Goal: Task Accomplishment & Management: Complete application form

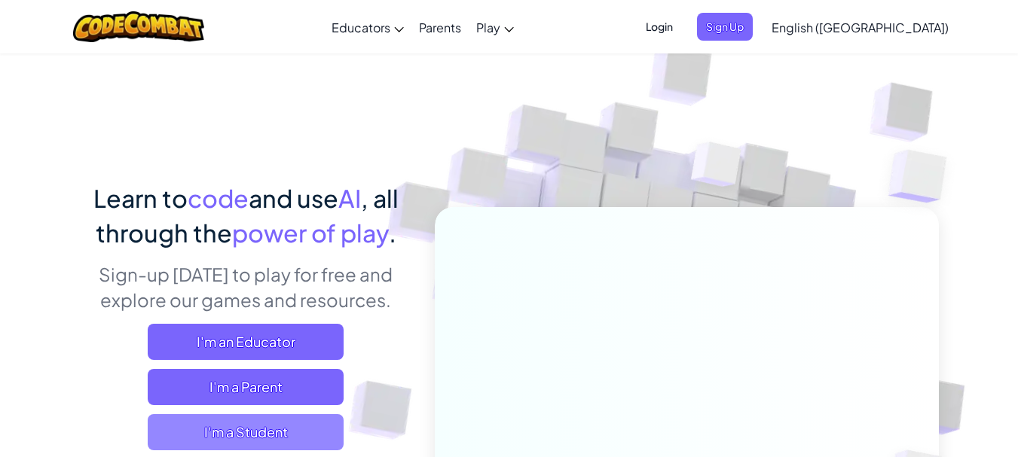
click at [301, 436] on span "I'm a Student" at bounding box center [246, 432] width 196 height 36
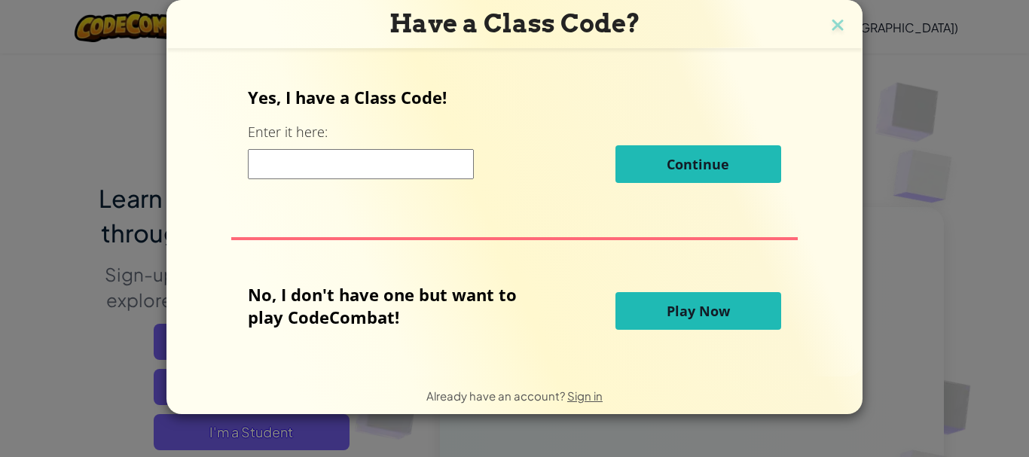
click at [767, 295] on button "Play Now" at bounding box center [699, 311] width 166 height 38
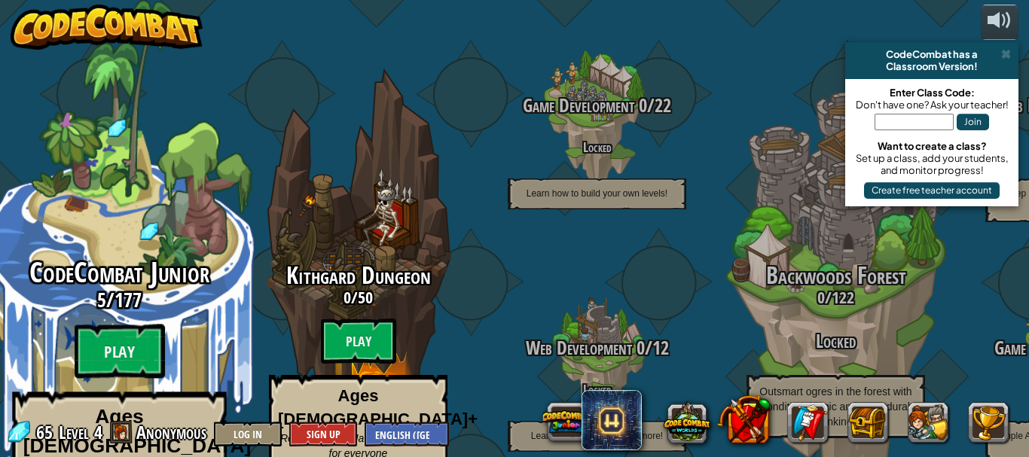
click at [92, 194] on div "CodeCombat Junior 5 / 177 Play Ages 5-8 Blocks or simple text coding for beginn…" at bounding box center [119, 286] width 286 height 573
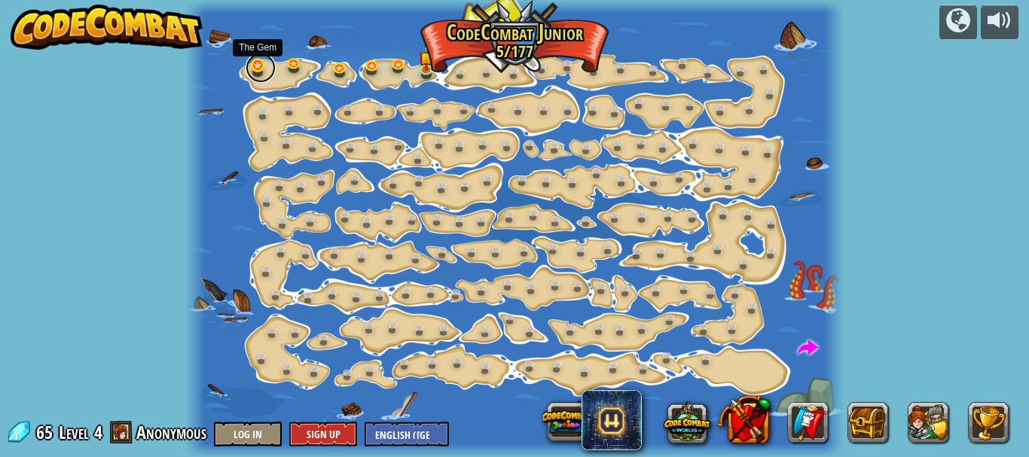
click at [257, 67] on link at bounding box center [261, 68] width 30 height 30
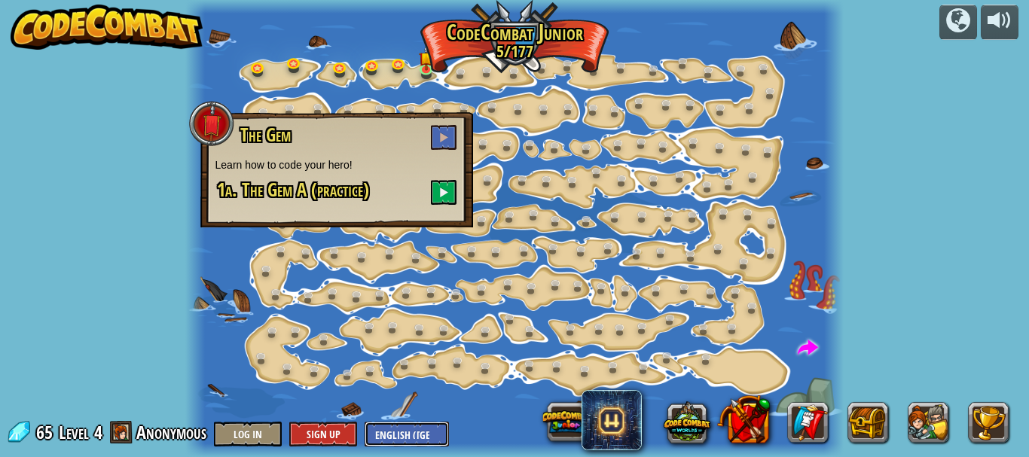
click at [416, 432] on select "English (US) English (UK) 简体中文 繁體中文 русский español (ES) español (América Latin…" at bounding box center [407, 434] width 84 height 25
click at [882, 242] on div "powered by Step Change (Locked) Change step arguments. Go Smart (Locked) Now we…" at bounding box center [514, 228] width 1029 height 457
click at [437, 135] on button at bounding box center [444, 137] width 26 height 25
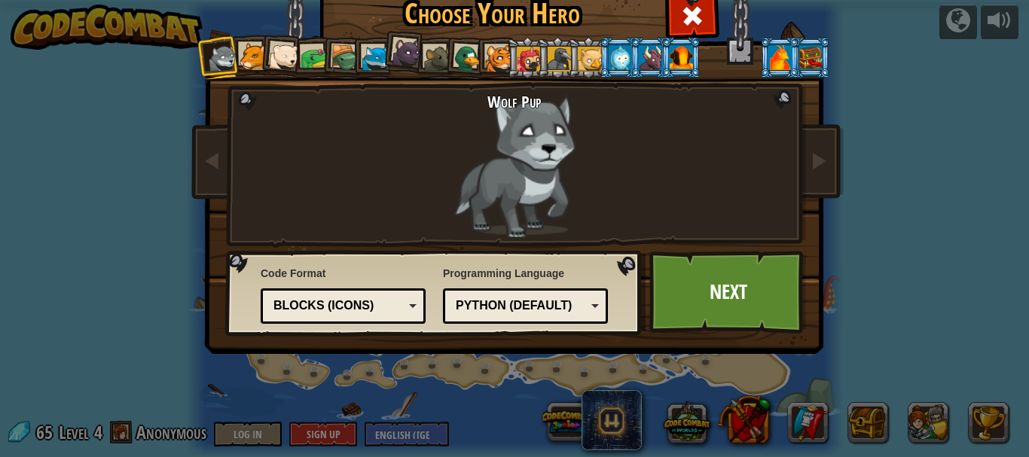
click at [400, 302] on div "Blocks (Icons)" at bounding box center [342, 306] width 145 height 23
click at [408, 308] on div "Blocks and code" at bounding box center [342, 306] width 145 height 23
click at [411, 362] on div "Choose Your Hero 65 Wolf Pup Cougar Polar Bear Cub Frog Turtle Blue Fox Panther…" at bounding box center [515, 226] width 618 height 496
click at [401, 310] on div "Blocks and code" at bounding box center [342, 306] width 145 height 23
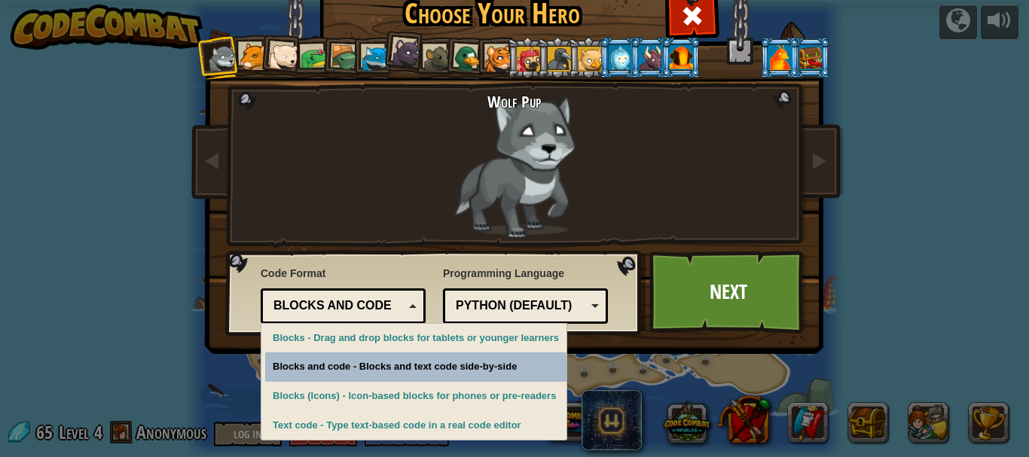
click at [401, 364] on div "Choose Your Hero 65 Wolf Pup Cougar Polar Bear Cub Frog Turtle Blue Fox Panther…" at bounding box center [515, 226] width 618 height 496
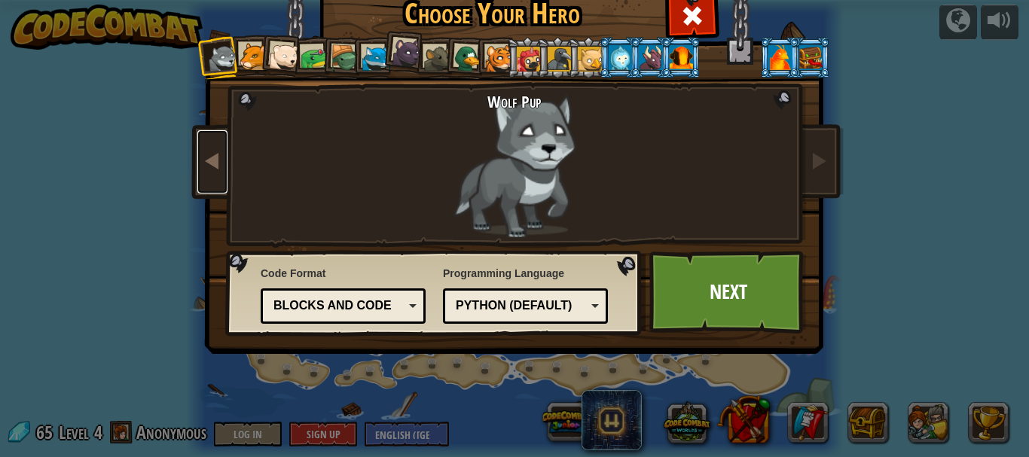
click at [215, 166] on span at bounding box center [212, 160] width 18 height 18
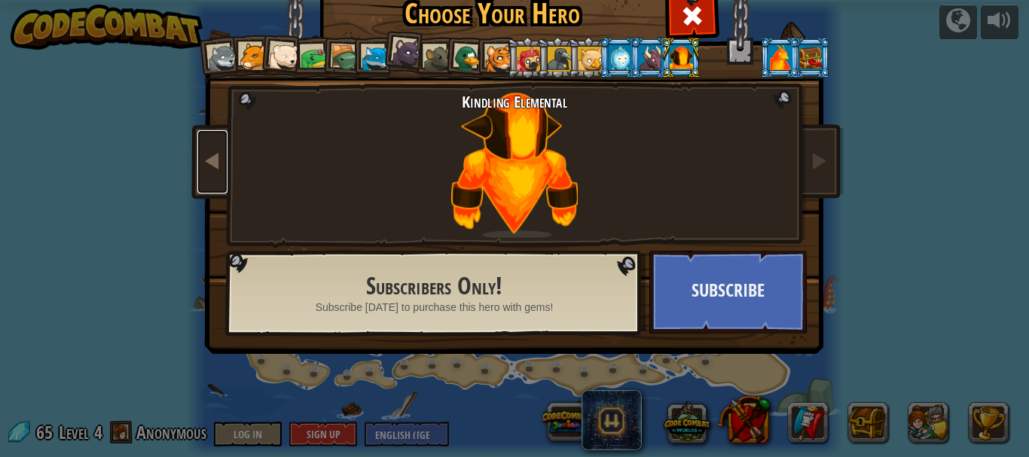
click at [215, 166] on span at bounding box center [212, 160] width 18 height 18
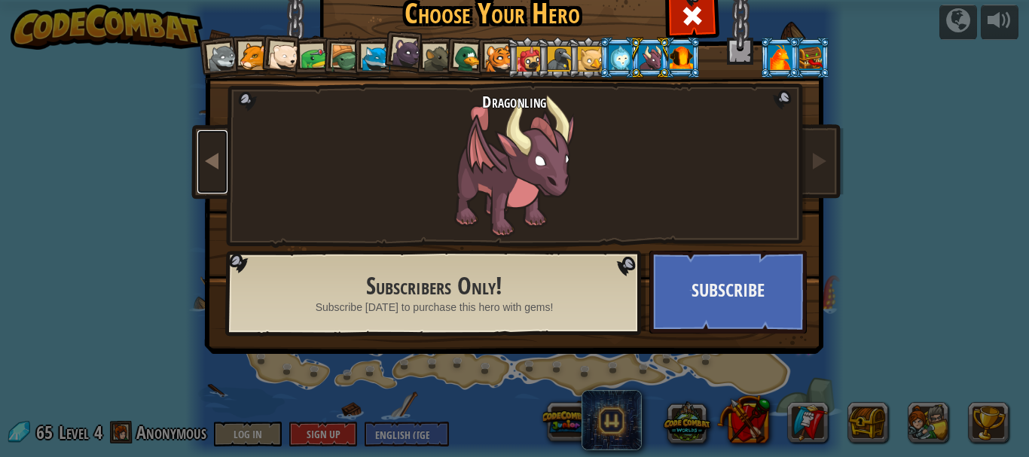
click at [215, 166] on span at bounding box center [212, 160] width 18 height 18
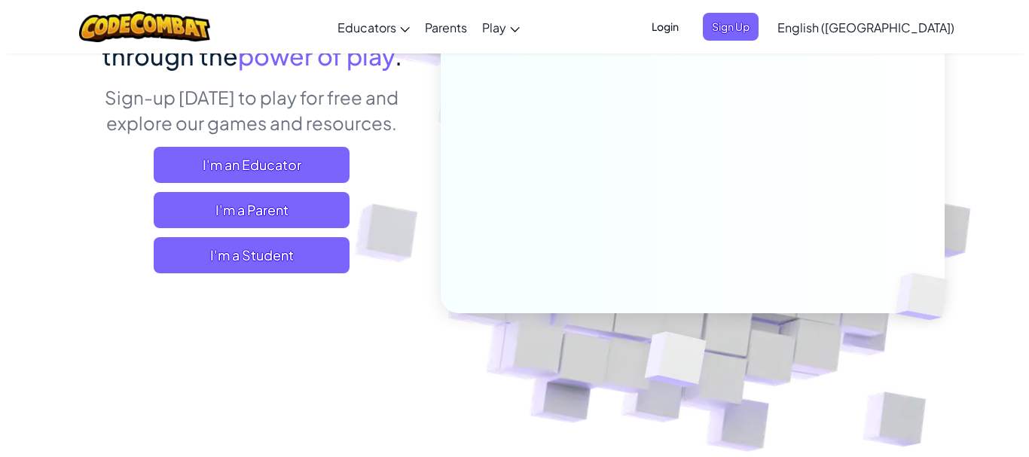
scroll to position [151, 0]
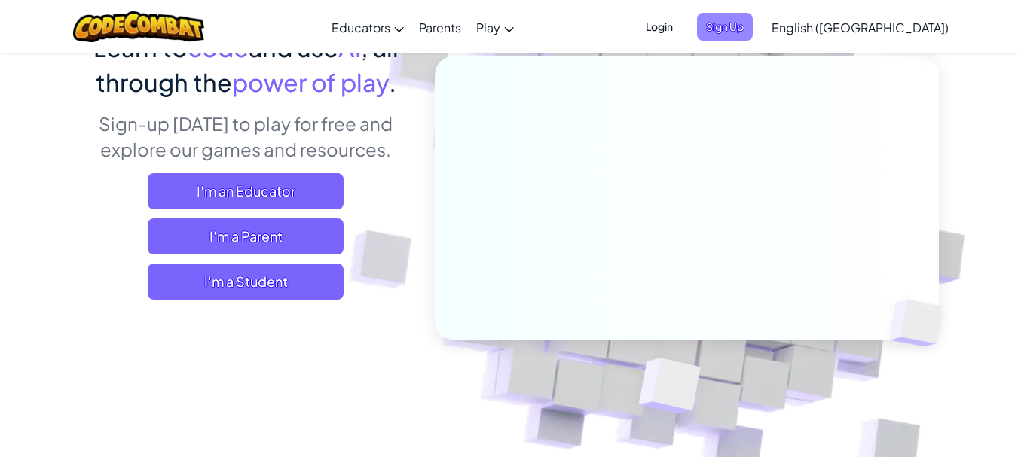
click at [753, 26] on span "Sign Up" at bounding box center [725, 27] width 56 height 28
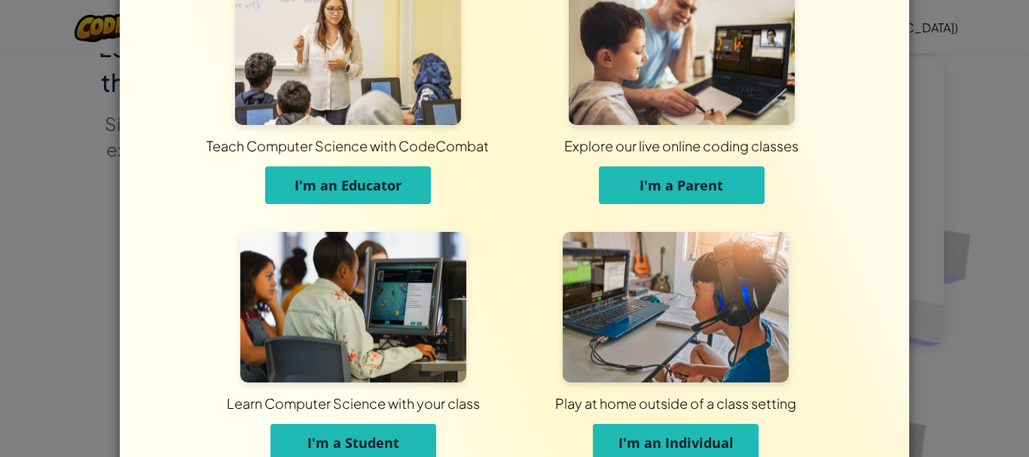
scroll to position [139, 0]
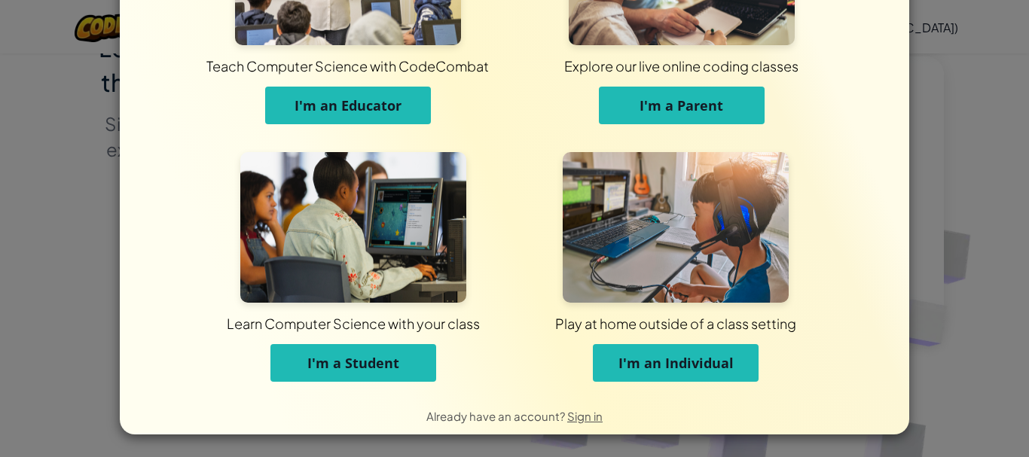
click at [360, 369] on span "I'm a Student" at bounding box center [353, 363] width 92 height 18
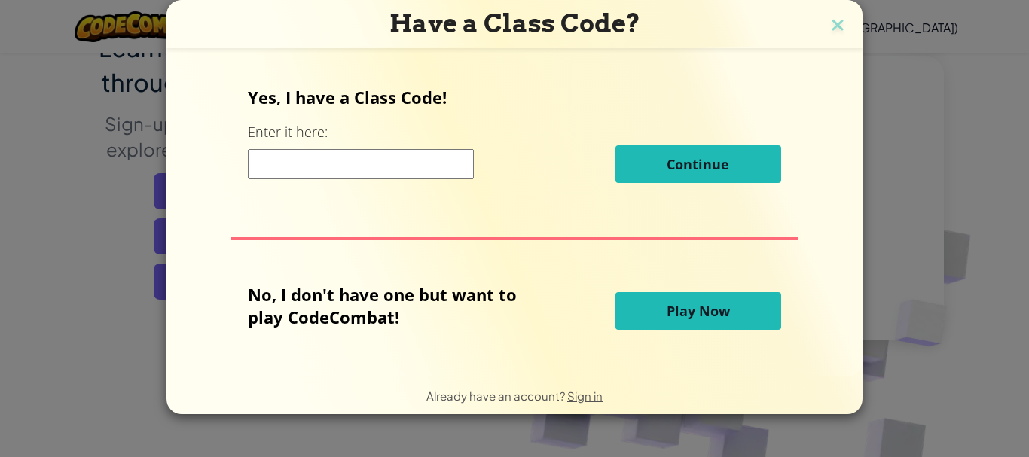
scroll to position [0, 0]
click at [448, 164] on input at bounding box center [361, 164] width 226 height 30
click at [832, 26] on img at bounding box center [838, 26] width 20 height 23
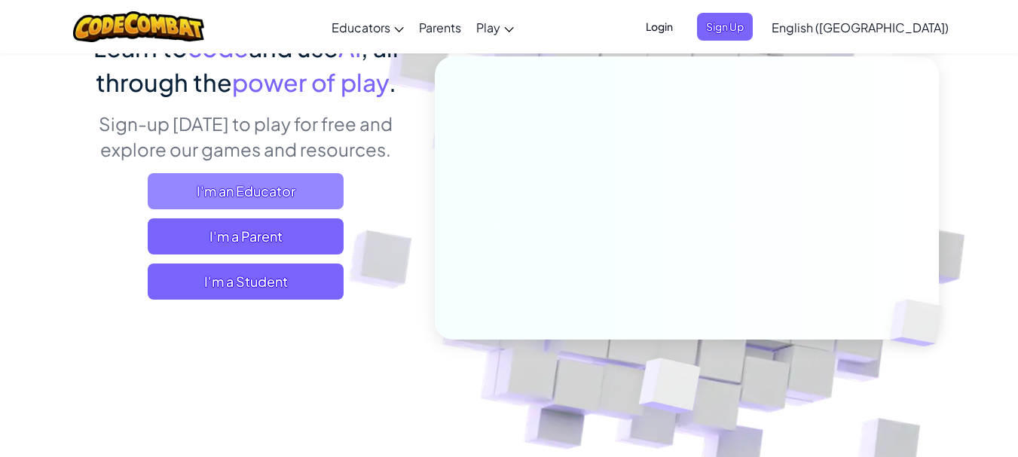
click at [295, 181] on span "I'm an Educator" at bounding box center [246, 191] width 196 height 36
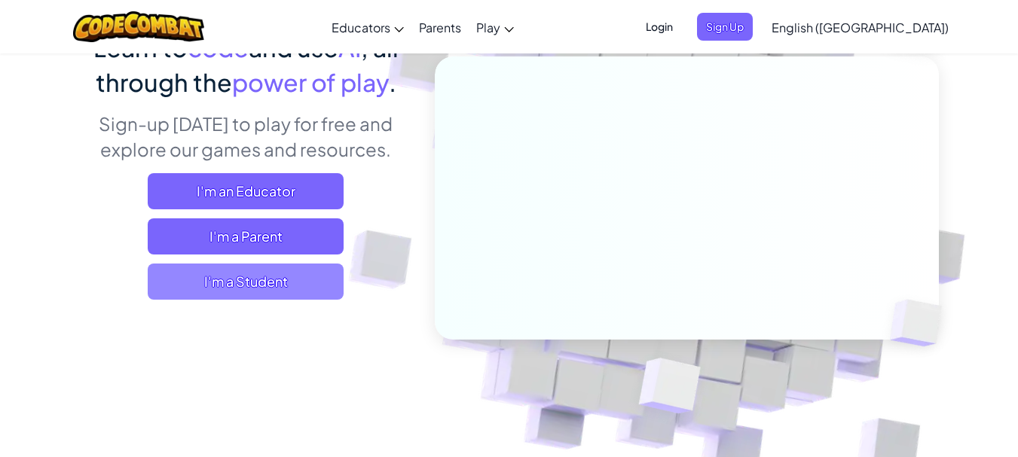
click at [283, 288] on span "I'm a Student" at bounding box center [246, 282] width 196 height 36
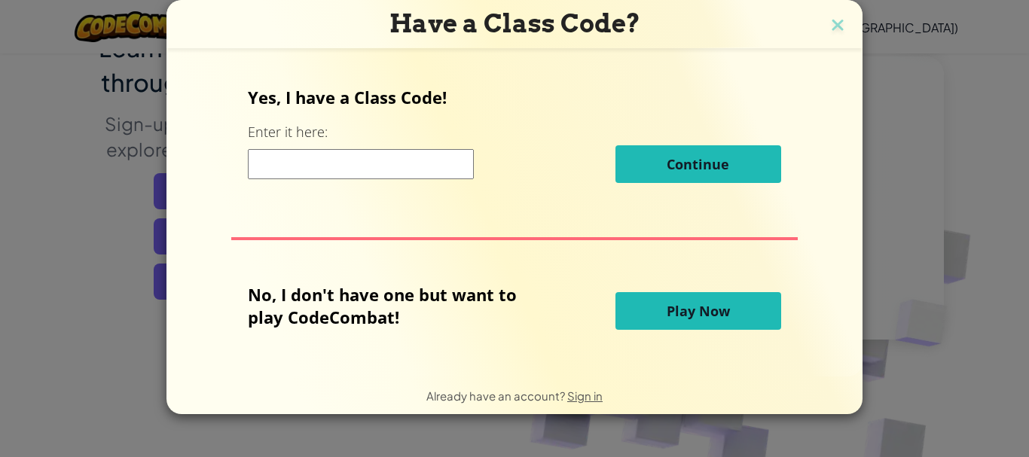
click at [342, 165] on input at bounding box center [361, 164] width 226 height 30
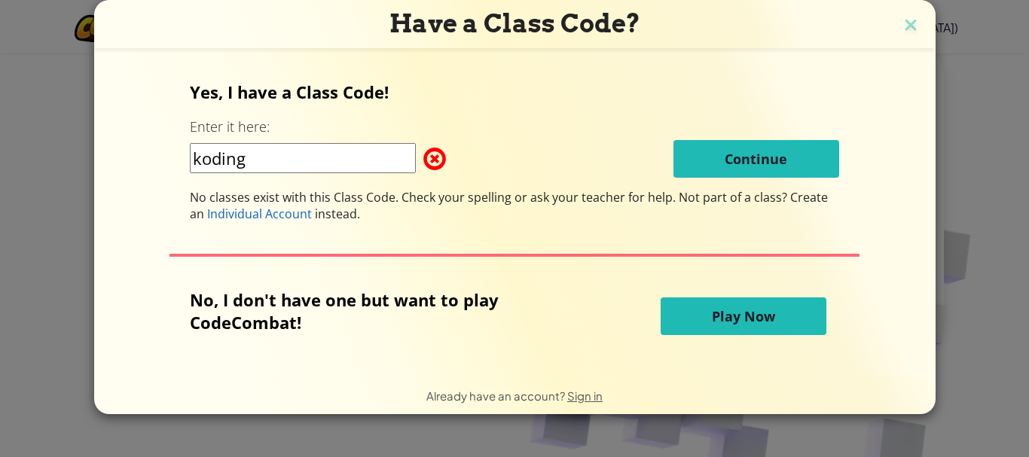
drag, startPoint x: 442, startPoint y: 159, endPoint x: 396, endPoint y: 169, distance: 47.0
click at [423, 159] on span at bounding box center [423, 159] width 0 height 30
click at [423, 156] on span at bounding box center [423, 159] width 0 height 30
drag, startPoint x: 352, startPoint y: 157, endPoint x: 144, endPoint y: 167, distance: 208.2
click at [144, 167] on div "Yes, I have a Class Code! Enter it here: koding Continue No classes exist with …" at bounding box center [514, 212] width 811 height 295
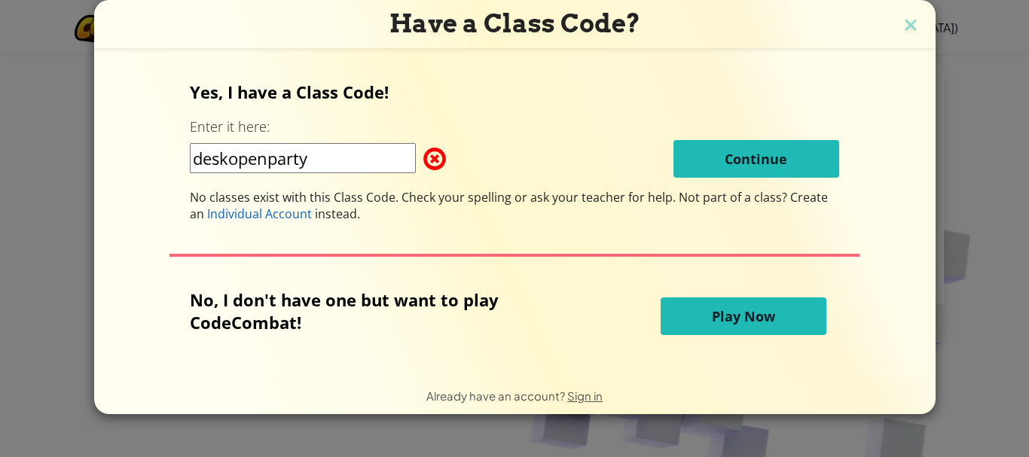
type input "deskopenparty"
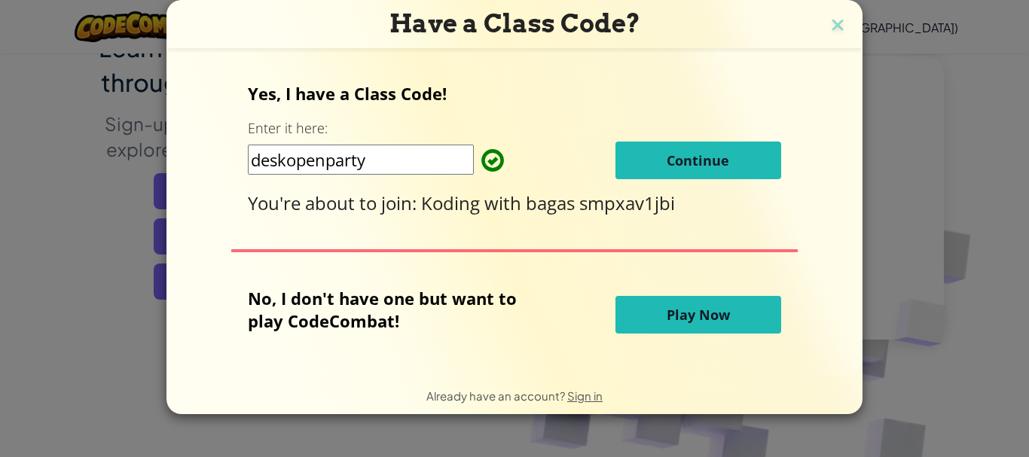
click at [699, 165] on span "Continue" at bounding box center [698, 160] width 63 height 18
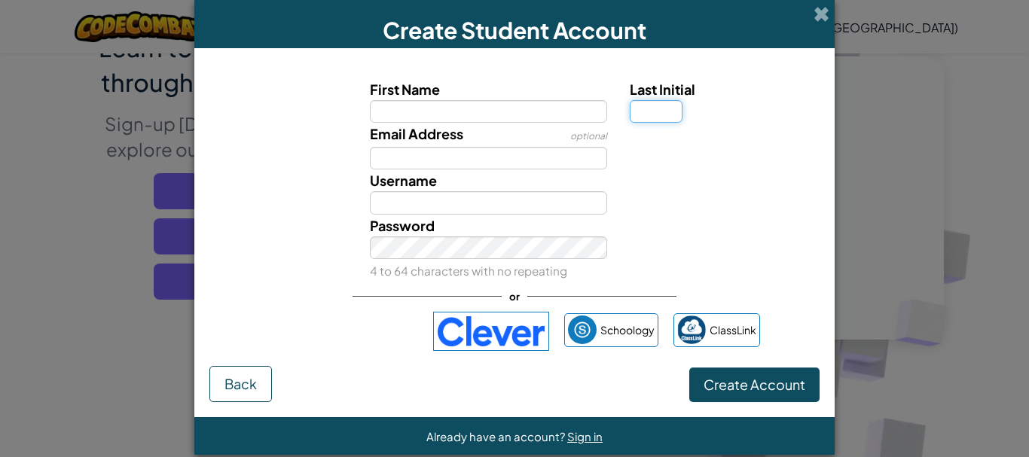
click at [659, 116] on input "Last Initial" at bounding box center [656, 111] width 53 height 23
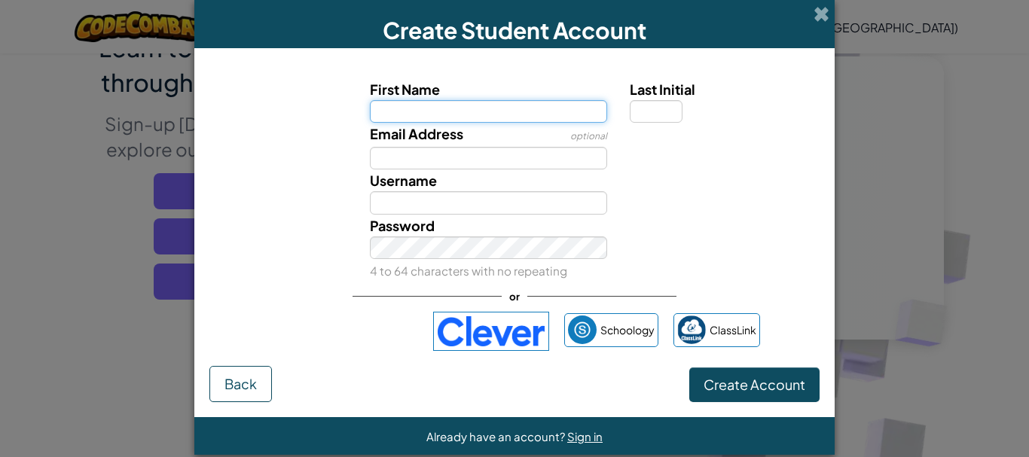
click at [453, 102] on input "First Name" at bounding box center [489, 111] width 238 height 23
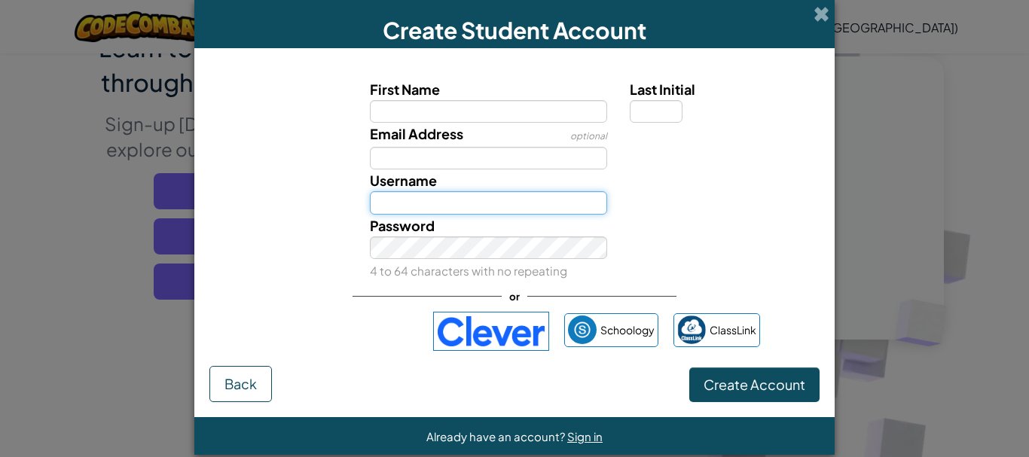
click at [458, 208] on input "Username" at bounding box center [489, 202] width 238 height 23
click at [817, 11] on span at bounding box center [822, 14] width 16 height 16
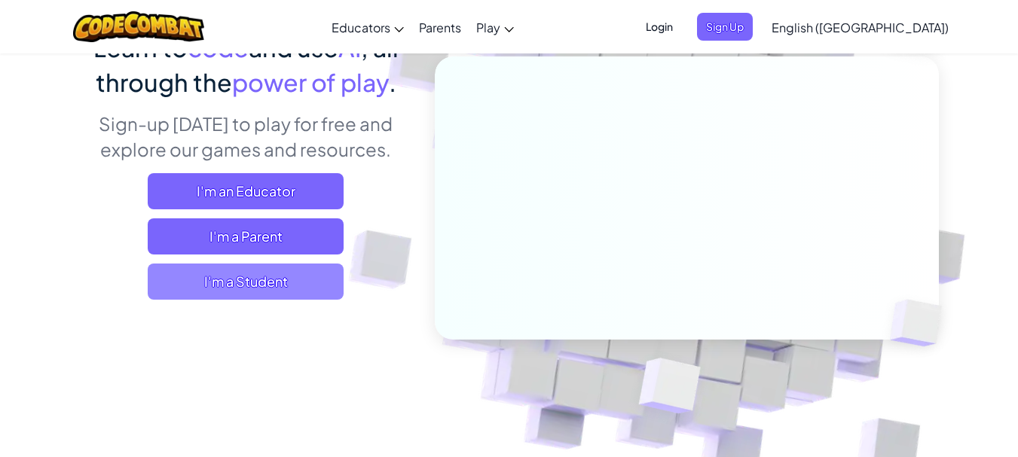
click at [307, 282] on span "I'm a Student" at bounding box center [246, 282] width 196 height 36
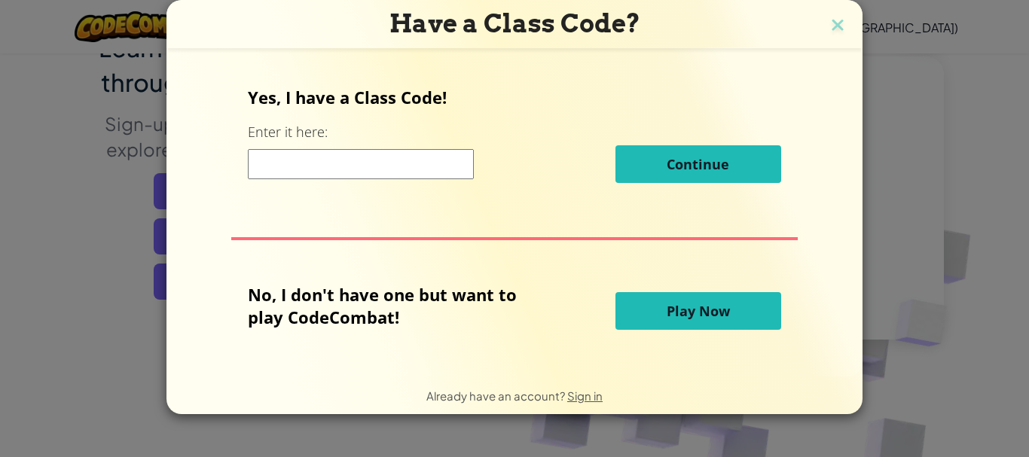
click at [699, 308] on span "Play Now" at bounding box center [698, 311] width 63 height 18
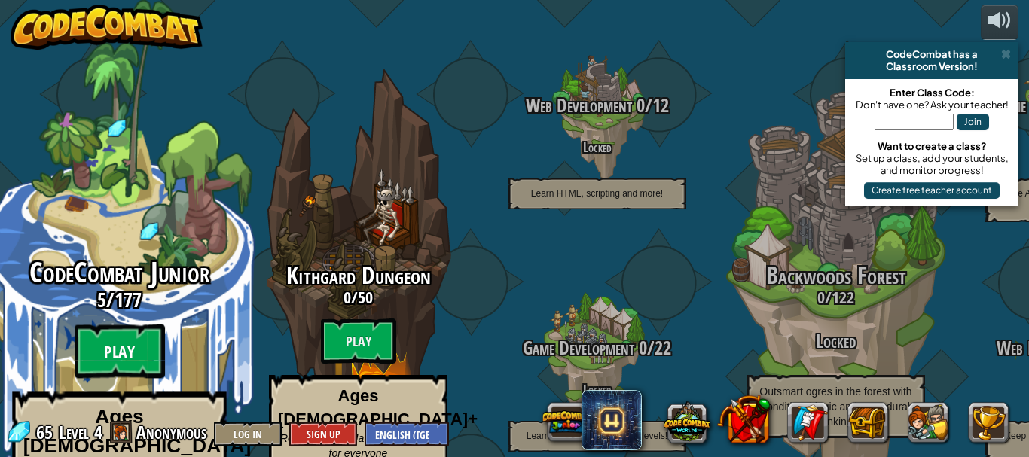
click at [119, 325] on btn "Play" at bounding box center [120, 352] width 90 height 54
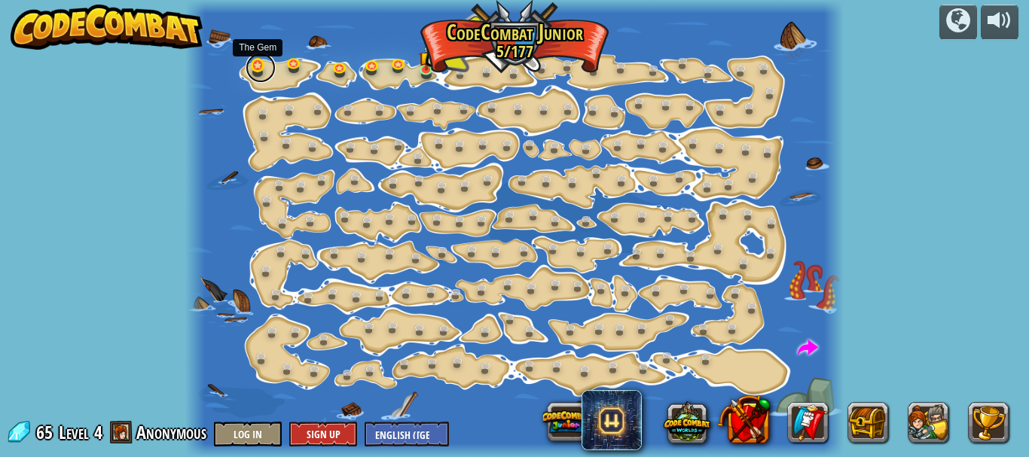
click at [258, 69] on link at bounding box center [261, 68] width 30 height 30
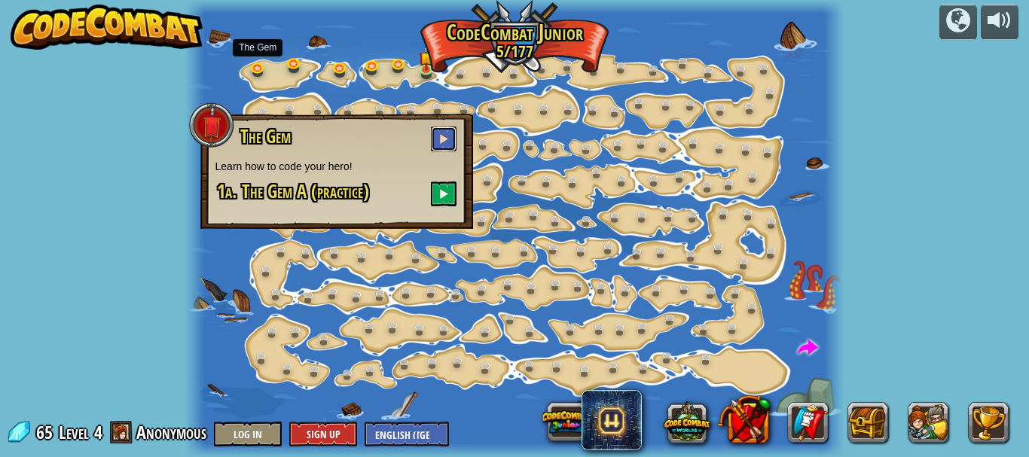
click at [450, 138] on button at bounding box center [444, 139] width 26 height 25
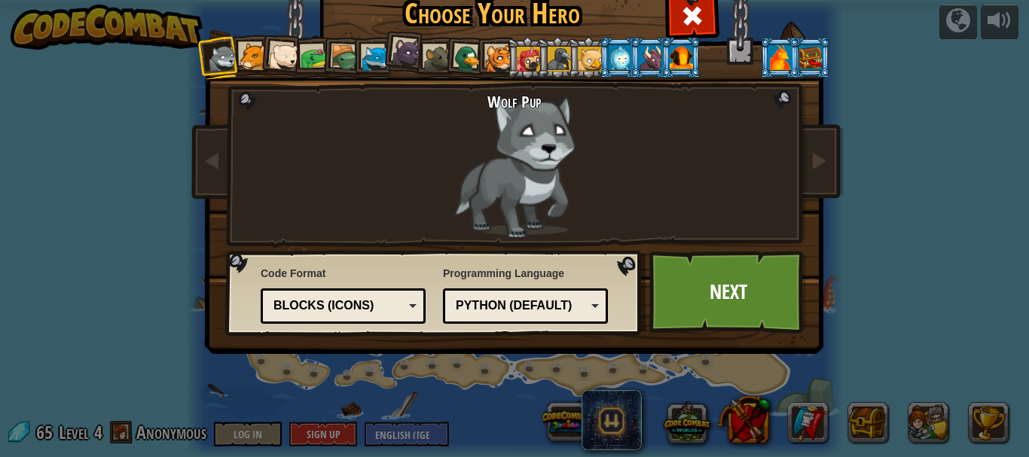
click at [409, 300] on div "Blocks (Icons)" at bounding box center [342, 306] width 145 height 23
click at [527, 306] on div "Python (Default)" at bounding box center [521, 306] width 130 height 17
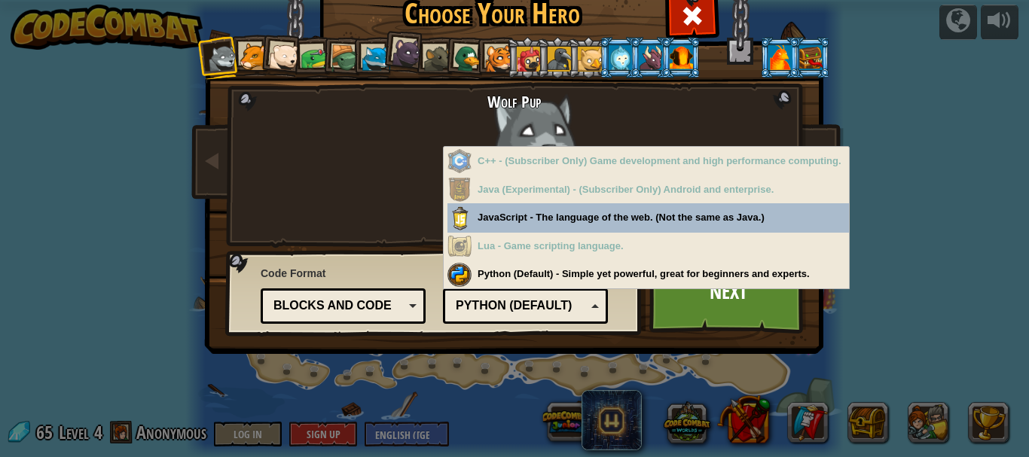
click at [527, 306] on div "Python (Default)" at bounding box center [521, 306] width 130 height 17
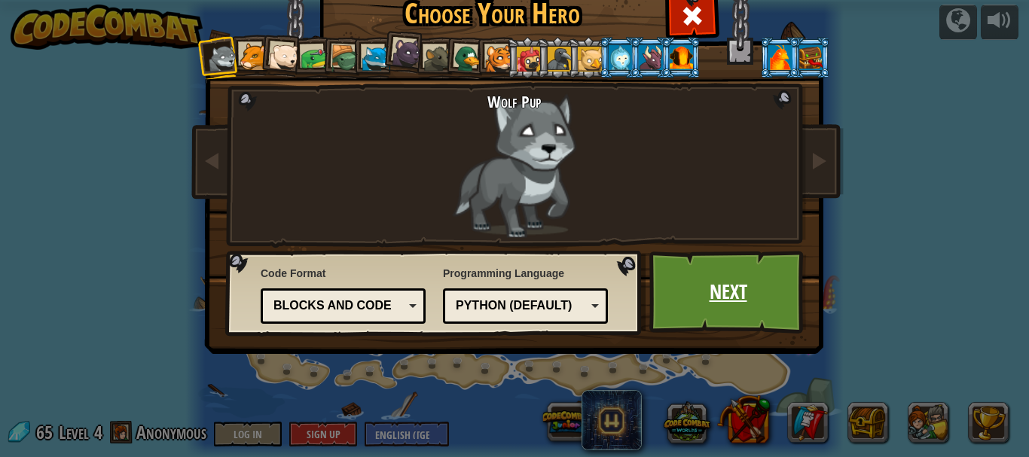
click at [695, 301] on link "Next" at bounding box center [727, 292] width 157 height 83
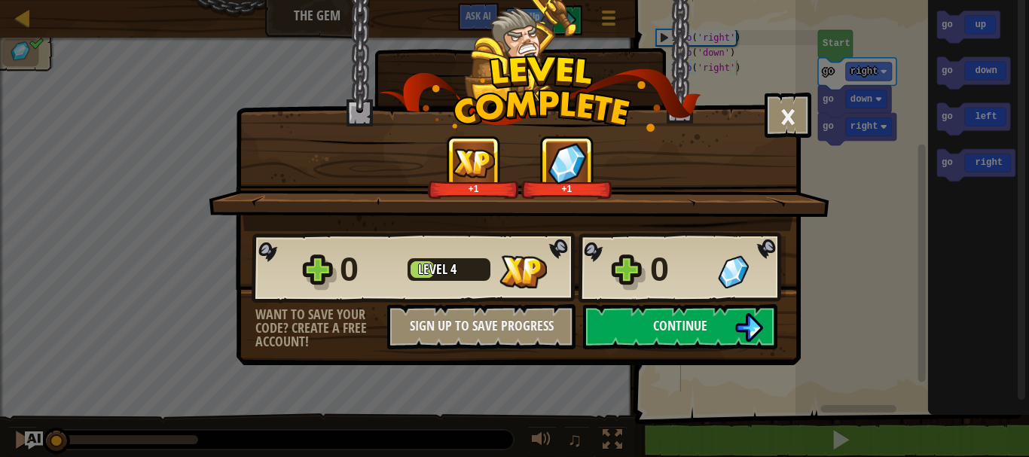
drag, startPoint x: 52, startPoint y: 438, endPoint x: 53, endPoint y: 448, distance: 9.9
click at [53, 2] on body "Map The Gem Game Menu Sign Up Ask AI 1 הההההההההההההההההההההההההההההההההההההההה…" at bounding box center [514, 1] width 1029 height 2
click at [792, 120] on button "×" at bounding box center [788, 115] width 47 height 45
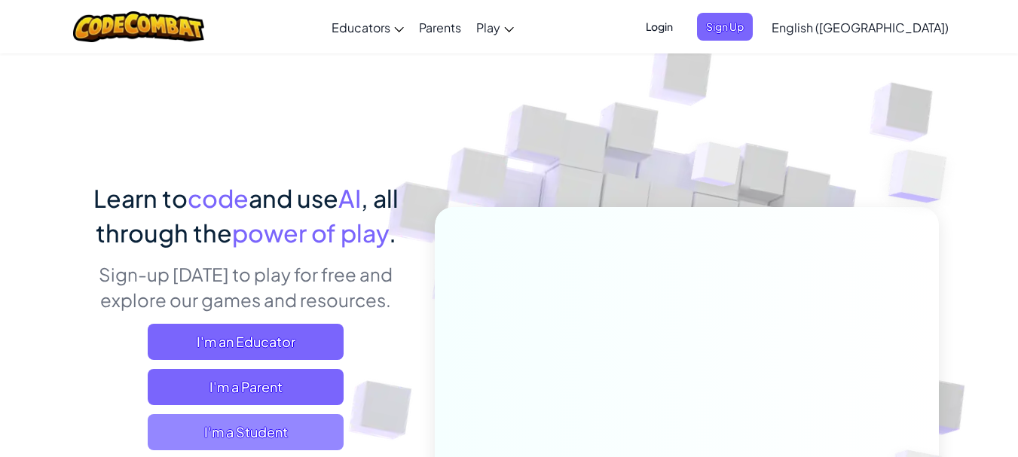
click at [283, 429] on span "I'm a Student" at bounding box center [246, 432] width 196 height 36
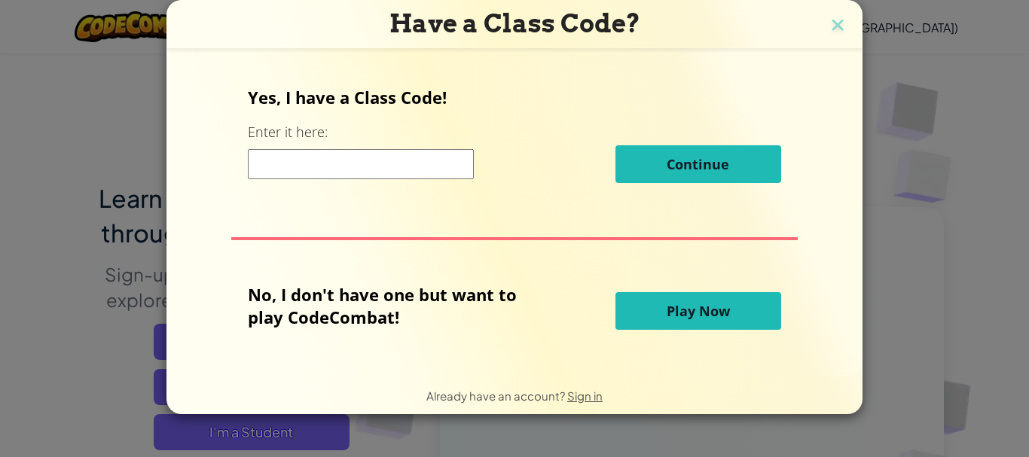
click at [717, 317] on span "Play Now" at bounding box center [698, 311] width 63 height 18
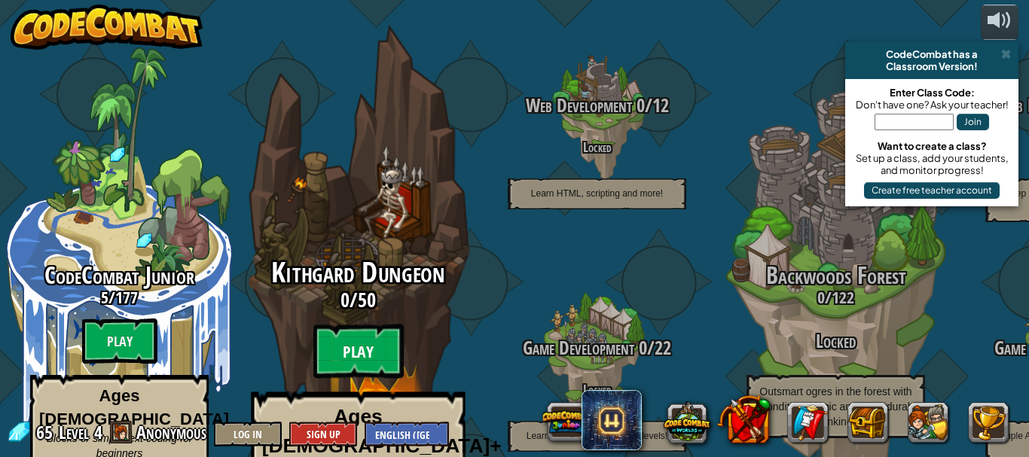
click at [356, 325] on btn "Play" at bounding box center [358, 352] width 90 height 54
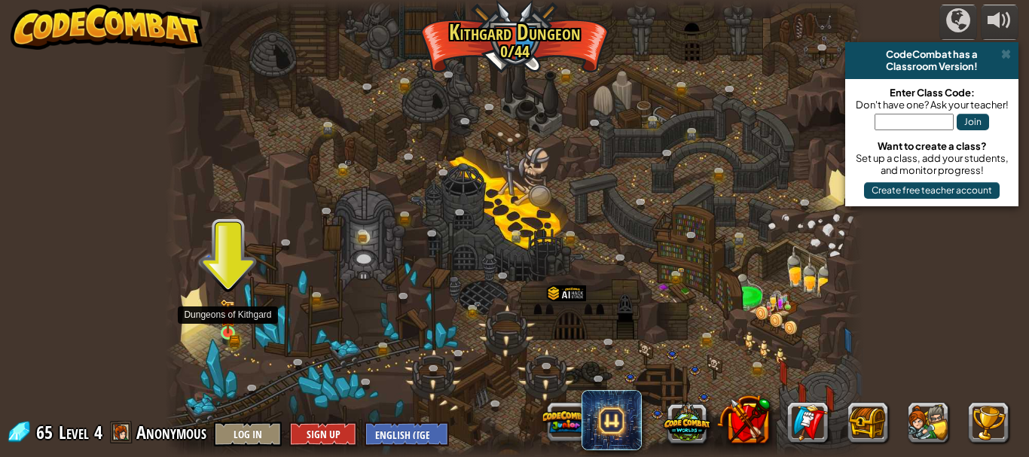
click at [232, 325] on img at bounding box center [228, 316] width 16 height 35
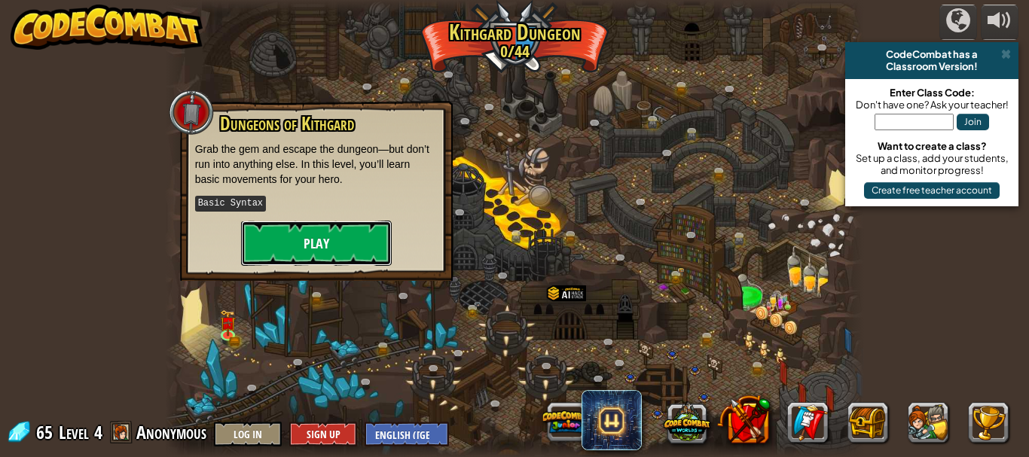
click at [338, 231] on button "Play" at bounding box center [316, 243] width 151 height 45
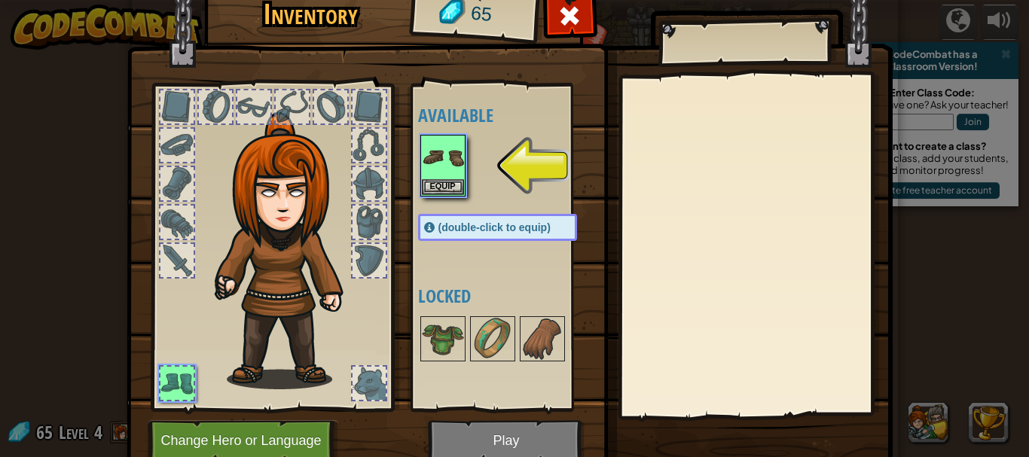
click at [488, 229] on span "(double-click to equip)" at bounding box center [495, 228] width 112 height 12
click at [435, 170] on img at bounding box center [443, 157] width 42 height 42
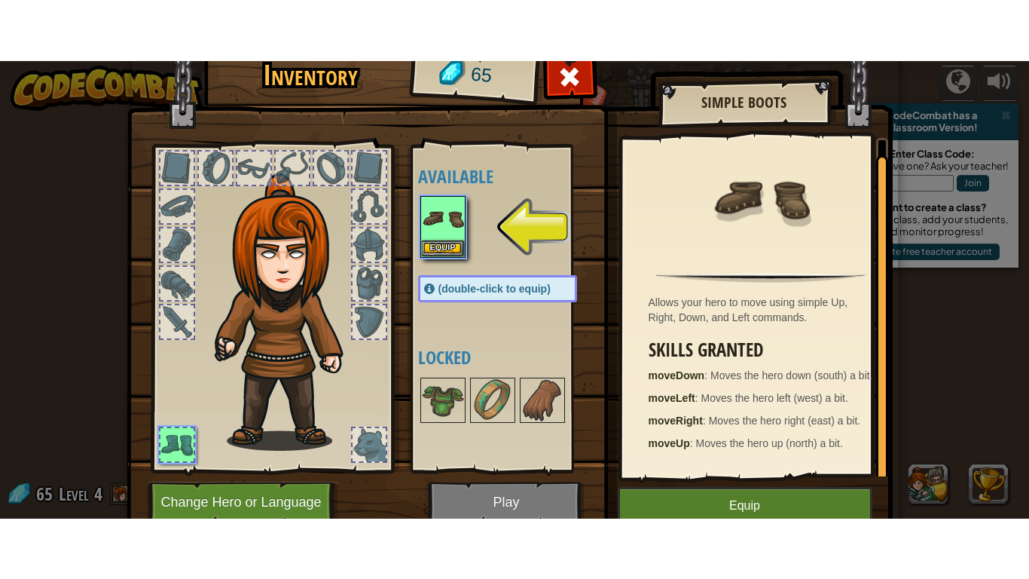
scroll to position [5, 0]
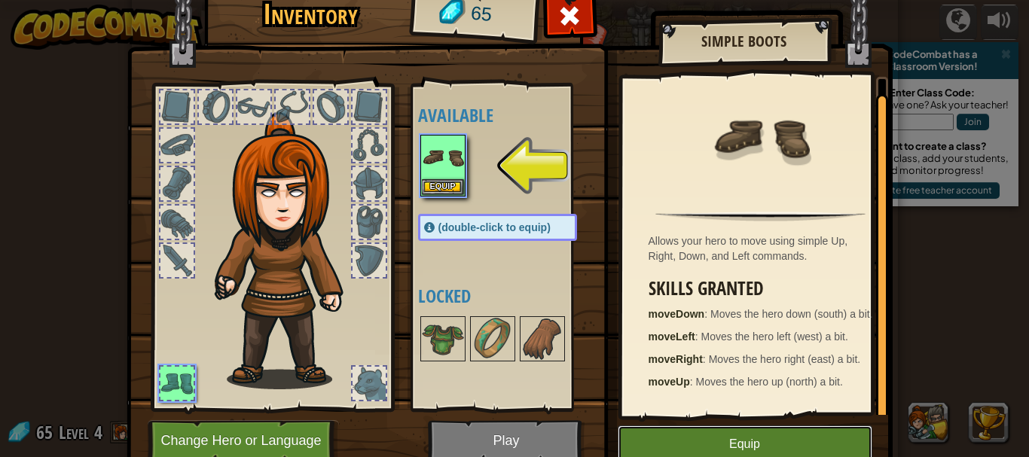
click at [756, 447] on button "Equip" at bounding box center [745, 445] width 255 height 38
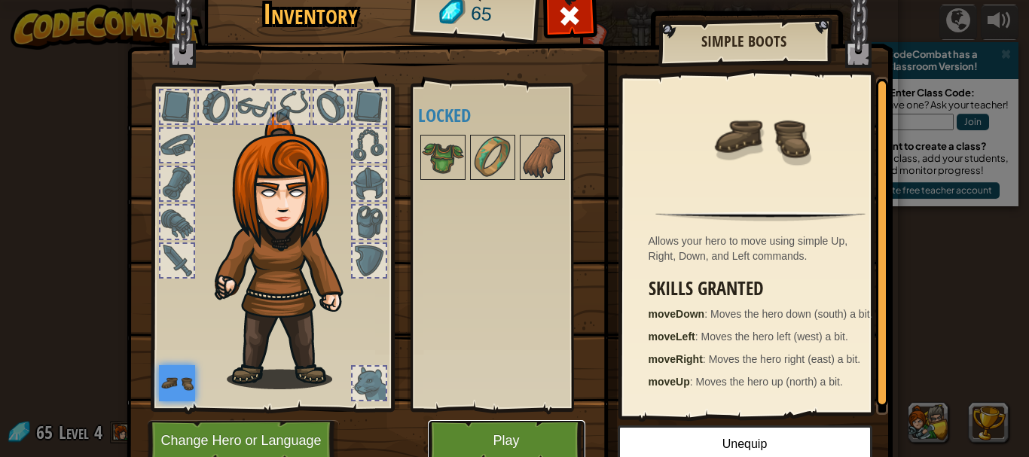
click at [498, 445] on button "Play" at bounding box center [506, 440] width 157 height 41
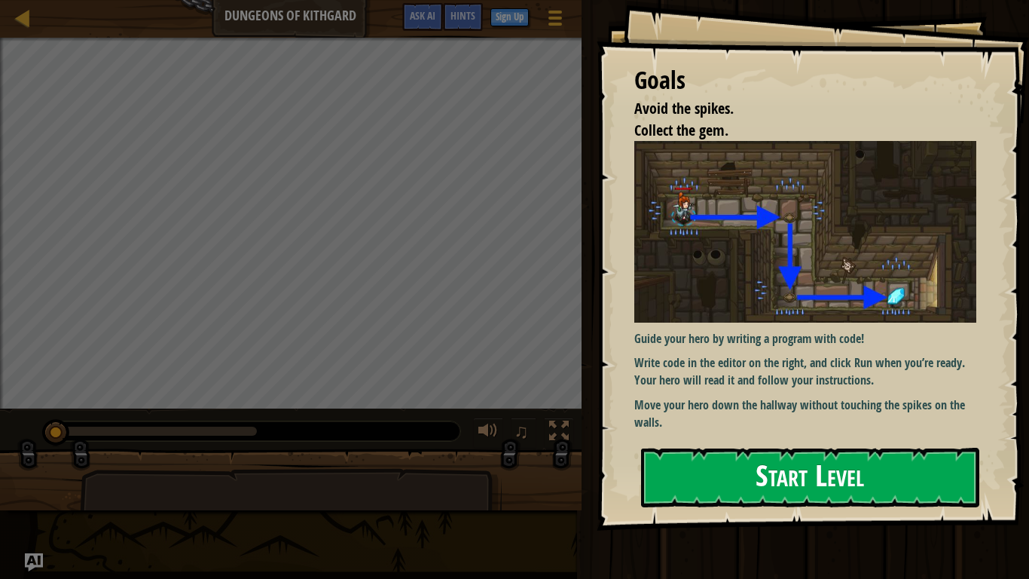
click at [842, 457] on button "Start Level" at bounding box center [810, 478] width 338 height 60
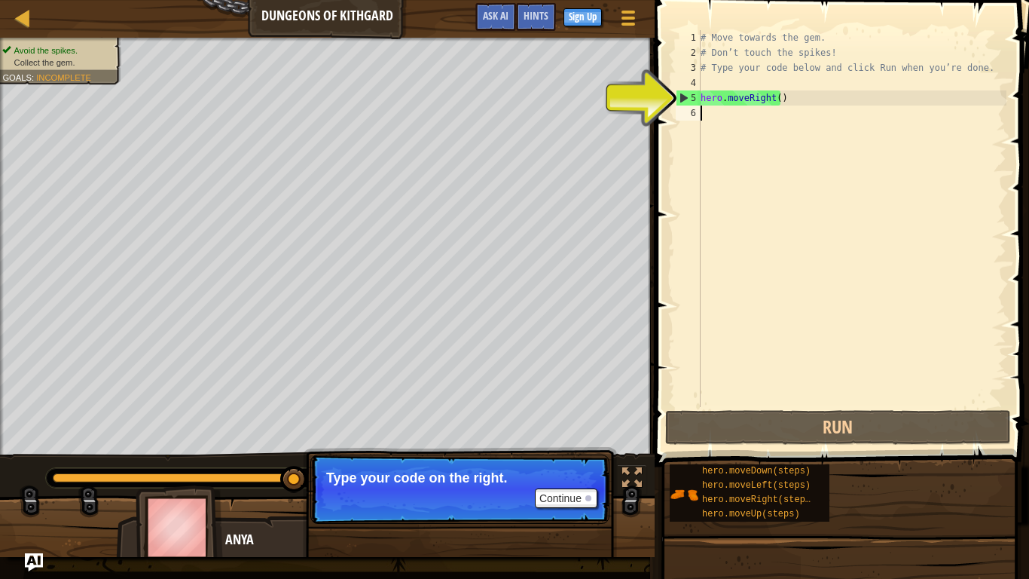
scroll to position [7, 0]
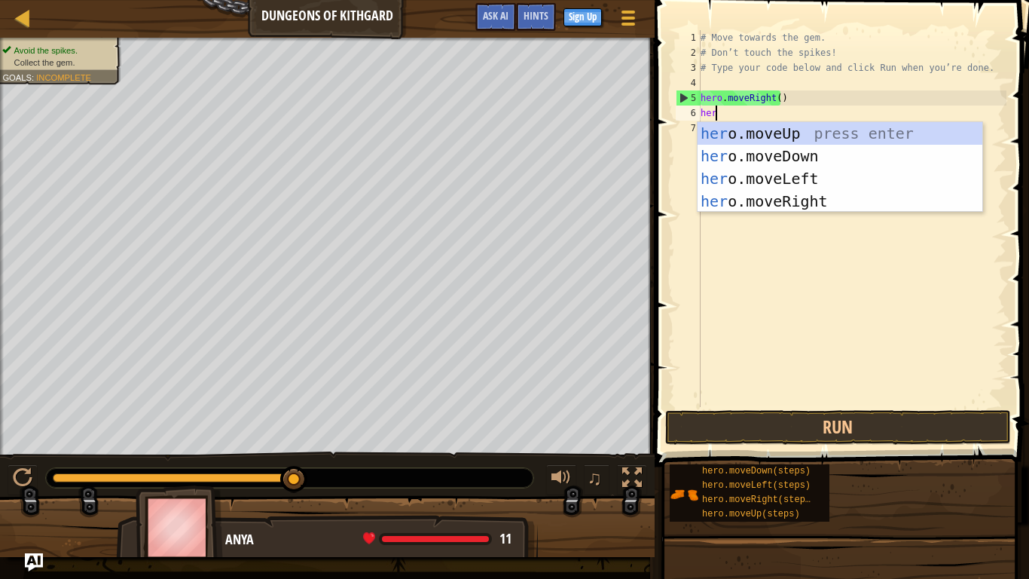
type textarea "hero"
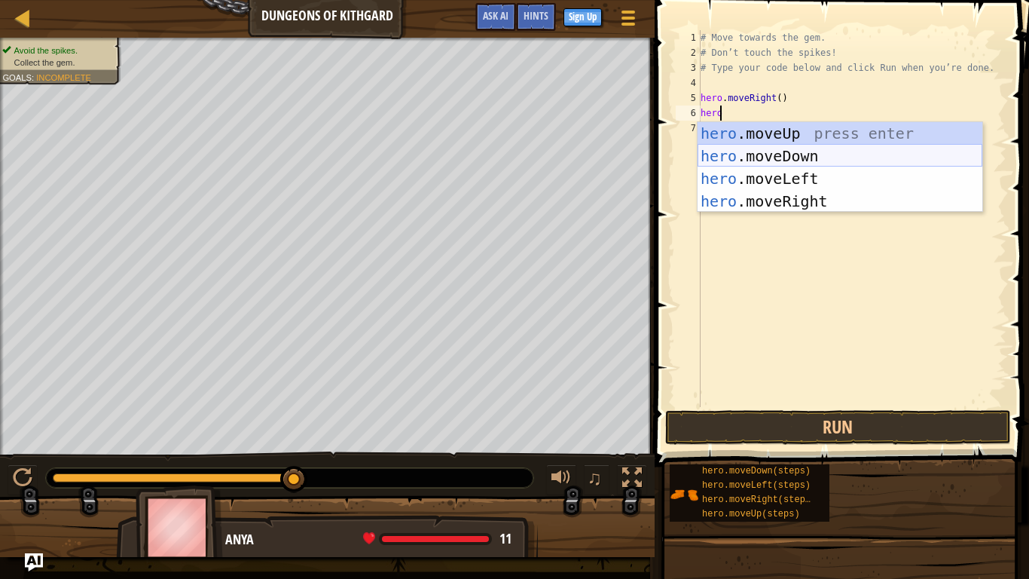
click at [798, 147] on div "hero .moveUp press enter hero .moveDown press enter hero .moveLeft press enter …" at bounding box center [840, 190] width 285 height 136
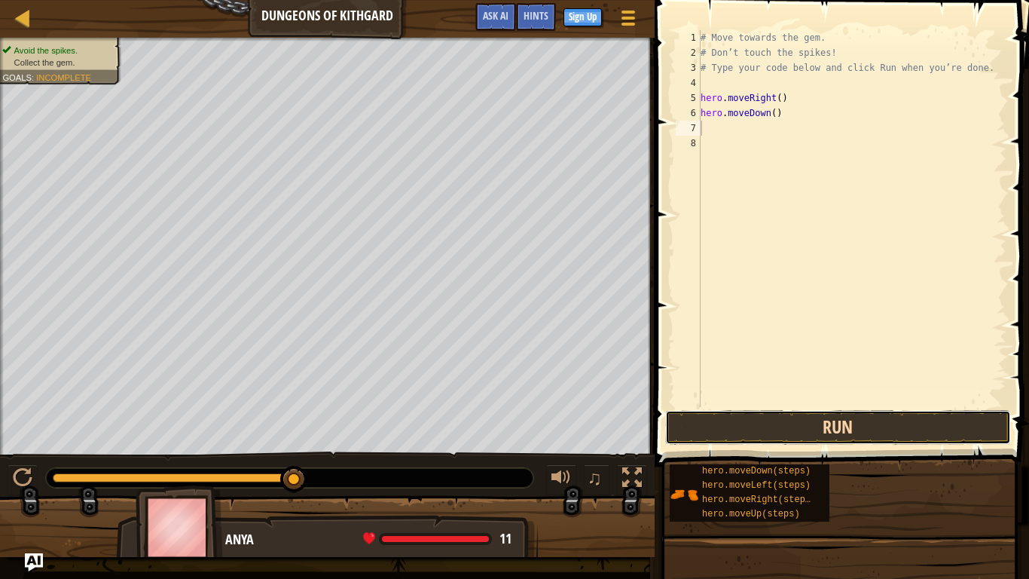
click at [839, 428] on button "Run" at bounding box center [838, 427] width 346 height 35
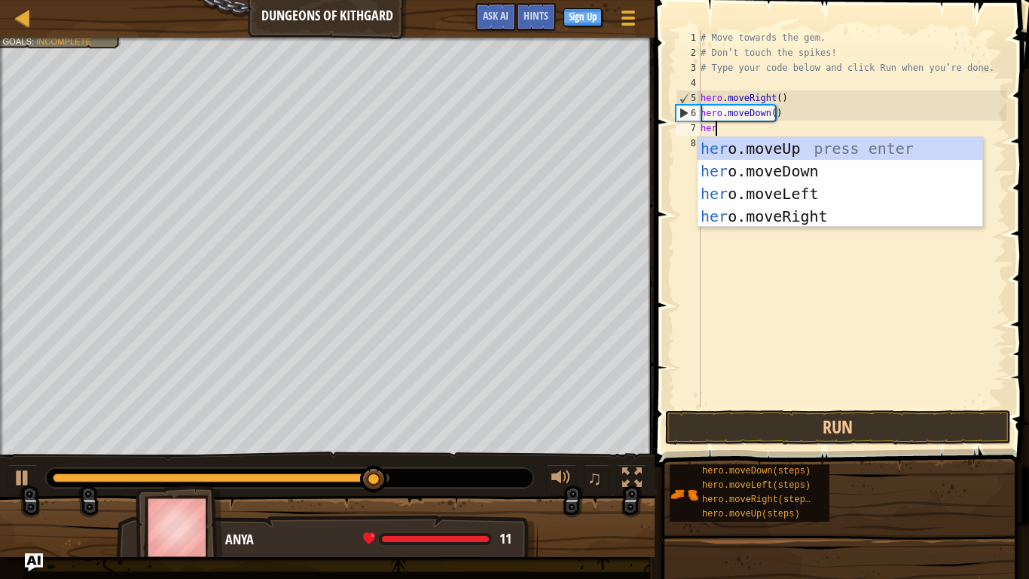
type textarea "hero"
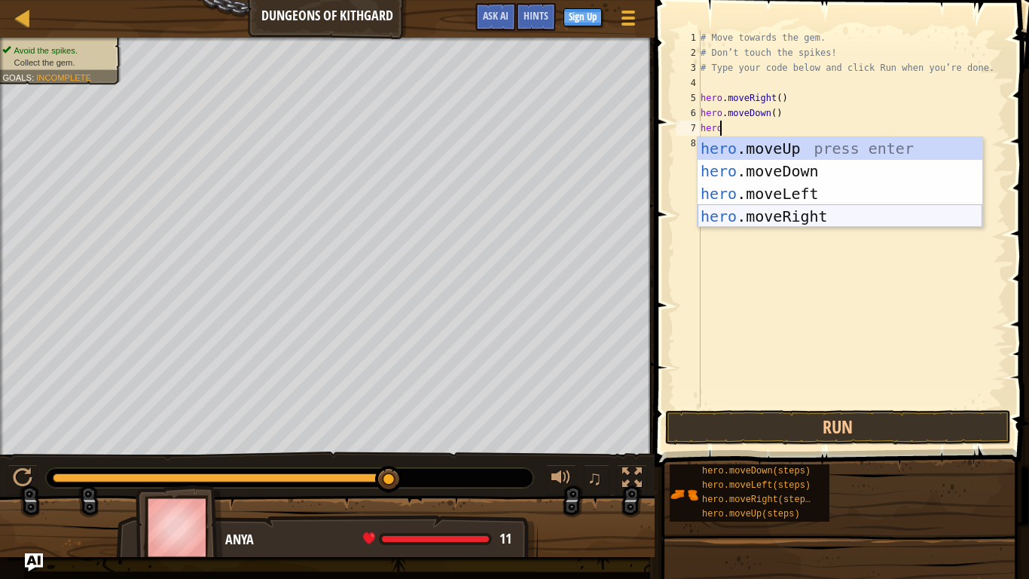
click at [784, 219] on div "hero .moveUp press enter hero .moveDown press enter hero .moveLeft press enter …" at bounding box center [840, 205] width 285 height 136
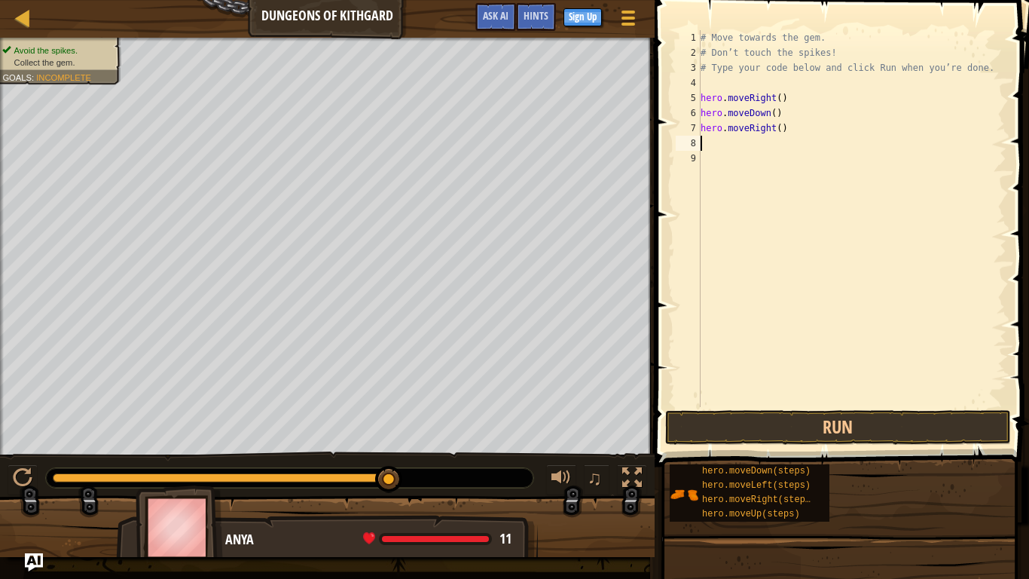
scroll to position [7, 0]
click at [766, 127] on div "# Move towards the gem. # Don’t touch the spikes! # Type your code below and cl…" at bounding box center [852, 233] width 309 height 407
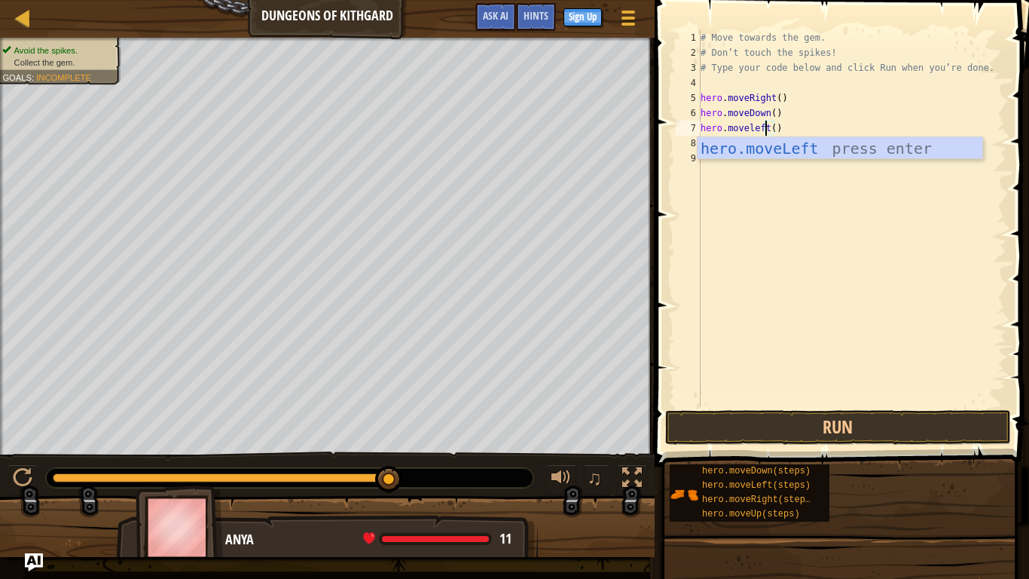
scroll to position [7, 5]
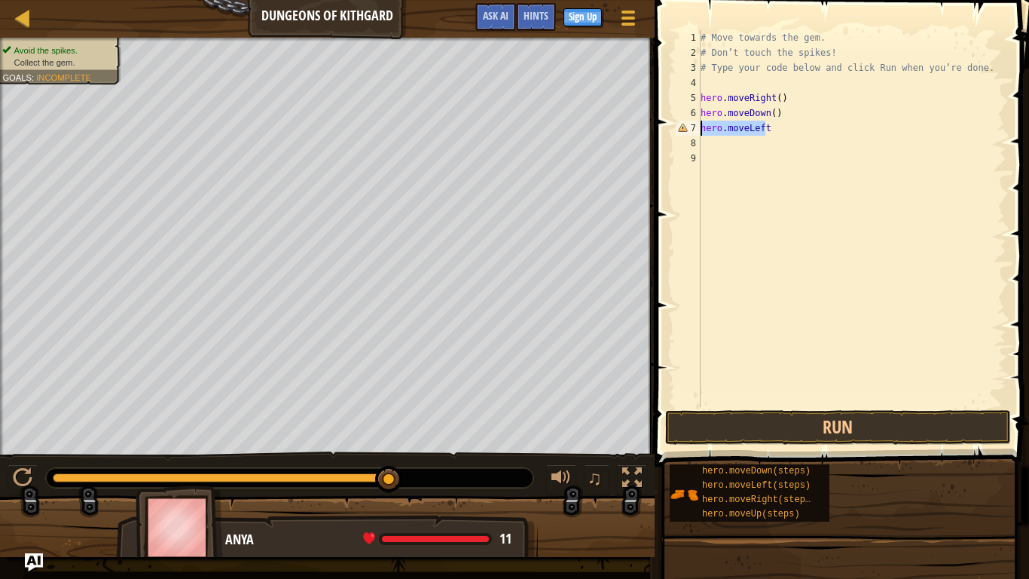
drag, startPoint x: 773, startPoint y: 128, endPoint x: 687, endPoint y: 136, distance: 86.2
click at [687, 136] on div "hero.moveLeft 1 2 3 4 5 6 7 8 9 # Move towards the gem. # Don’t touch the spike…" at bounding box center [840, 218] width 334 height 377
click at [793, 133] on div "# Move towards the gem. # Don’t touch the spikes! # Type your code below and cl…" at bounding box center [852, 218] width 309 height 377
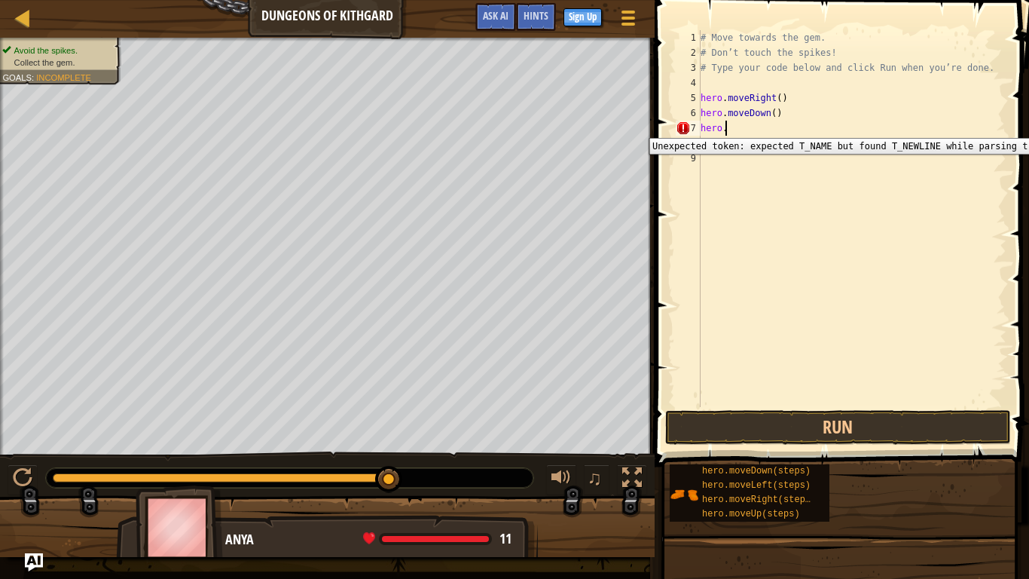
click at [689, 127] on div "7" at bounding box center [688, 128] width 25 height 15
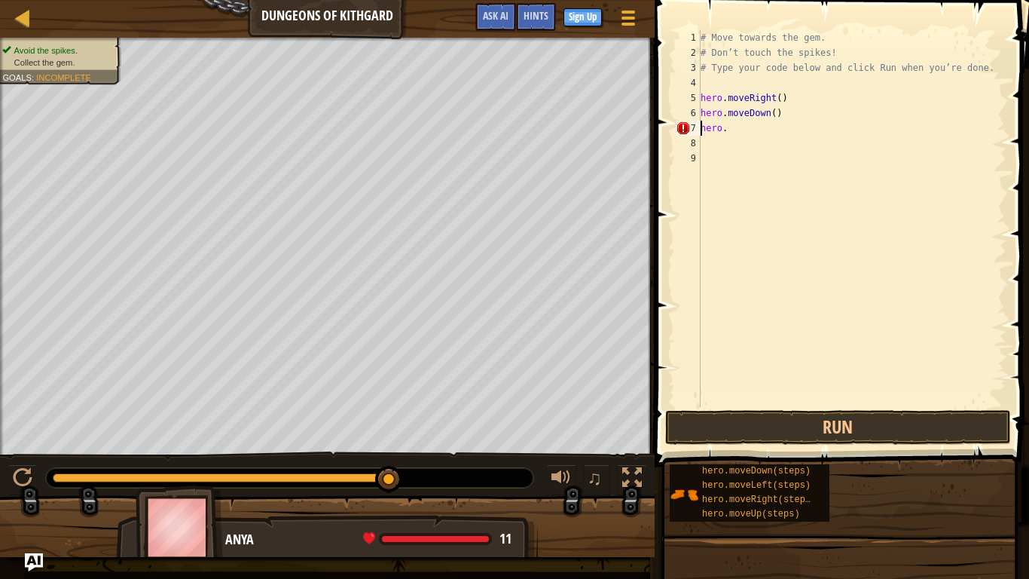
click at [738, 127] on div "# Move towards the gem. # Don’t touch the spikes! # Type your code below and cl…" at bounding box center [852, 233] width 309 height 407
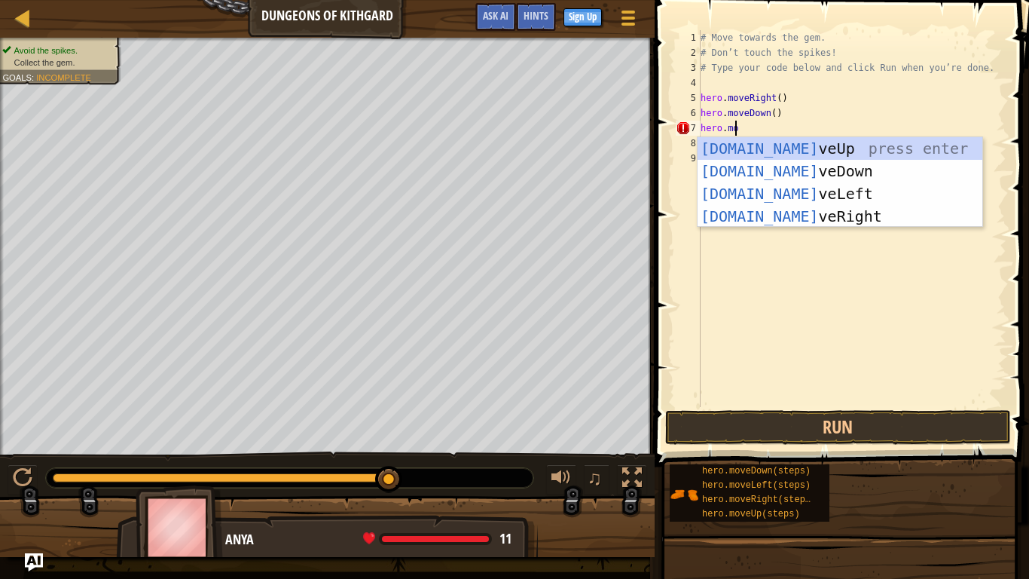
type textarea "hero.mov"
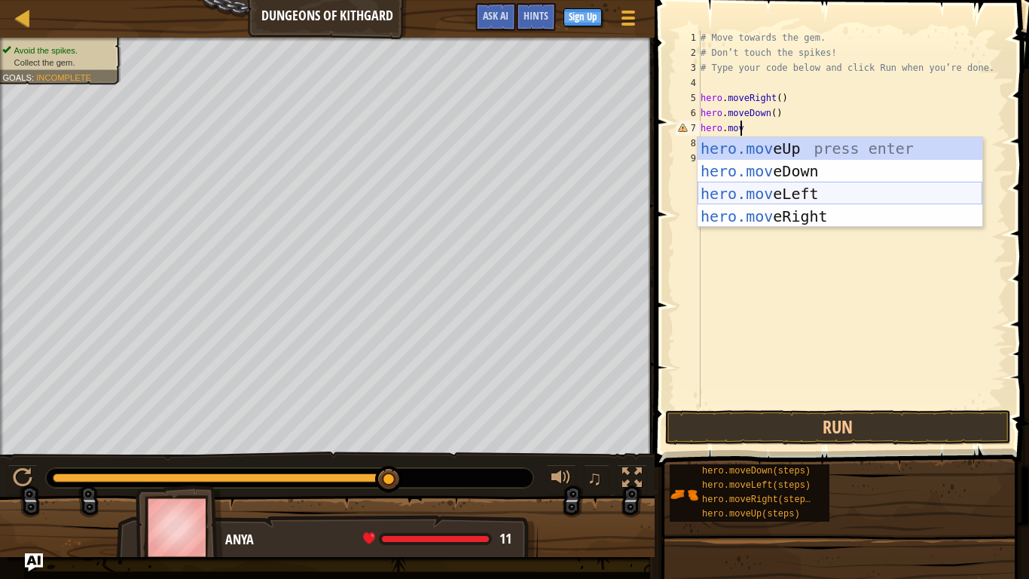
click at [801, 198] on div "hero.mov eUp press enter hero.mov eDown press enter hero.mov eLeft press enter …" at bounding box center [840, 205] width 285 height 136
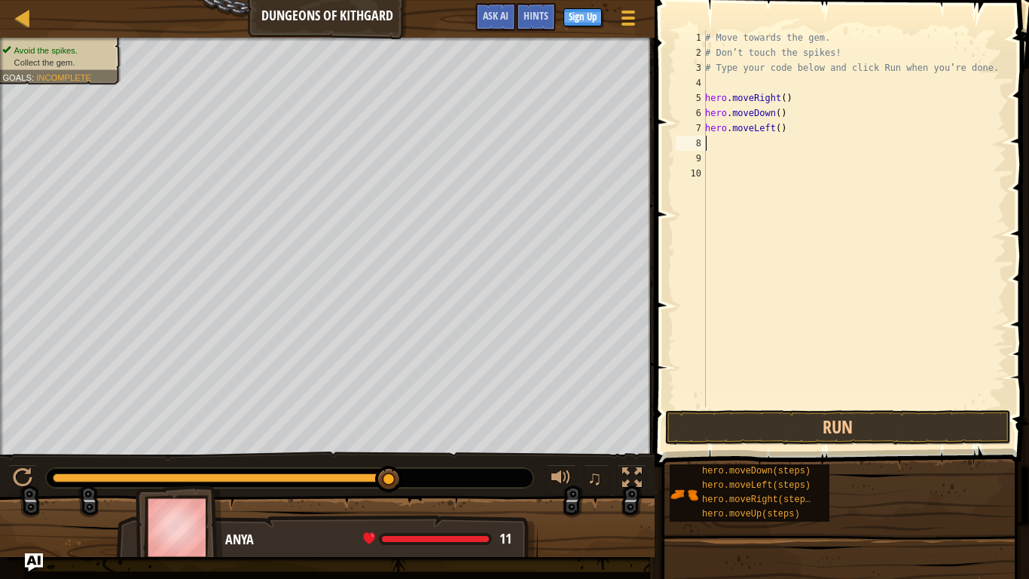
scroll to position [7, 0]
click at [866, 425] on button "Run" at bounding box center [838, 427] width 346 height 35
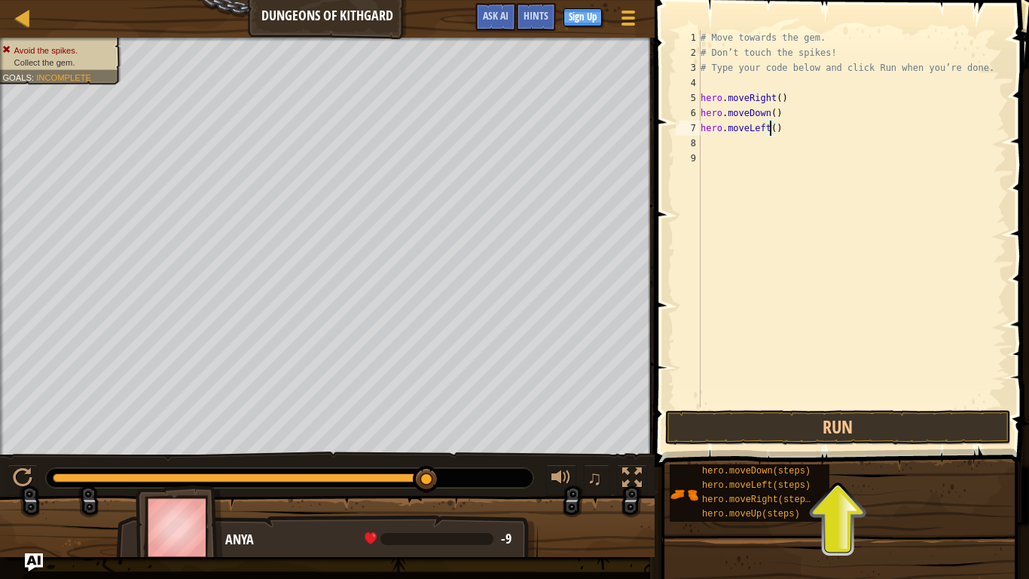
click at [769, 129] on div "# Move towards the gem. # Don’t touch the spikes! # Type your code below and cl…" at bounding box center [852, 233] width 309 height 407
click at [763, 130] on div "# Move towards the gem. # Don’t touch the spikes! # Type your code below and cl…" at bounding box center [852, 233] width 309 height 407
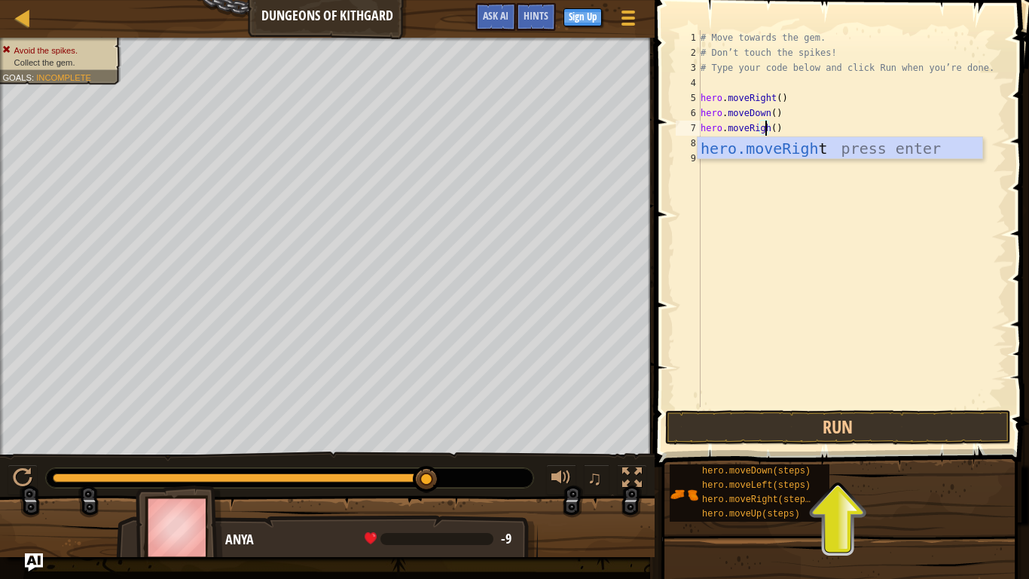
scroll to position [7, 5]
click at [784, 151] on div "hero.moveRight press enter" at bounding box center [840, 171] width 285 height 68
type textarea "hero.moveRight"
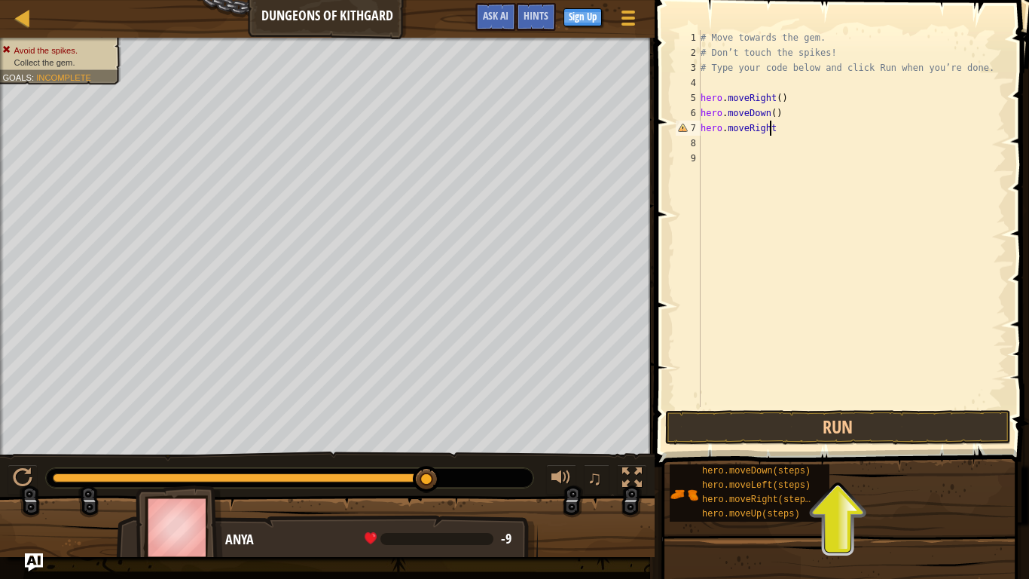
scroll to position [7, 0]
click at [775, 130] on div "# Move towards the gem. # Don’t touch the spikes! # Type your code below and cl…" at bounding box center [854, 233] width 304 height 407
type textarea "hero.moveRight()"
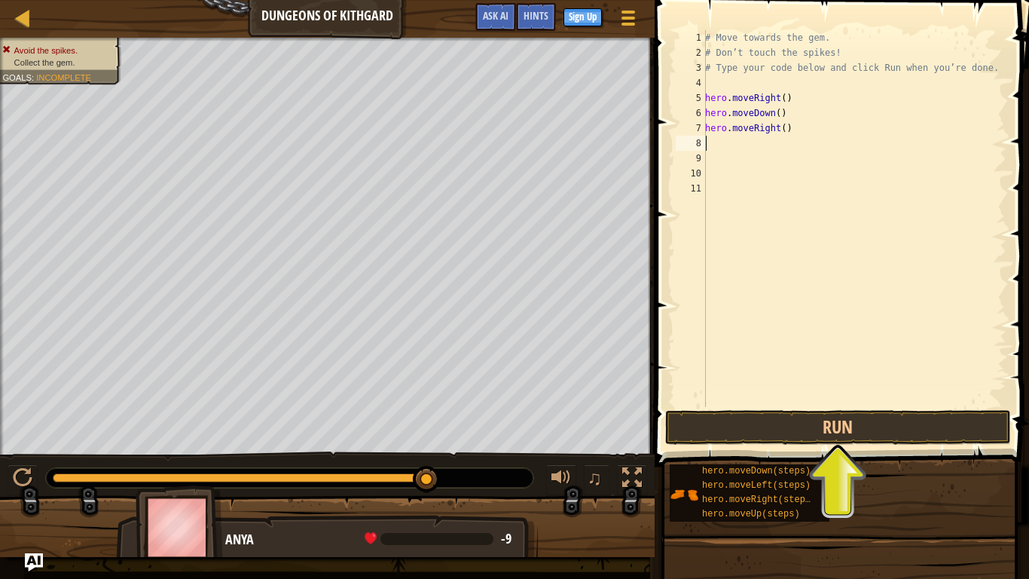
click at [729, 142] on div "# Move towards the gem. # Don’t touch the spikes! # Type your code below and cl…" at bounding box center [854, 233] width 304 height 407
click at [788, 144] on div "# Move towards the gem. # Don’t touch the spikes! # Type your code below and cl…" at bounding box center [854, 233] width 304 height 407
type textarea "h"
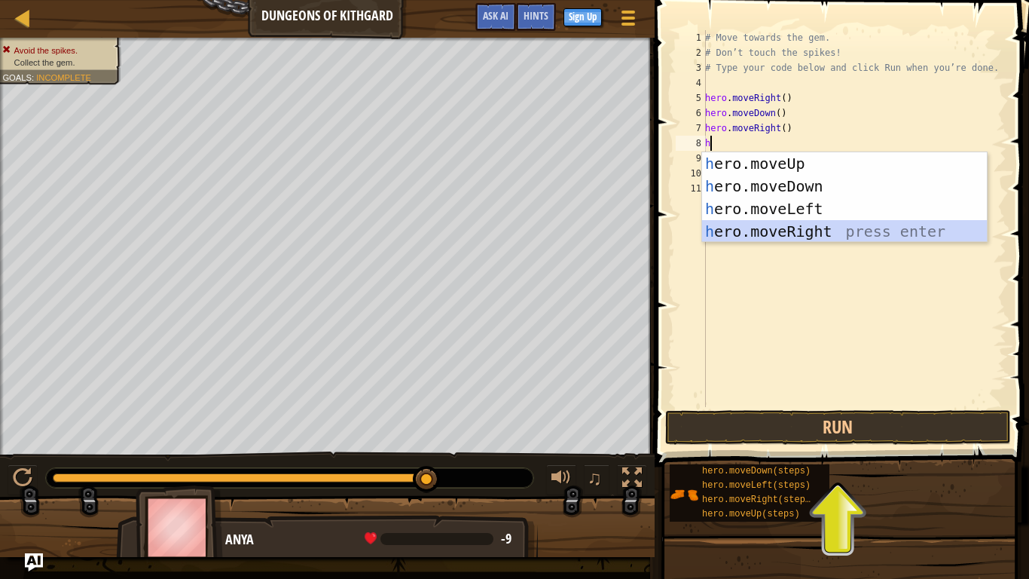
click at [815, 238] on div "h ero.moveUp press enter h ero.moveDown press enter h ero.moveLeft press enter …" at bounding box center [844, 220] width 285 height 136
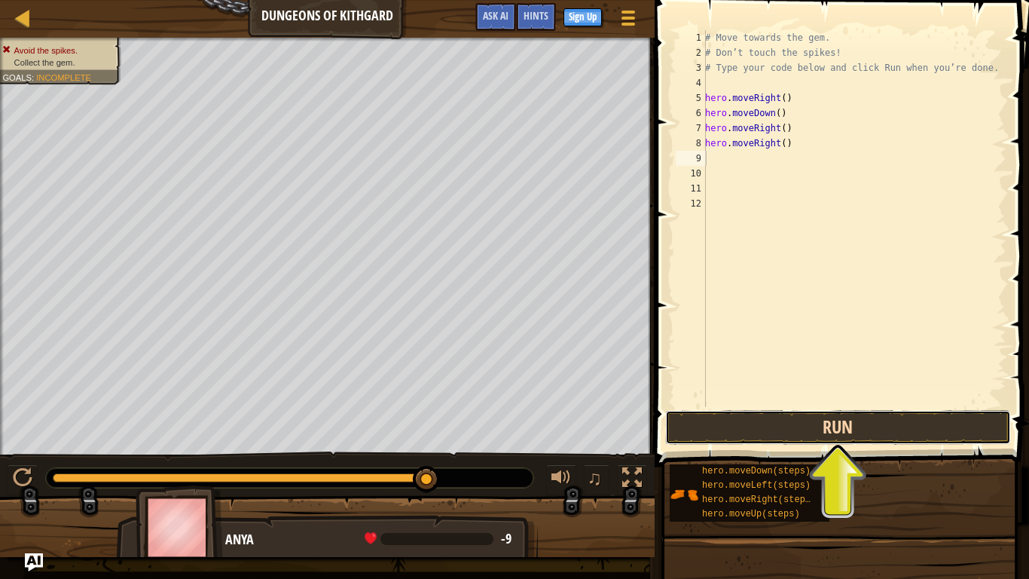
click at [864, 420] on button "Run" at bounding box center [838, 427] width 346 height 35
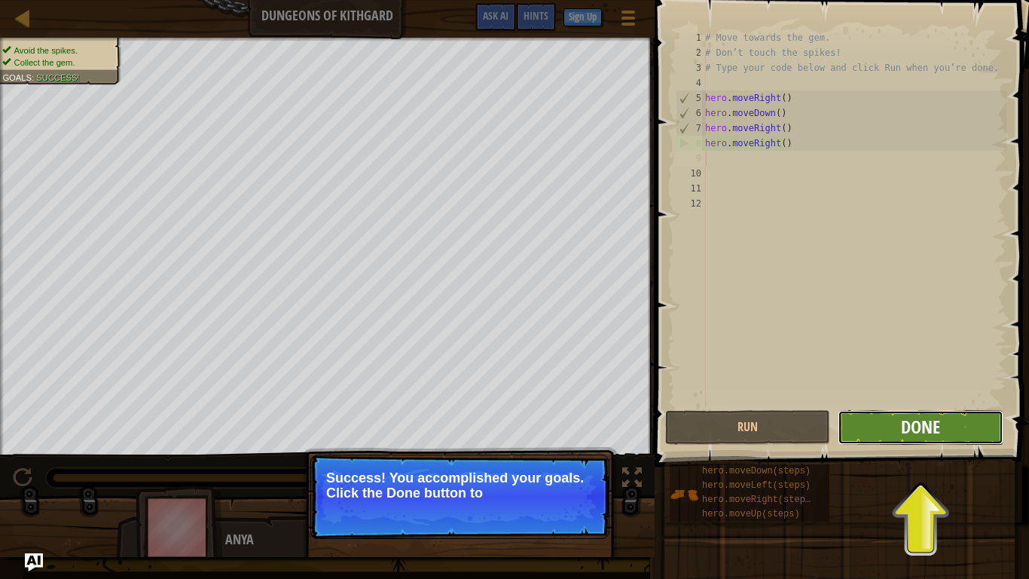
click at [931, 429] on span "Done" at bounding box center [920, 426] width 39 height 24
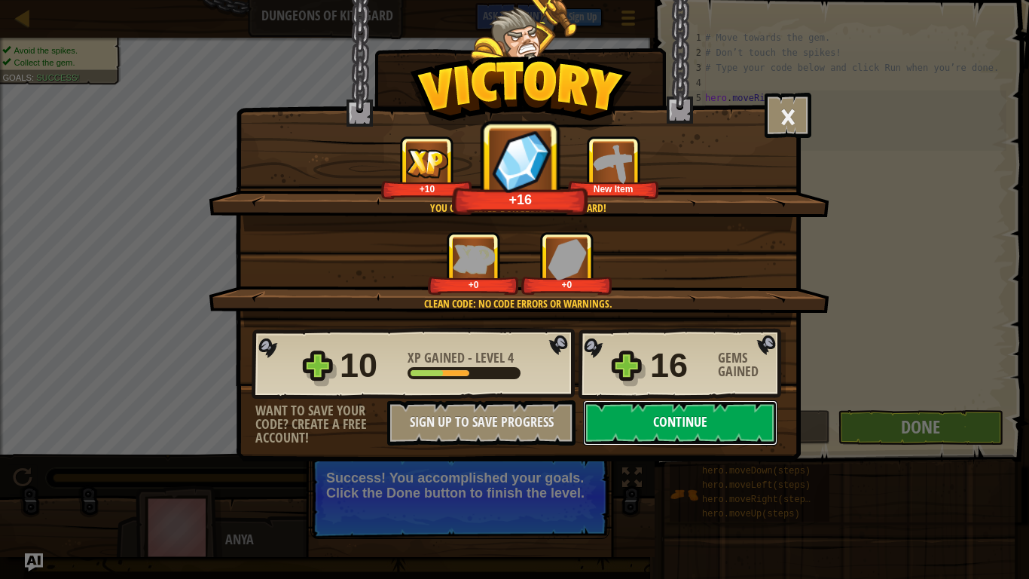
click at [698, 421] on button "Continue" at bounding box center [680, 422] width 194 height 45
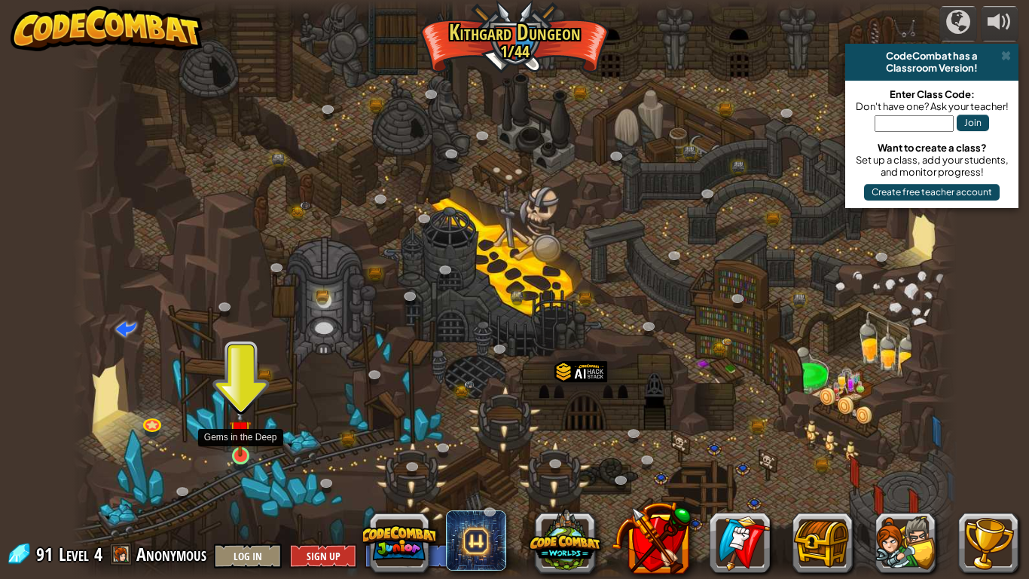
click at [245, 430] on img at bounding box center [240, 430] width 23 height 51
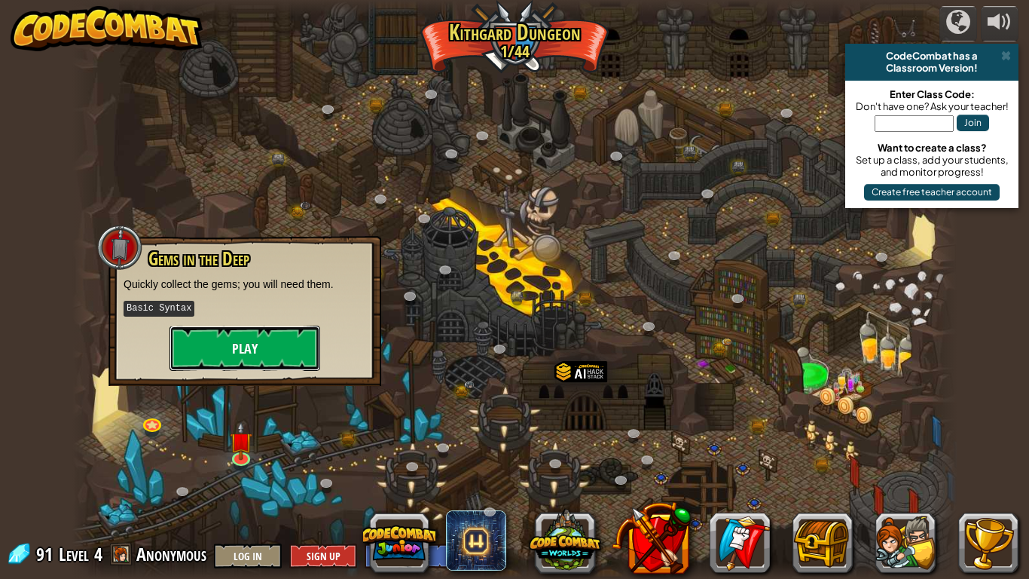
click at [241, 361] on button "Play" at bounding box center [245, 347] width 151 height 45
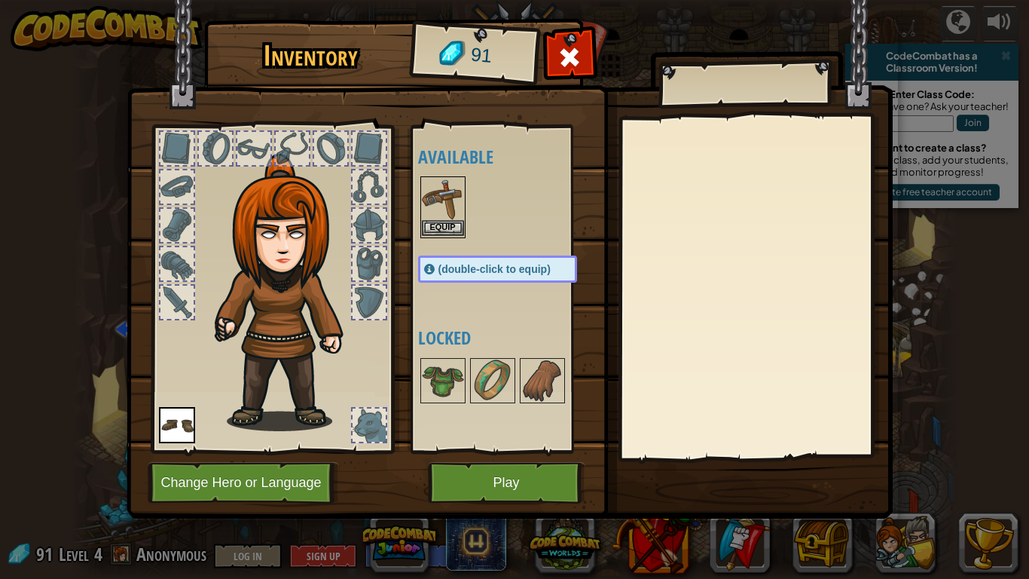
click at [439, 212] on img at bounding box center [443, 199] width 42 height 42
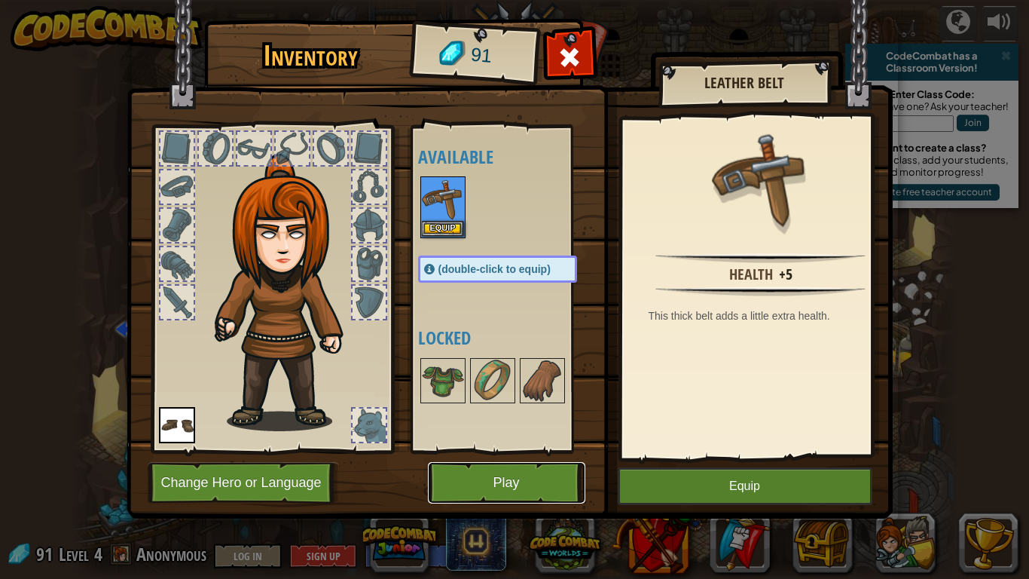
click at [504, 457] on button "Play" at bounding box center [506, 482] width 157 height 41
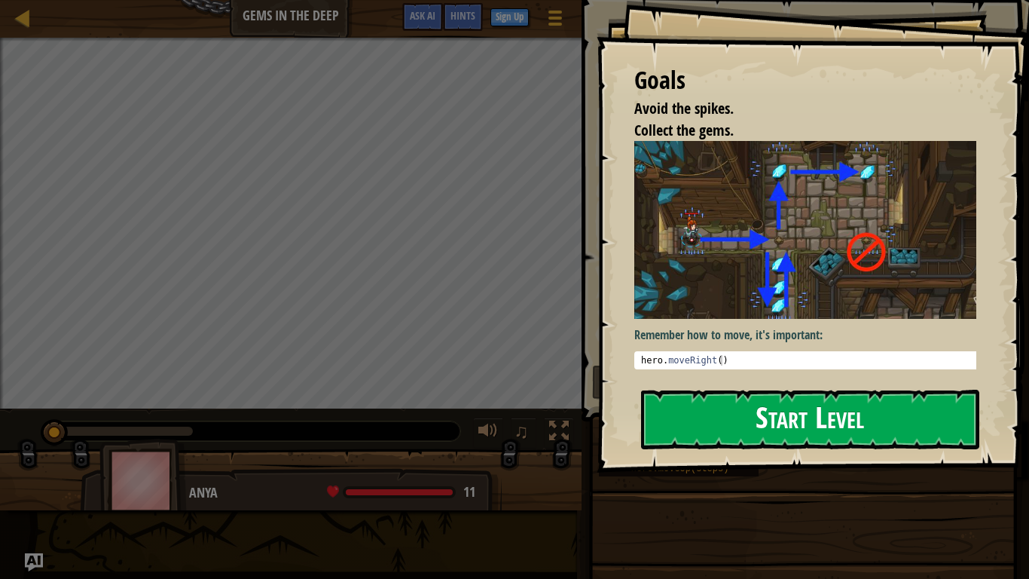
click at [845, 429] on button "Start Level" at bounding box center [810, 420] width 338 height 60
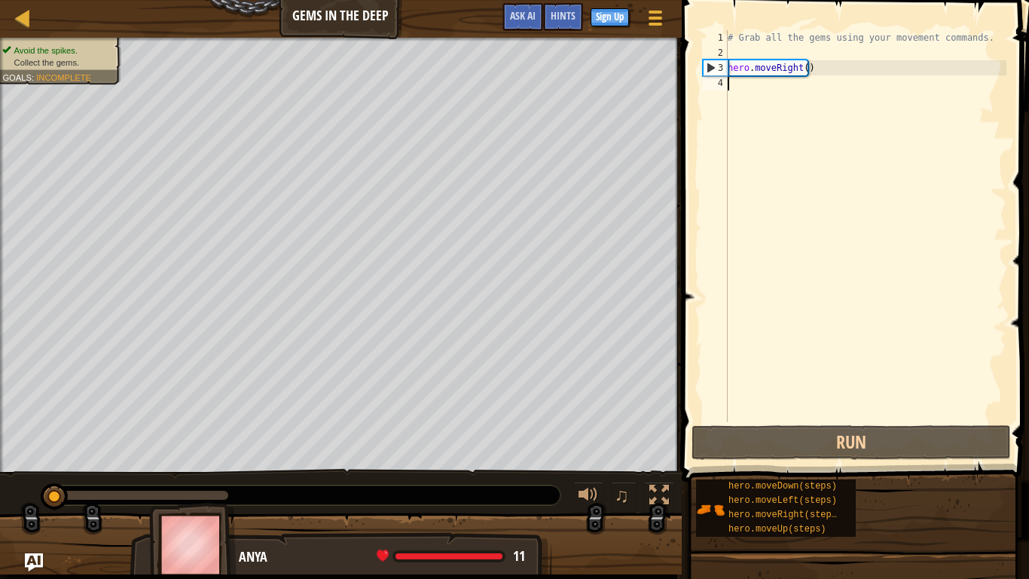
scroll to position [7, 0]
type textarea "he"
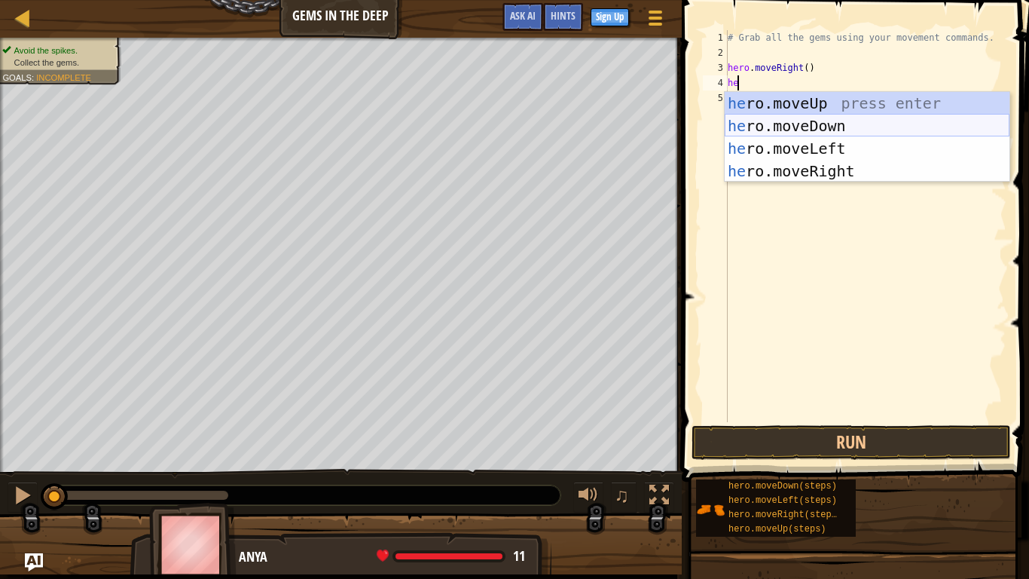
click at [820, 129] on div "he ro.moveUp press enter he ro.moveDown press enter he ro.moveLeft press enter …" at bounding box center [867, 160] width 285 height 136
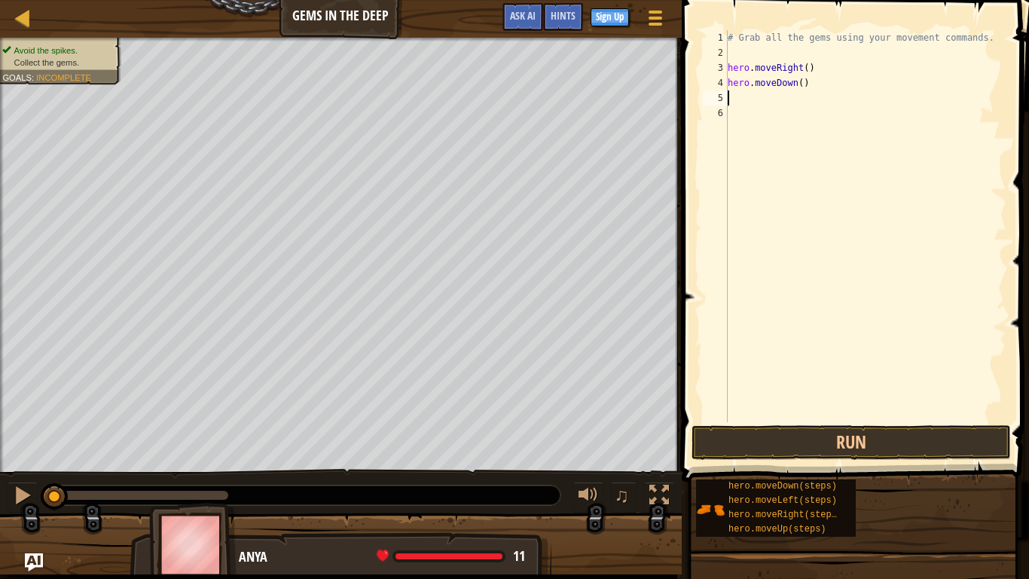
type textarea "h"
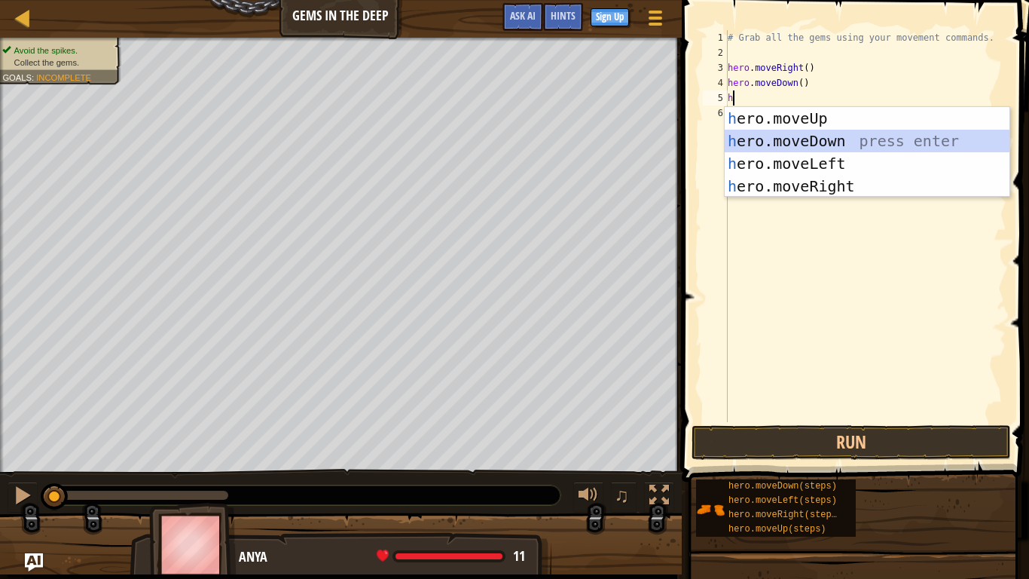
click at [784, 134] on div "h ero.moveUp press enter h ero.moveDown press enter h ero.moveLeft press enter …" at bounding box center [867, 175] width 285 height 136
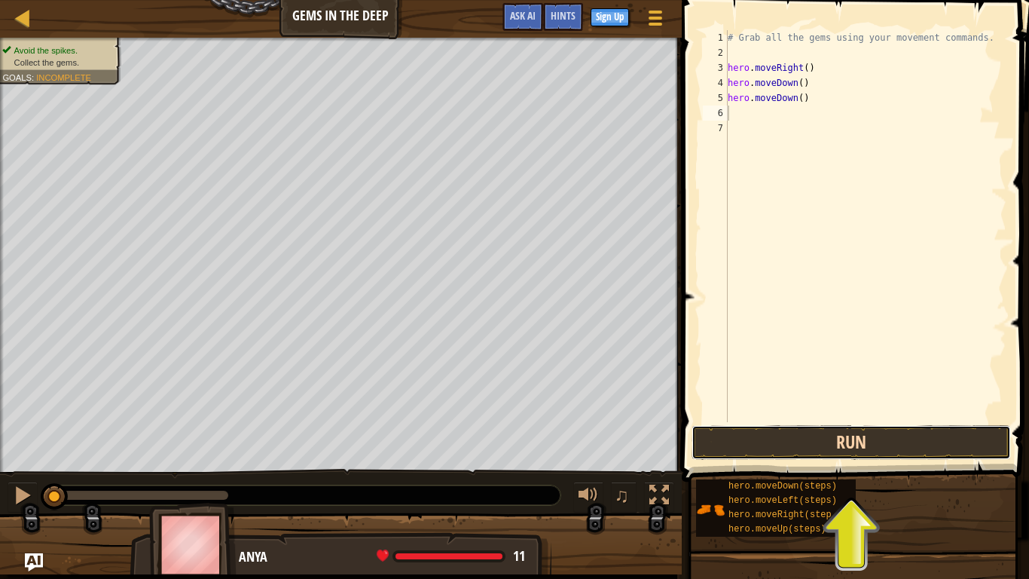
click at [862, 438] on button "Run" at bounding box center [851, 442] width 319 height 35
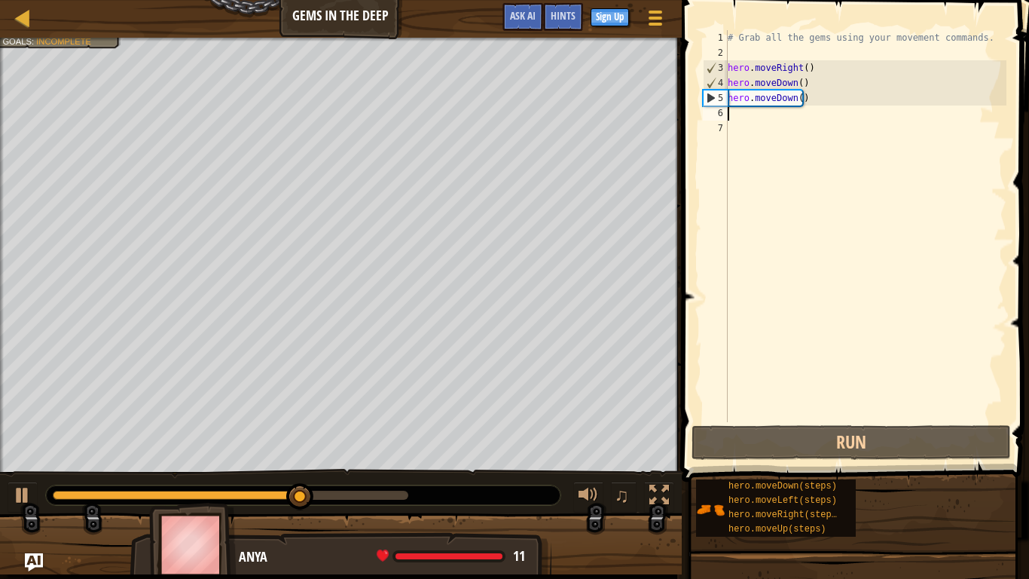
type textarea "h"
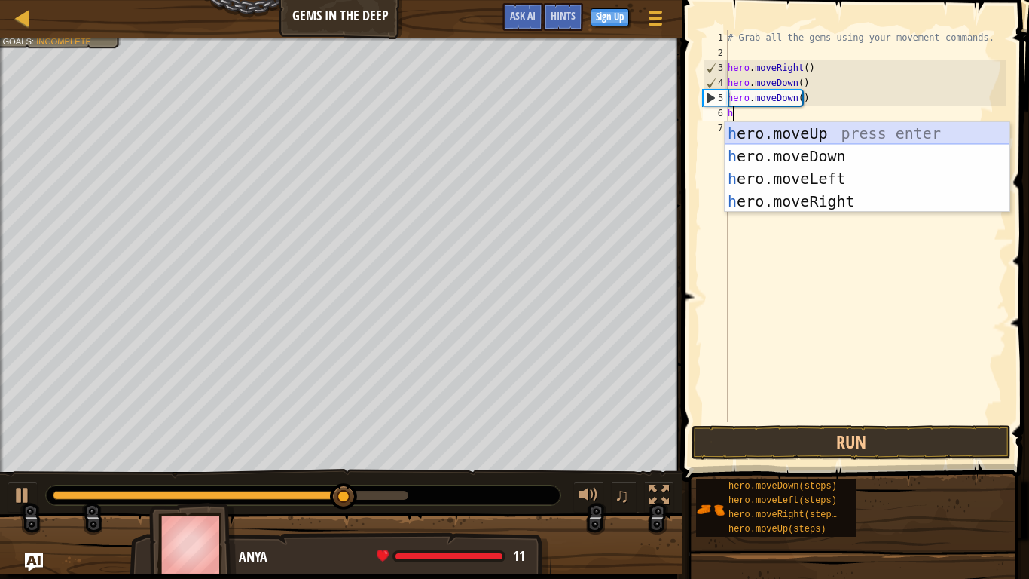
click at [815, 133] on div "h ero.moveUp press enter h ero.moveDown press enter h ero.moveLeft press enter …" at bounding box center [867, 190] width 285 height 136
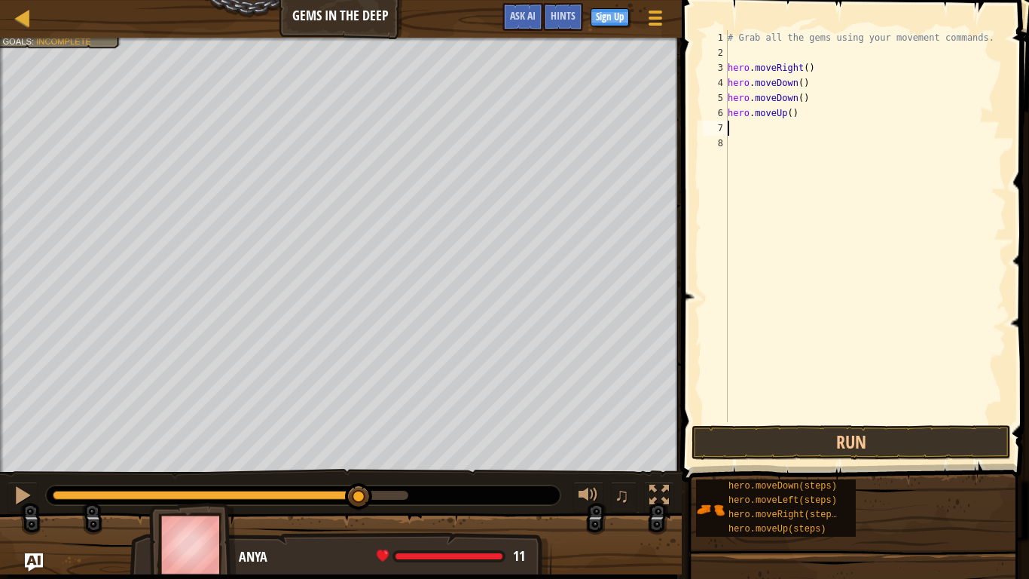
type textarea "h"
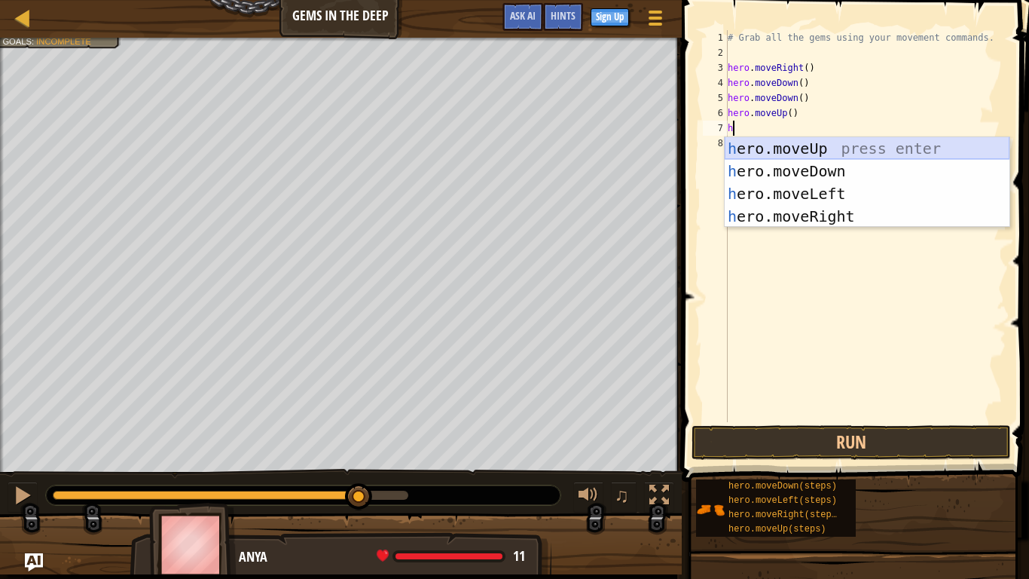
click at [813, 147] on div "h ero.moveUp press enter h ero.moveDown press enter h ero.moveLeft press enter …" at bounding box center [867, 205] width 285 height 136
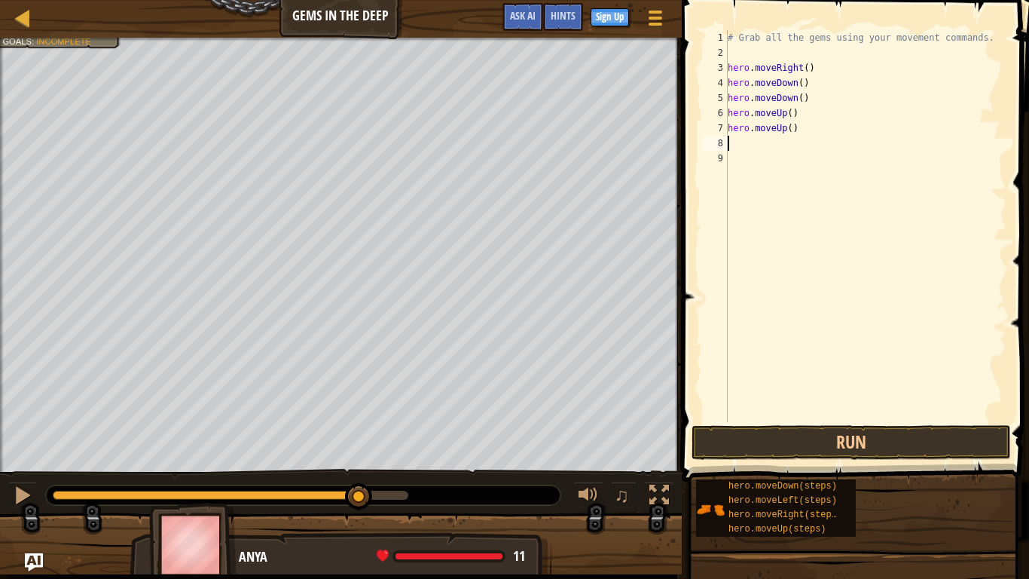
type textarea "h"
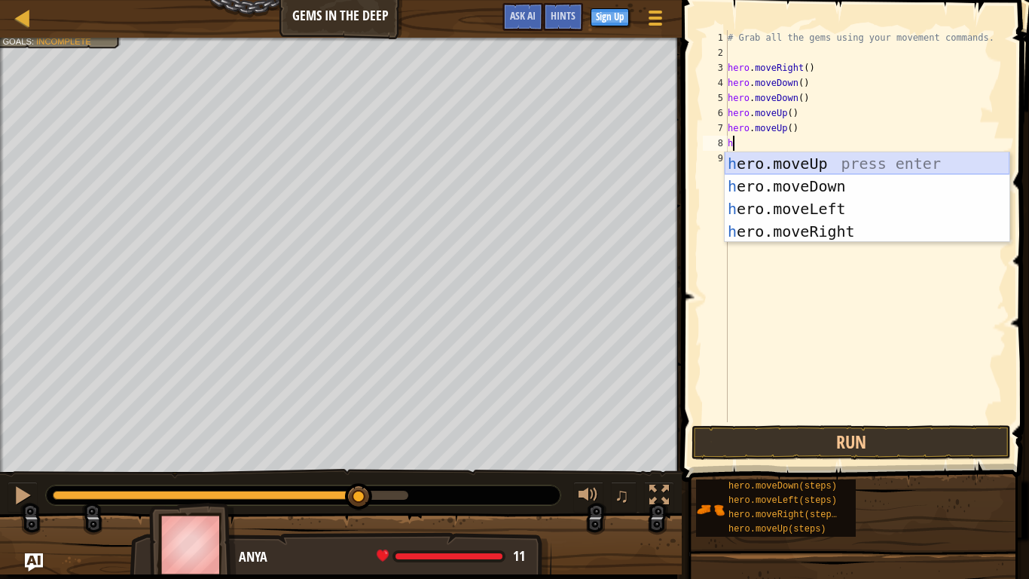
click at [808, 163] on div "h ero.moveUp press enter h ero.moveDown press enter h ero.moveLeft press enter …" at bounding box center [867, 220] width 285 height 136
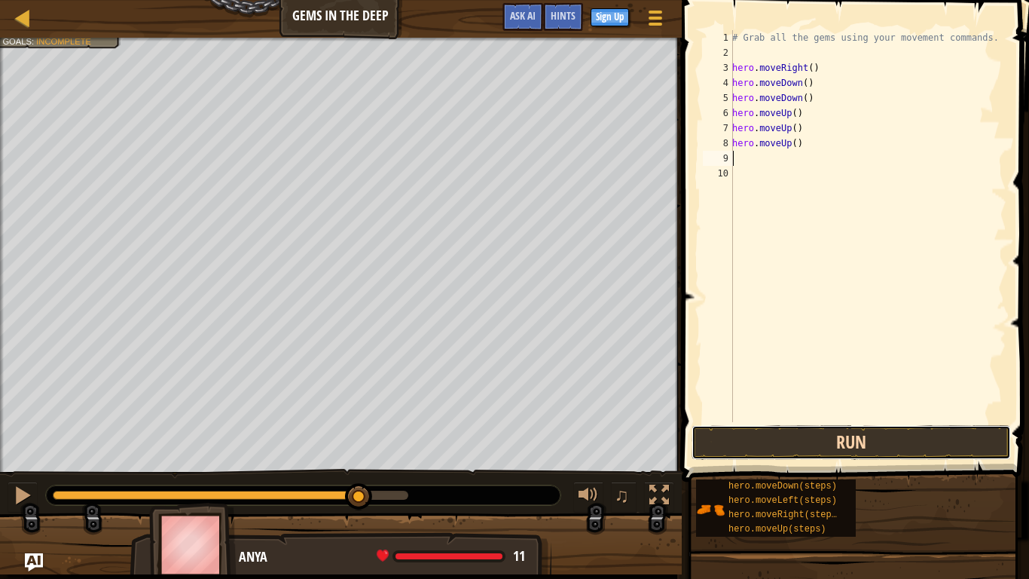
click at [855, 437] on button "Run" at bounding box center [851, 442] width 319 height 35
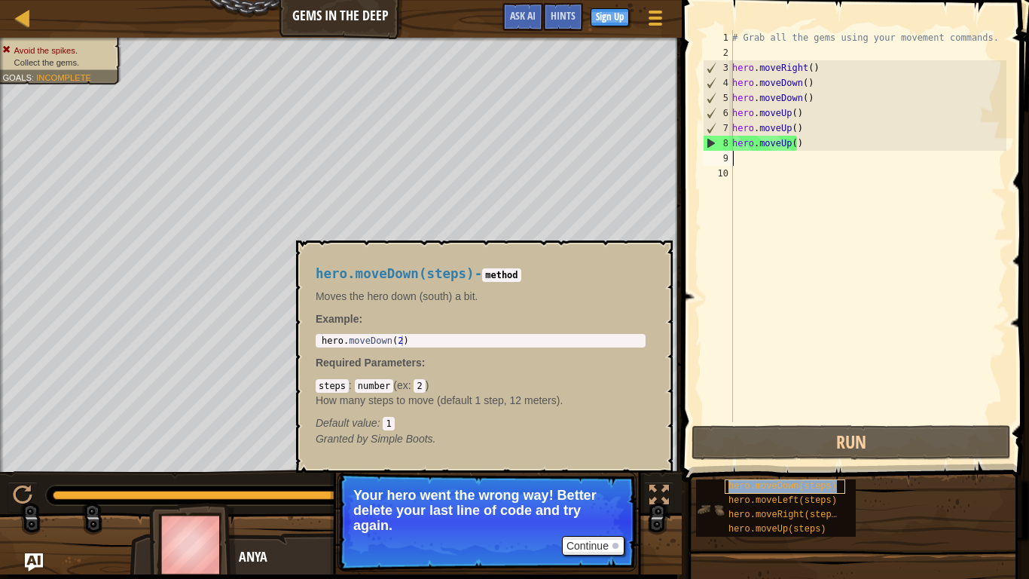
click at [804, 457] on span "hero.moveDown(steps)" at bounding box center [783, 486] width 108 height 11
click at [806, 457] on span "hero.moveLeft(steps)" at bounding box center [783, 500] width 108 height 11
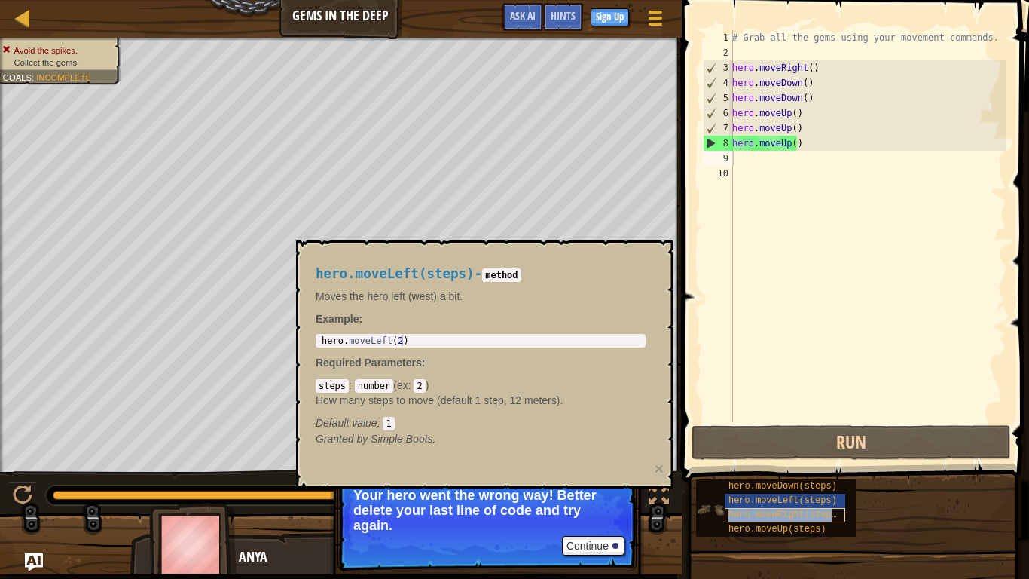
click at [806, 457] on span "hero.moveRight(steps)" at bounding box center [786, 514] width 114 height 11
click at [804, 298] on div "# Grab all the gems using your movement commands. hero . moveRight ( ) hero . m…" at bounding box center [867, 241] width 277 height 422
type textarea "hero.moveRight(2)"
click at [400, 342] on div "hero . moveRight ( 2 )" at bounding box center [481, 351] width 324 height 32
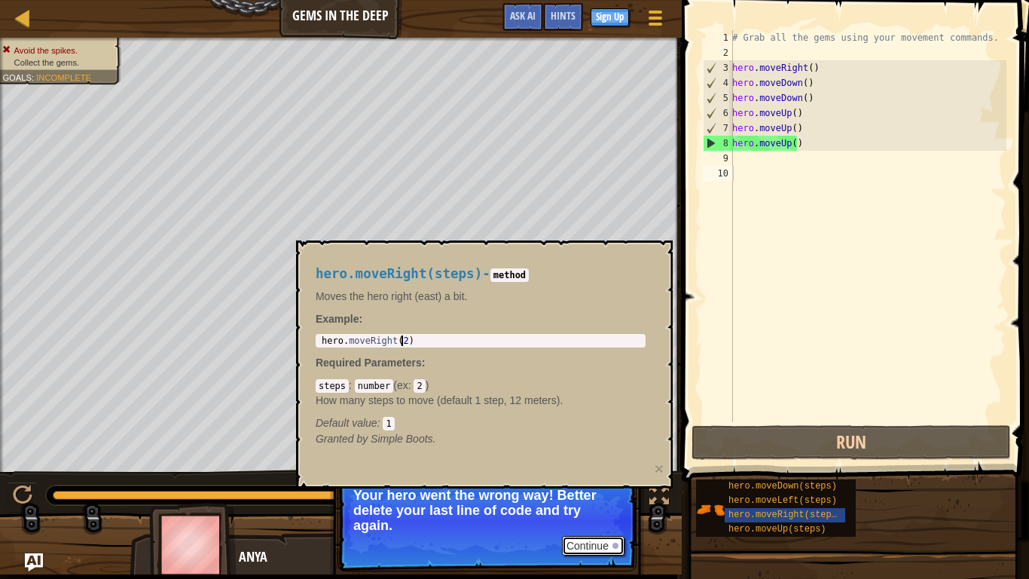
click at [600, 457] on button "Continue" at bounding box center [593, 546] width 63 height 20
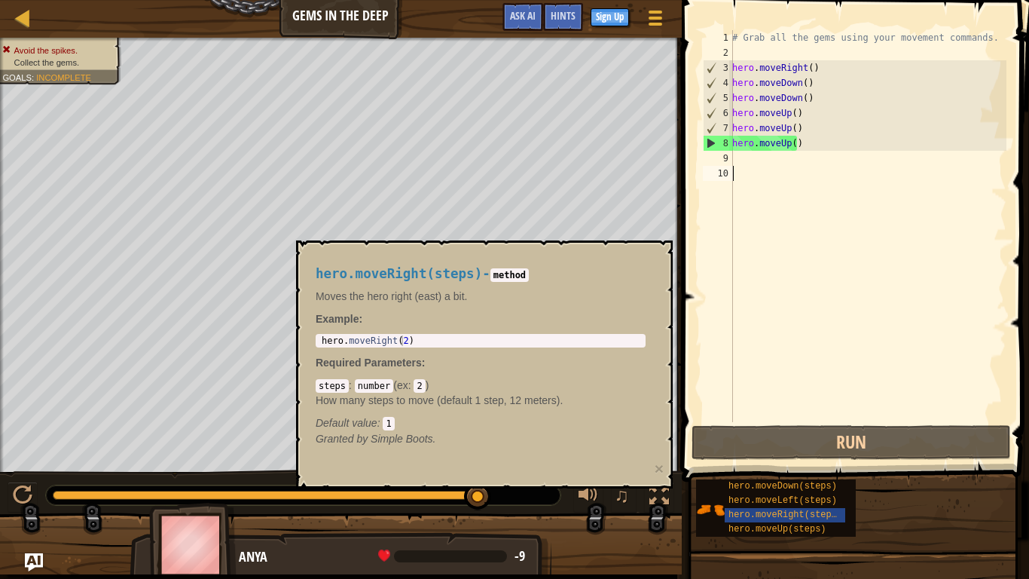
click at [793, 340] on div "# Grab all the gems using your movement commands. hero . moveRight ( ) hero . m…" at bounding box center [867, 241] width 277 height 422
click at [839, 148] on div "# Grab all the gems using your movement commands. hero . moveRight ( ) hero . m…" at bounding box center [867, 241] width 277 height 422
drag, startPoint x: 822, startPoint y: 148, endPoint x: 737, endPoint y: 142, distance: 85.3
click at [737, 142] on div "# Grab all the gems using your movement commands. hero . moveRight ( ) hero . m…" at bounding box center [867, 241] width 277 height 422
type textarea "h"
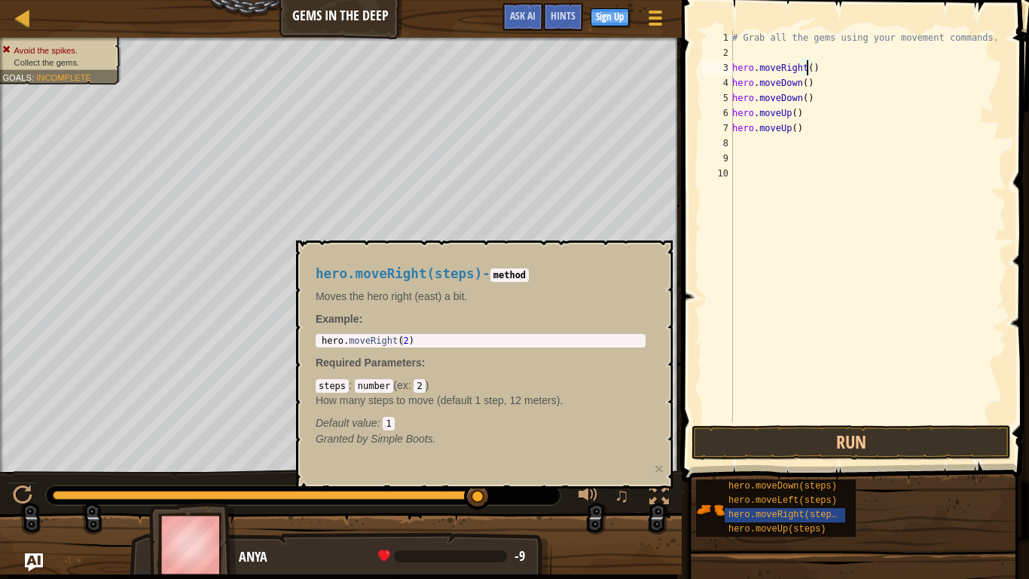
click at [806, 68] on div "# Grab all the gems using your movement commands. hero . moveRight ( ) hero . m…" at bounding box center [867, 241] width 277 height 422
type textarea "hero.moveRight()"
click at [660, 457] on button "×" at bounding box center [659, 468] width 9 height 16
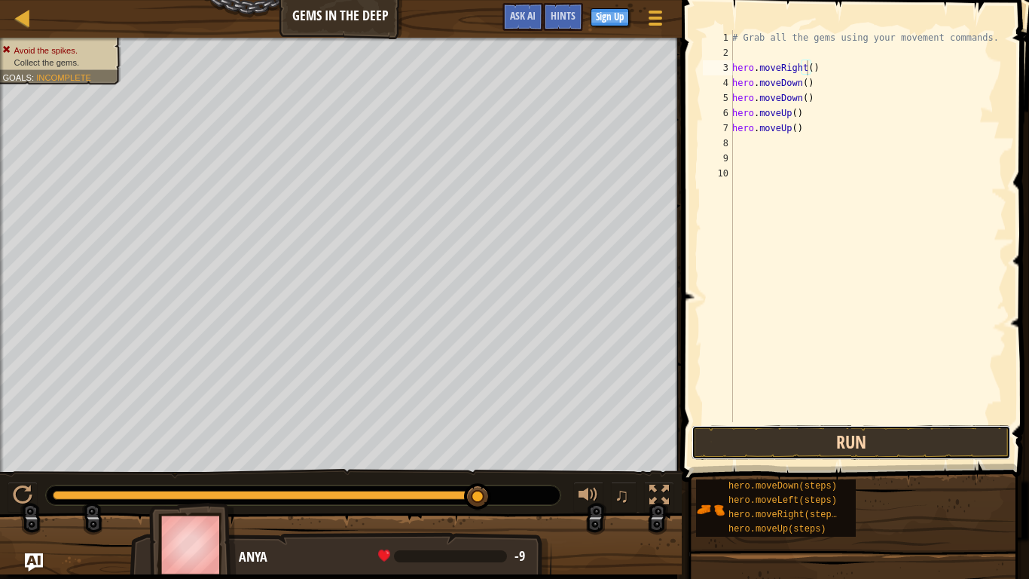
click at [857, 442] on button "Run" at bounding box center [851, 442] width 319 height 35
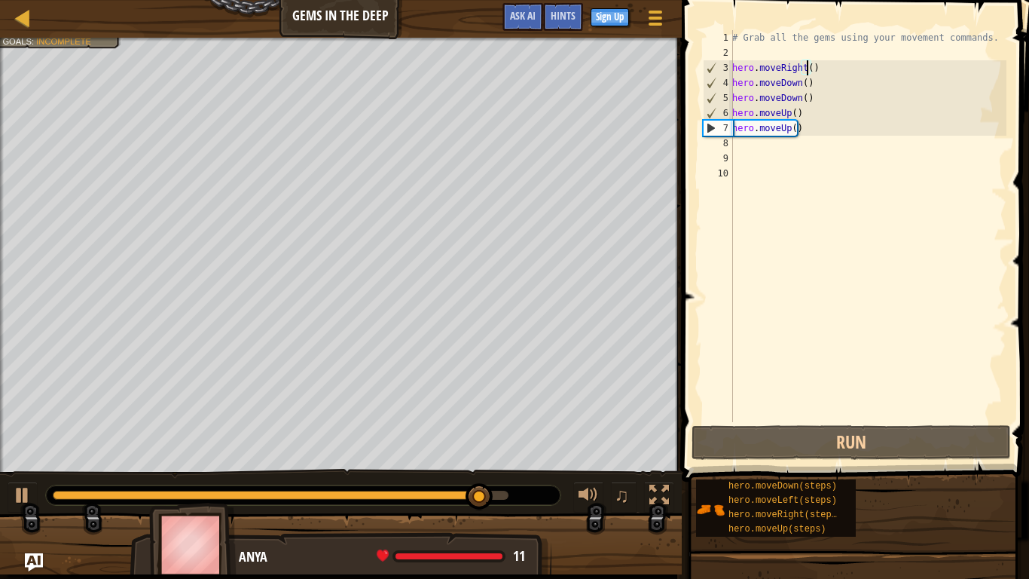
click at [756, 148] on div "# Grab all the gems using your movement commands. hero . moveRight ( ) hero . m…" at bounding box center [867, 241] width 277 height 422
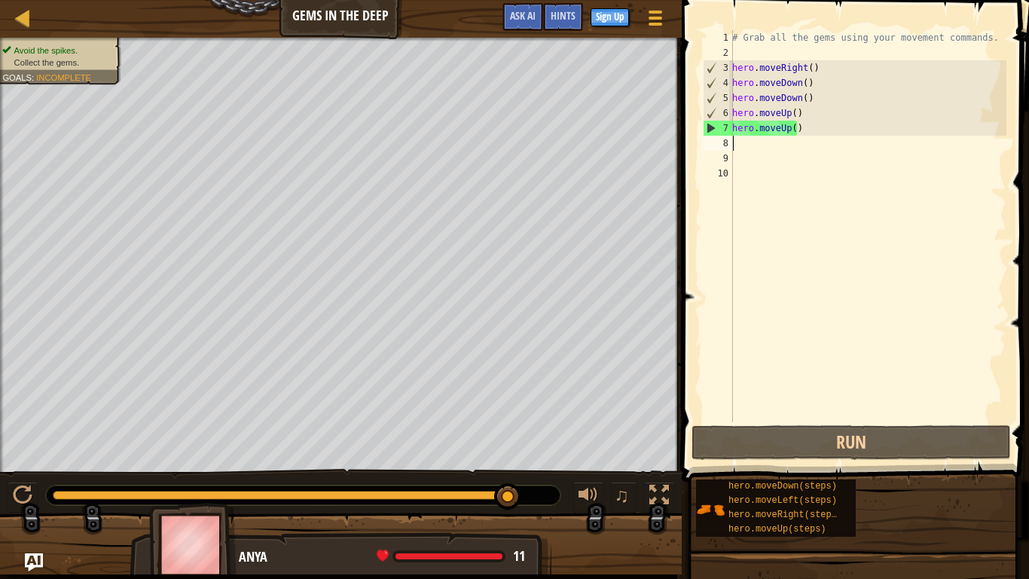
type textarea "h"
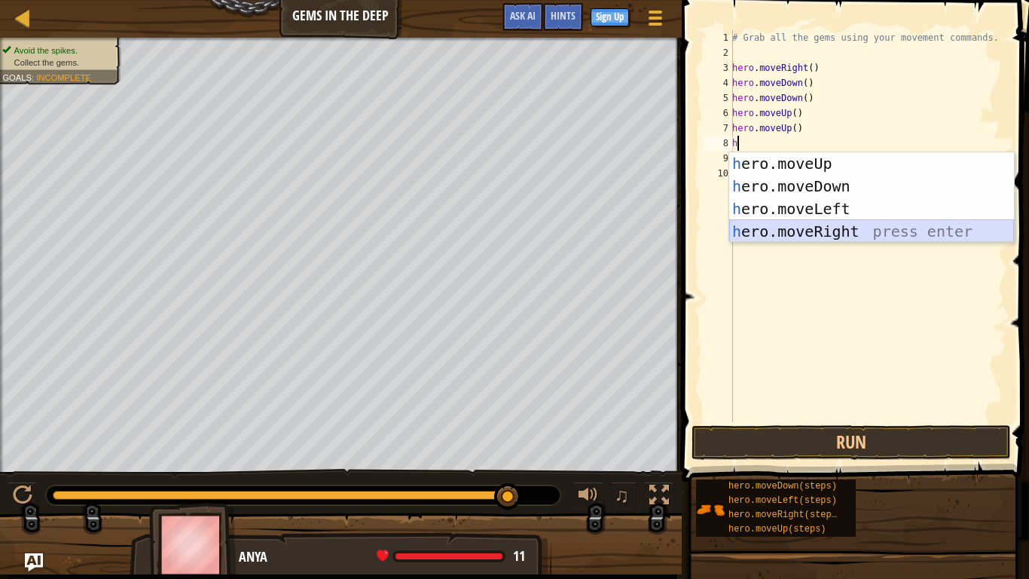
click at [804, 231] on div "h ero.moveUp press enter h ero.moveDown press enter h ero.moveLeft press enter …" at bounding box center [871, 220] width 285 height 136
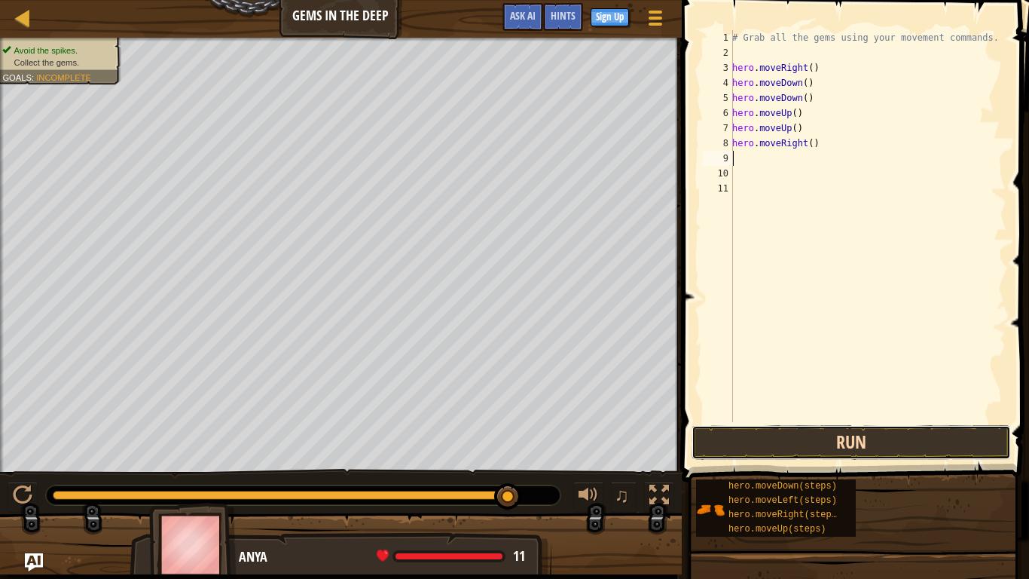
click at [852, 440] on button "Run" at bounding box center [851, 442] width 319 height 35
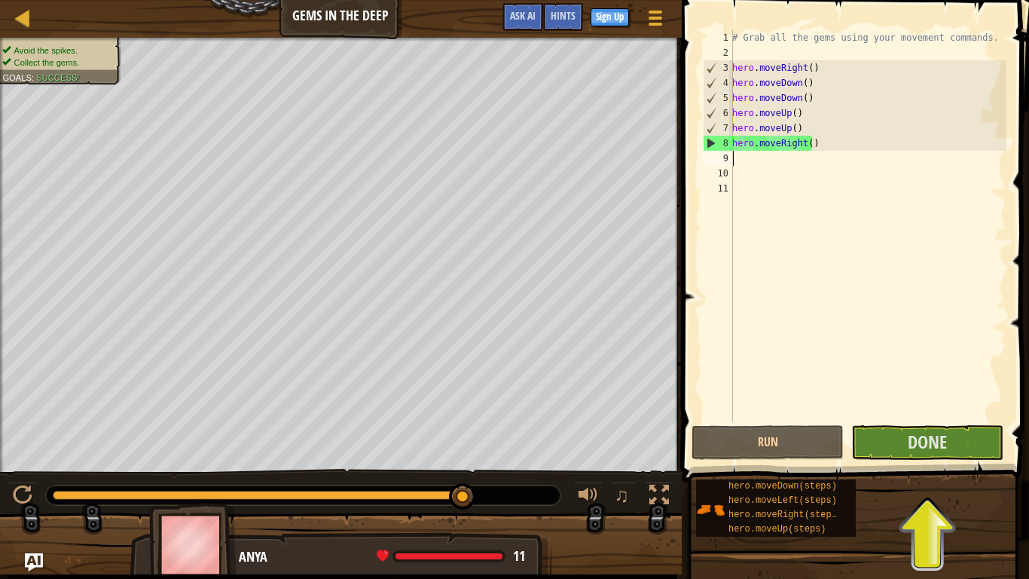
click at [739, 160] on div "# Grab all the gems using your movement commands. hero . moveRight ( ) hero . m…" at bounding box center [867, 241] width 277 height 422
click at [930, 447] on span "Done" at bounding box center [927, 441] width 39 height 24
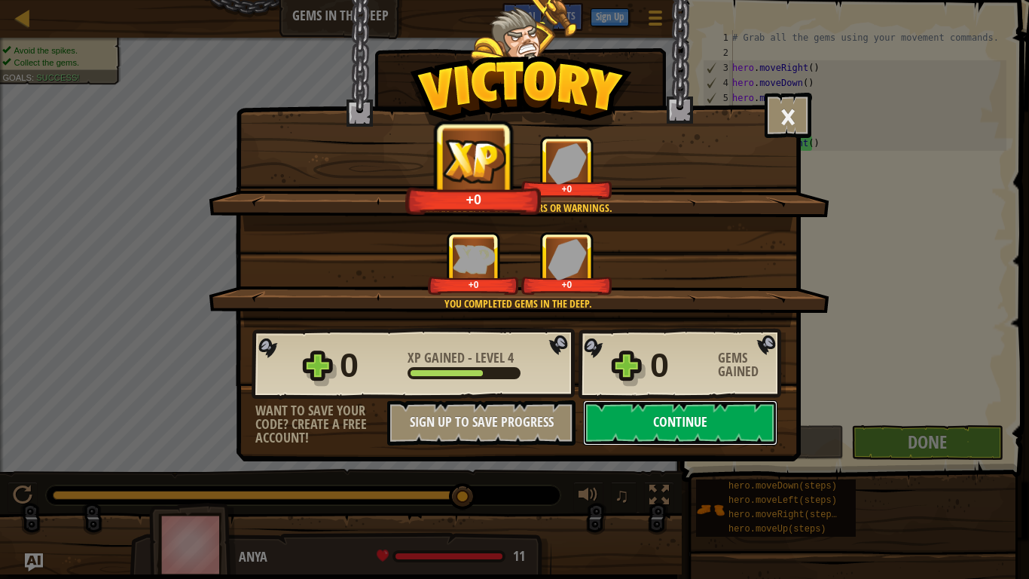
click at [677, 414] on button "Continue" at bounding box center [680, 422] width 194 height 45
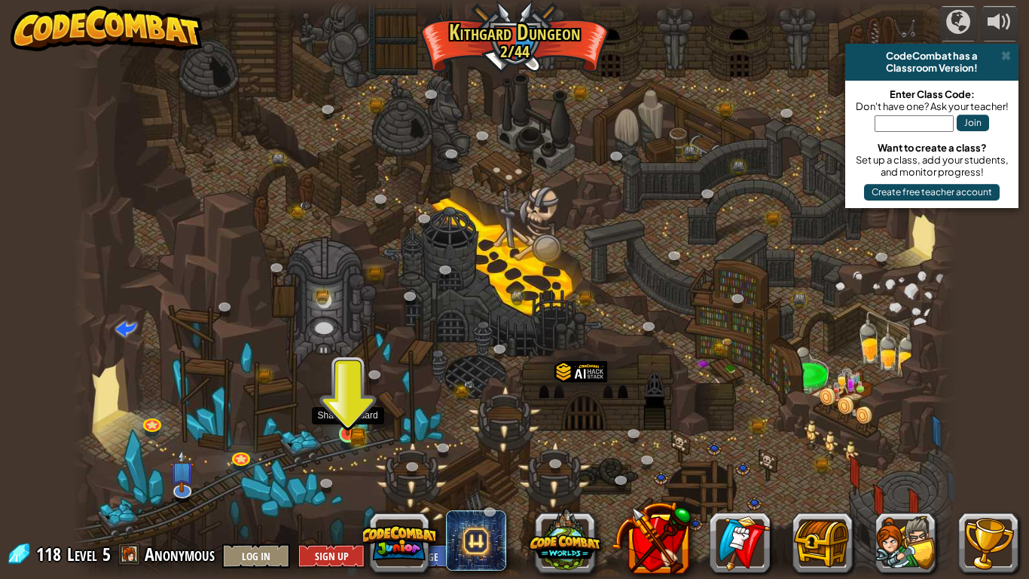
click at [351, 418] on img at bounding box center [348, 412] width 14 height 14
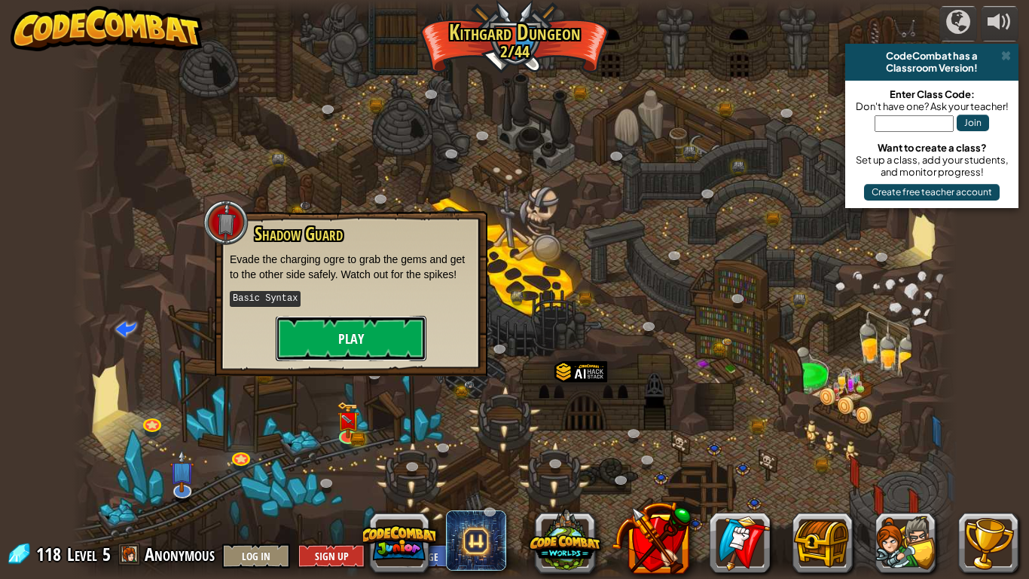
click at [376, 339] on button "Play" at bounding box center [351, 338] width 151 height 45
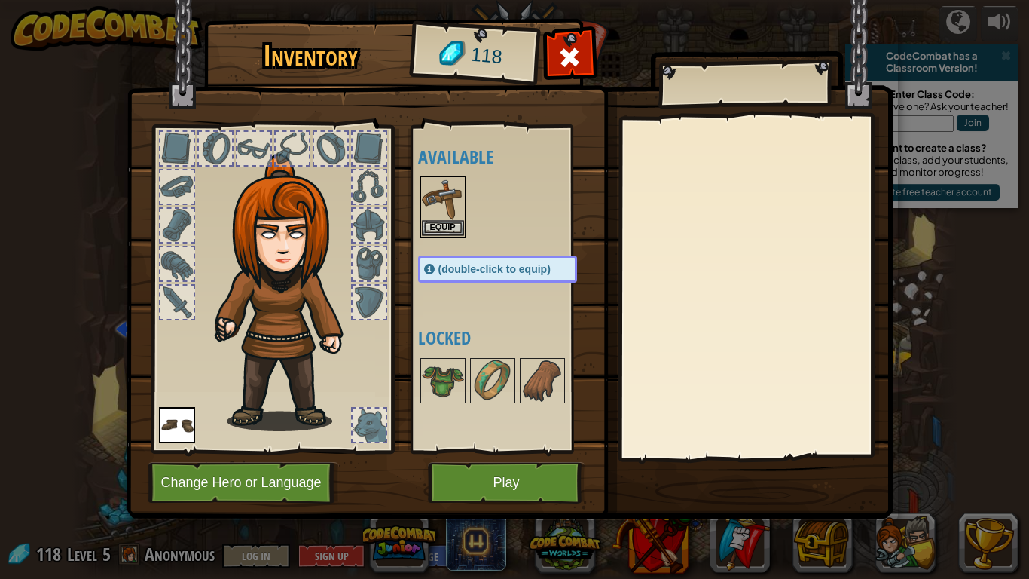
click at [447, 193] on img at bounding box center [443, 199] width 42 height 42
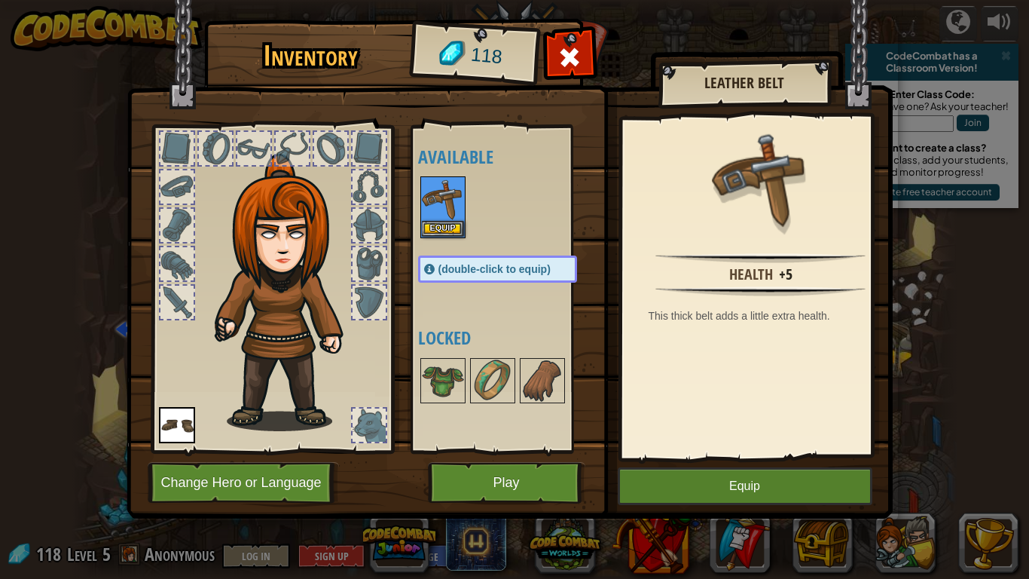
click at [478, 264] on span "(double-click to equip)" at bounding box center [495, 269] width 112 height 12
click at [500, 457] on button "Play" at bounding box center [506, 482] width 157 height 41
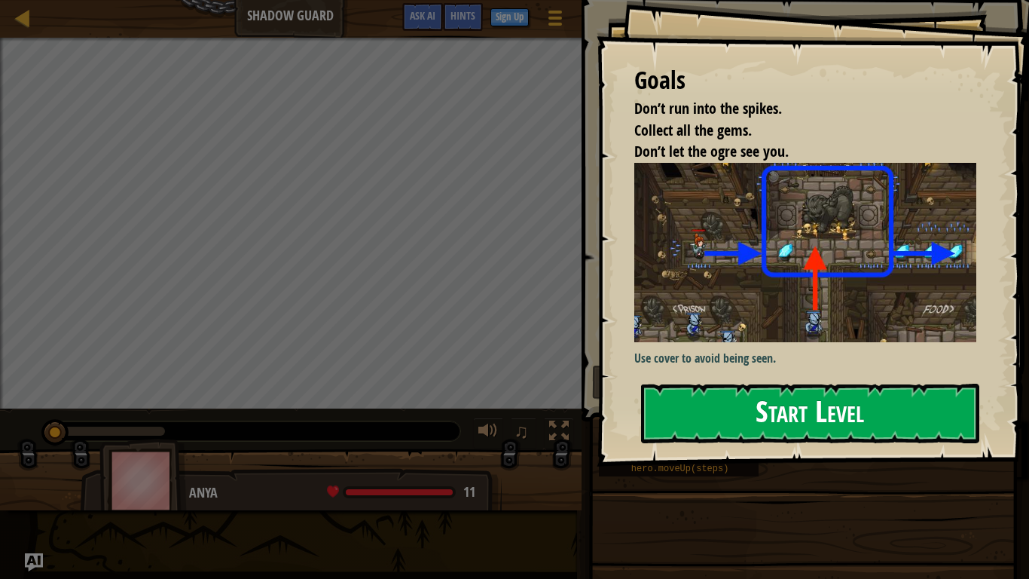
click at [823, 414] on button "Start Level" at bounding box center [810, 414] width 338 height 60
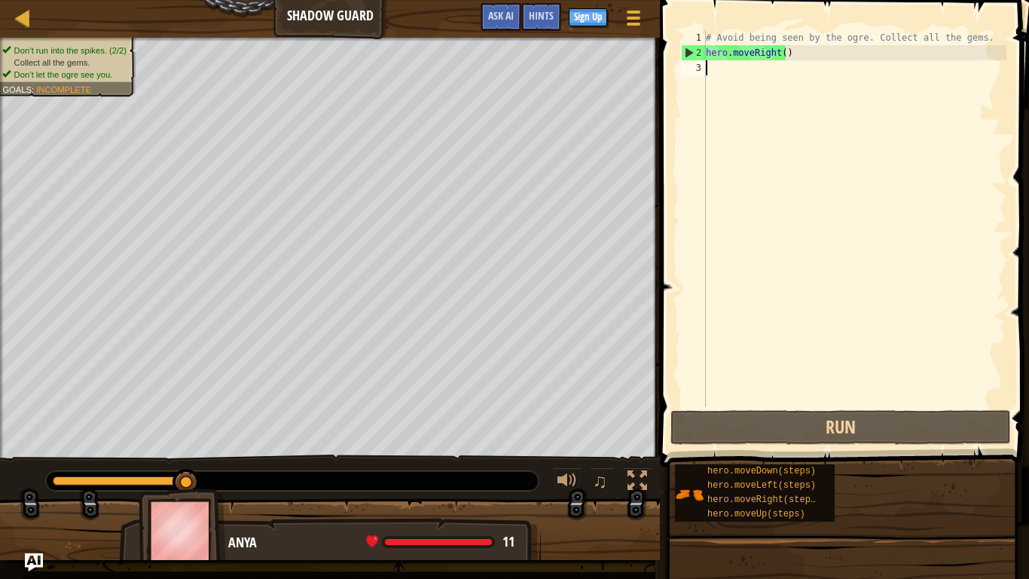
type textarea "h"
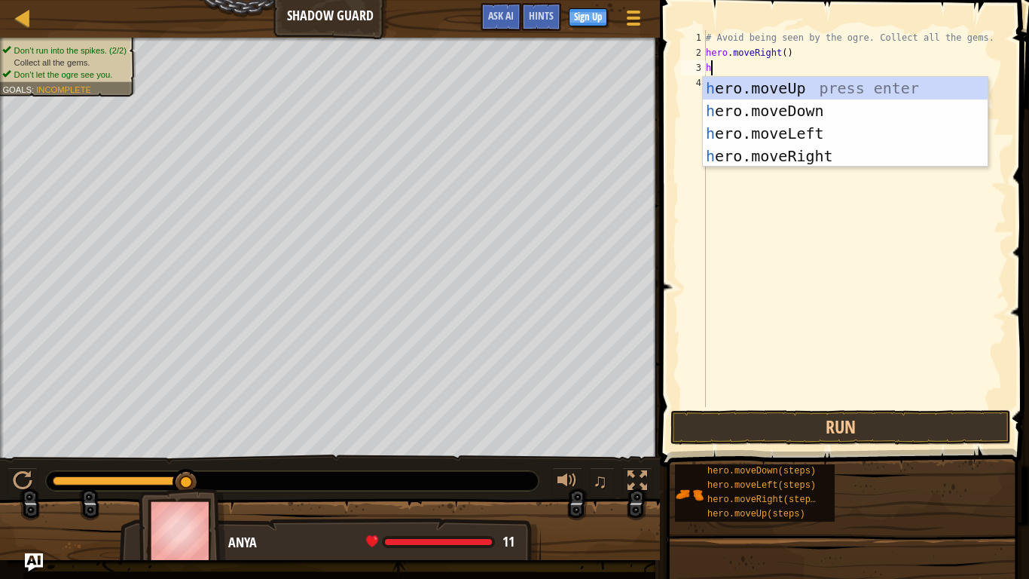
click at [742, 168] on div "# Avoid being seen by the ogre. Collect all the gems. hero . moveRight ( ) h" at bounding box center [855, 233] width 304 height 407
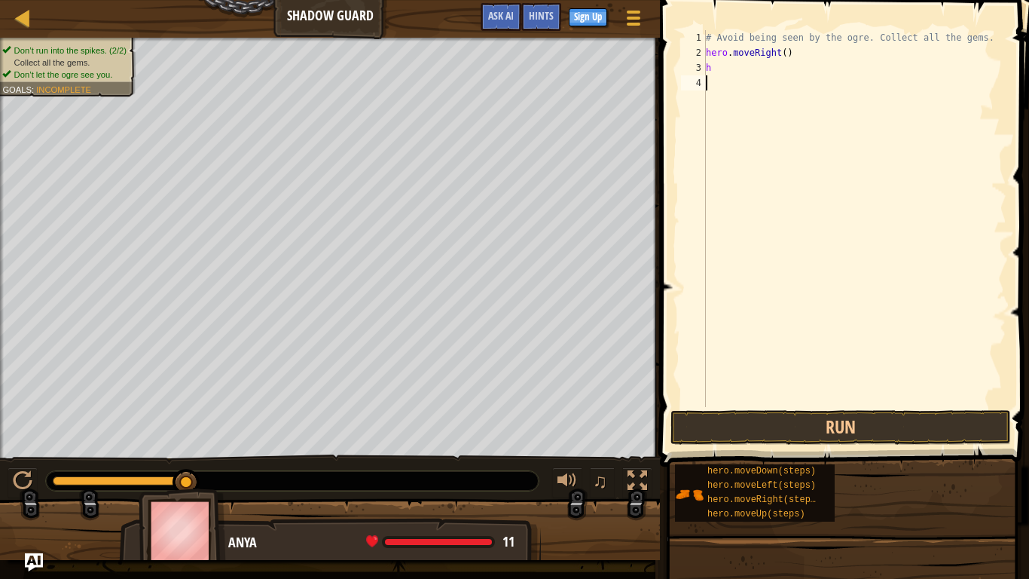
click at [720, 68] on div "# Avoid being seen by the ogre. Collect all the gems. hero . moveRight ( ) h" at bounding box center [855, 233] width 304 height 407
type textarea "h"
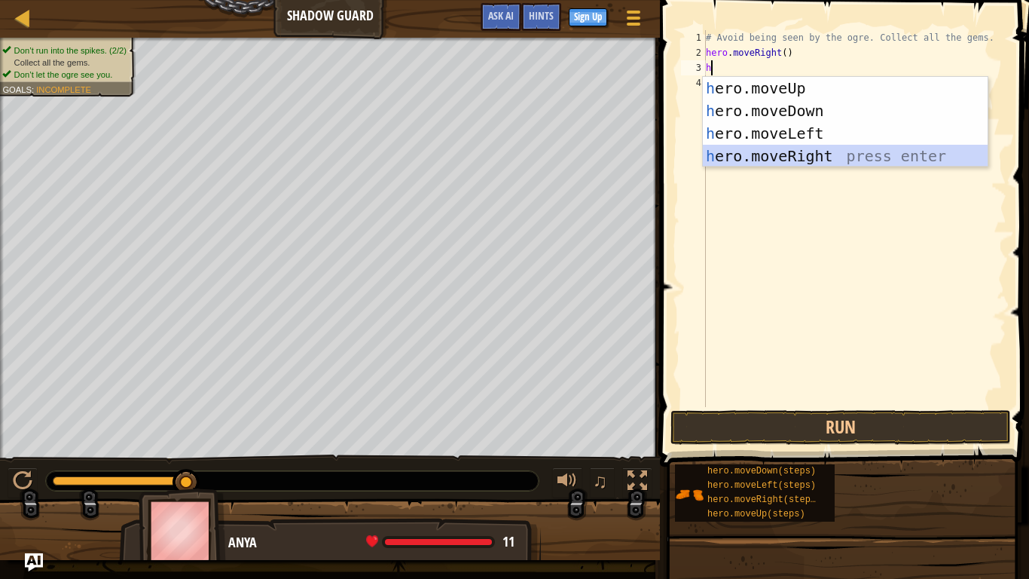
click at [766, 154] on div "h ero.moveUp press enter h ero.moveDown press enter h ero.moveLeft press enter …" at bounding box center [845, 145] width 285 height 136
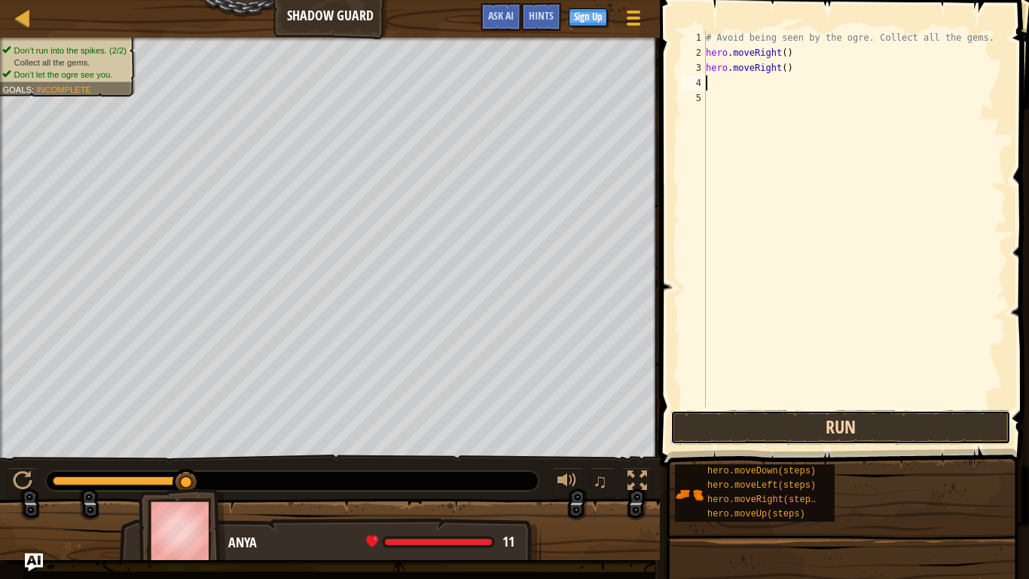
click at [859, 418] on button "Run" at bounding box center [841, 427] width 341 height 35
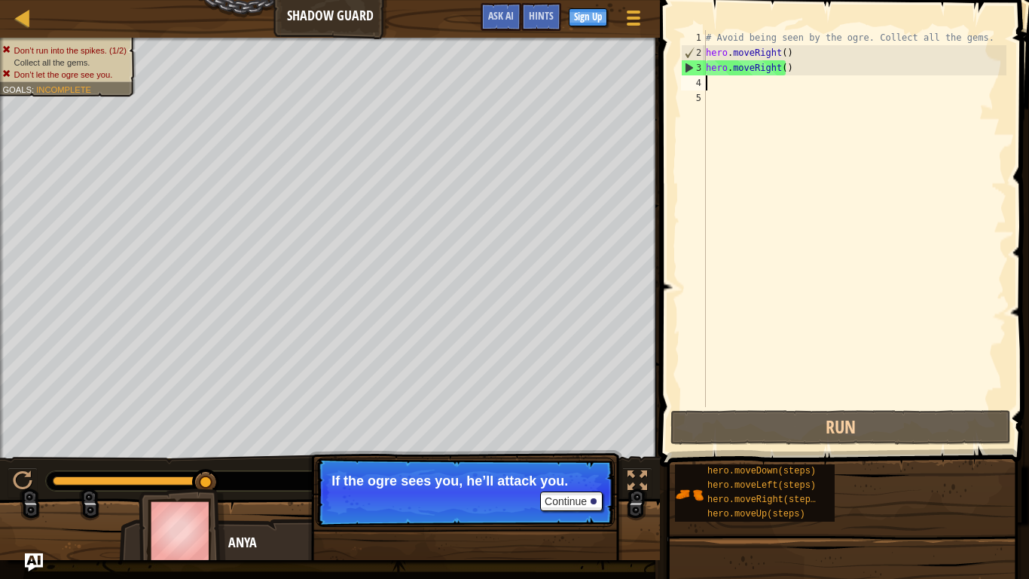
type textarea "h"
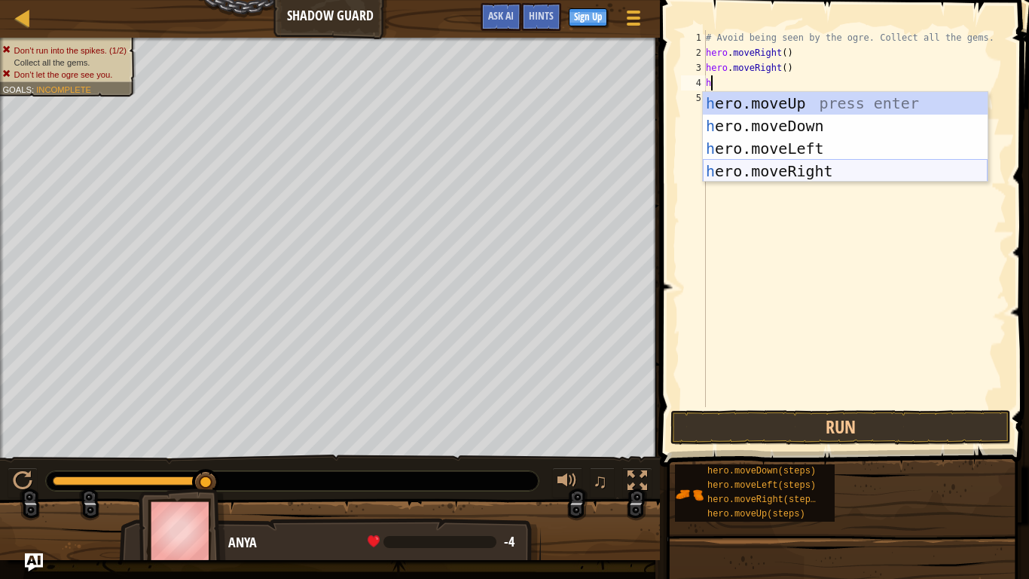
click at [788, 177] on div "h ero.moveUp press enter h ero.moveDown press enter h ero.moveLeft press enter …" at bounding box center [845, 160] width 285 height 136
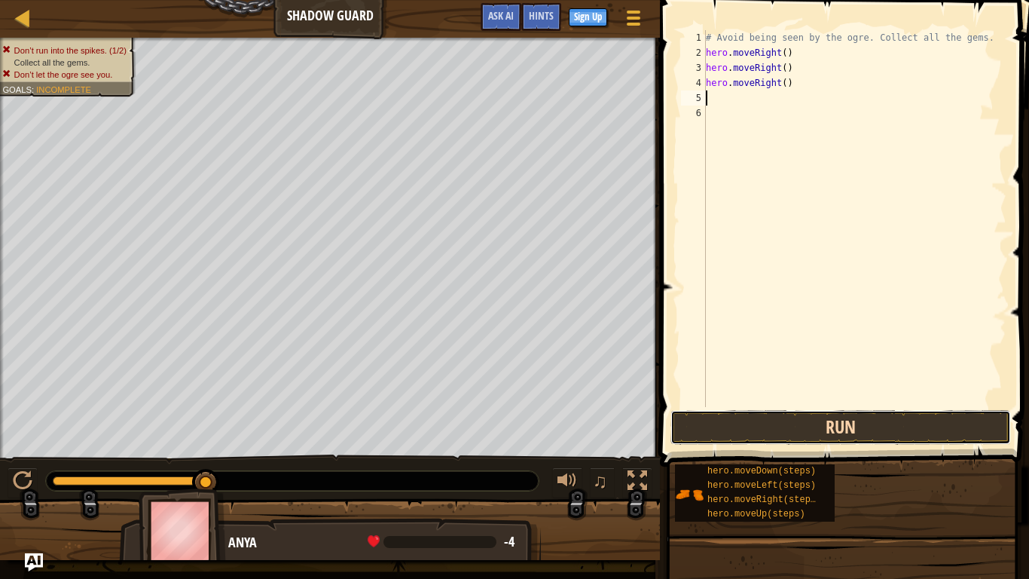
click at [854, 425] on button "Run" at bounding box center [841, 427] width 341 height 35
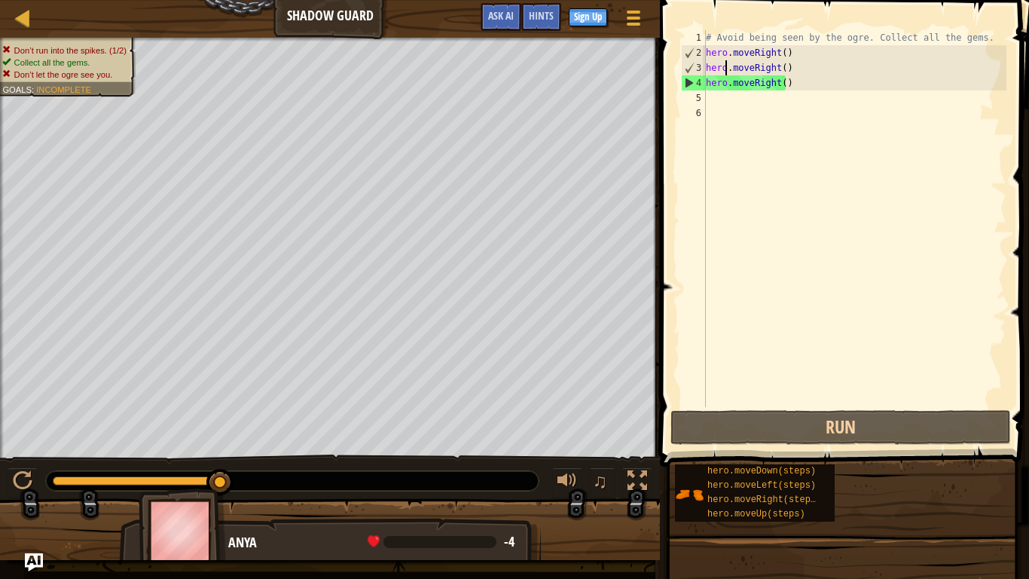
click at [725, 67] on div "# Avoid being seen by the ogre. Collect all the gems. hero . moveRight ( ) hero…" at bounding box center [855, 233] width 304 height 407
type textarea "hero.moveRight()"
drag, startPoint x: 794, startPoint y: 69, endPoint x: 706, endPoint y: 66, distance: 88.2
click at [706, 66] on div "# Avoid being seen by the ogre. Collect all the gems. hero . moveRight ( ) hero…" at bounding box center [855, 233] width 304 height 407
click at [822, 118] on div "# Avoid being seen by the ogre. Collect all the gems. hero . moveRight ( ) hero…" at bounding box center [855, 233] width 304 height 407
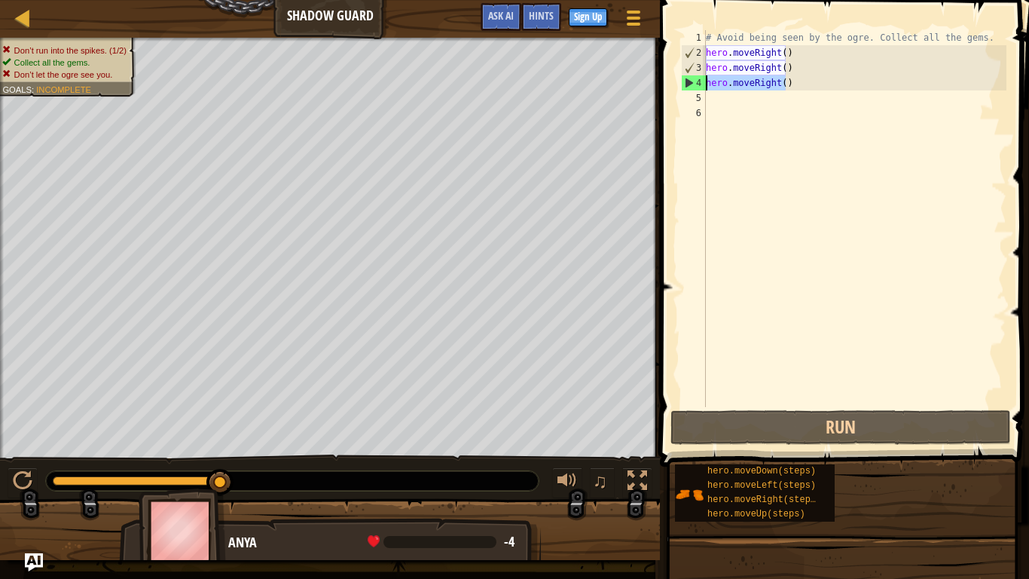
drag, startPoint x: 797, startPoint y: 79, endPoint x: 701, endPoint y: 86, distance: 95.9
click at [701, 86] on div "1 2 3 4 5 6 # Avoid being seen by the ogre. Collect all the gems. hero . moveRi…" at bounding box center [842, 218] width 329 height 377
click at [690, 83] on div "4" at bounding box center [694, 82] width 24 height 15
type textarea "hero.moveRight()"
drag, startPoint x: 685, startPoint y: 83, endPoint x: 818, endPoint y: 78, distance: 133.5
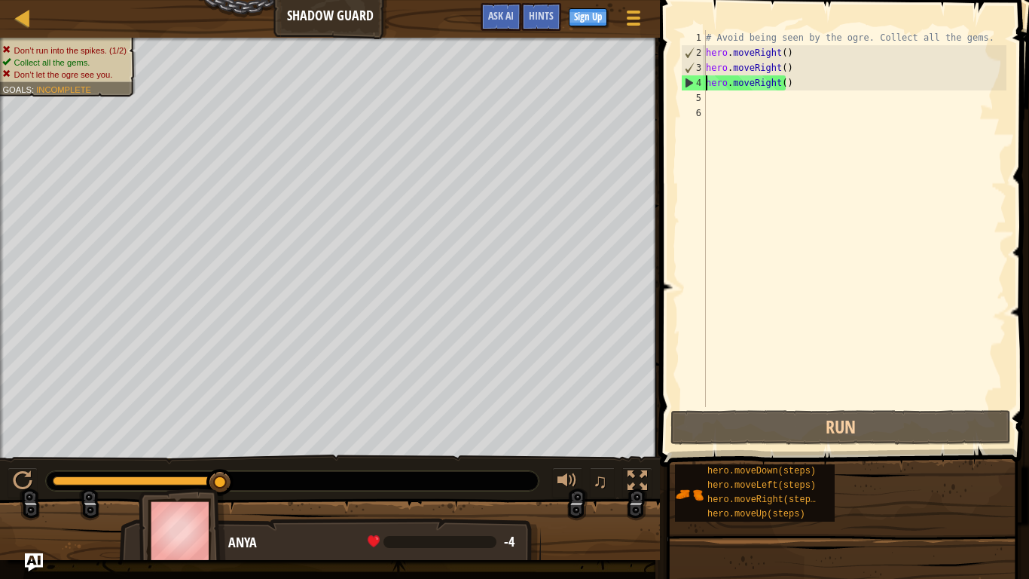
click at [974, 111] on div "# Avoid being seen by the ogre. Collect all the gems. hero . moveRight ( ) hero…" at bounding box center [855, 233] width 304 height 407
drag, startPoint x: 797, startPoint y: 84, endPoint x: 708, endPoint y: 84, distance: 88.9
click at [708, 84] on div "# Avoid being seen by the ogre. Collect all the gems. hero . moveRight ( ) hero…" at bounding box center [855, 233] width 304 height 407
type textarea "hero.moveRight()"
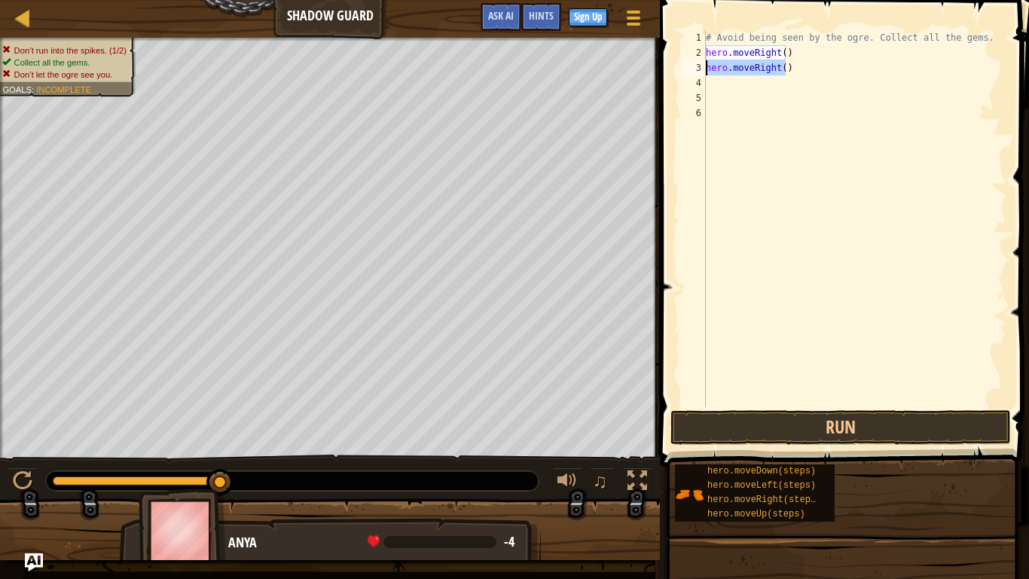
drag, startPoint x: 773, startPoint y: 66, endPoint x: 705, endPoint y: 71, distance: 68.0
click at [705, 71] on div "1 2 3 4 5 6 # Avoid being seen by the ogre. Collect all the gems. hero . moveRi…" at bounding box center [842, 218] width 329 height 377
type textarea "hero.moveRight()"
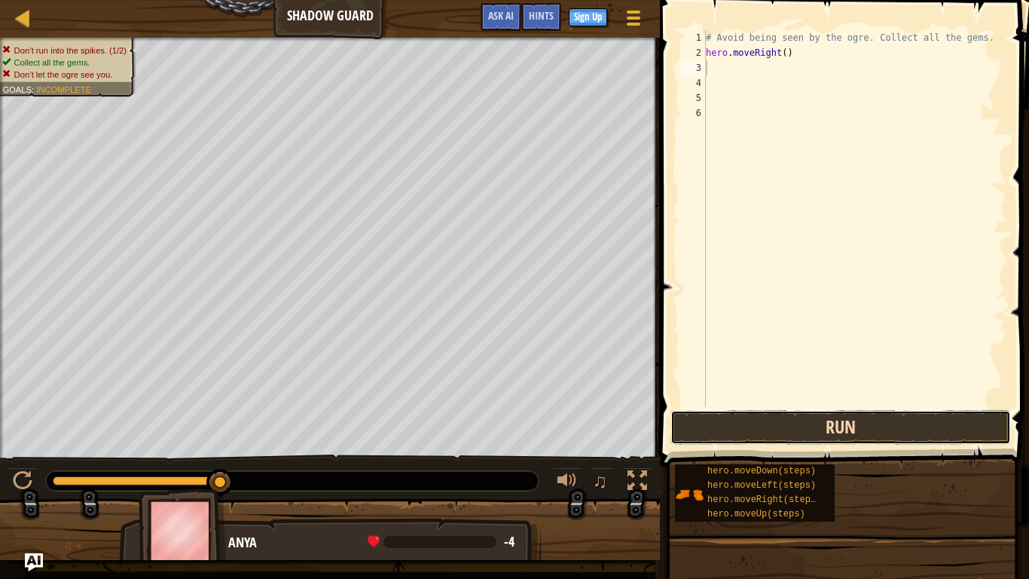
click at [840, 423] on button "Run" at bounding box center [841, 427] width 341 height 35
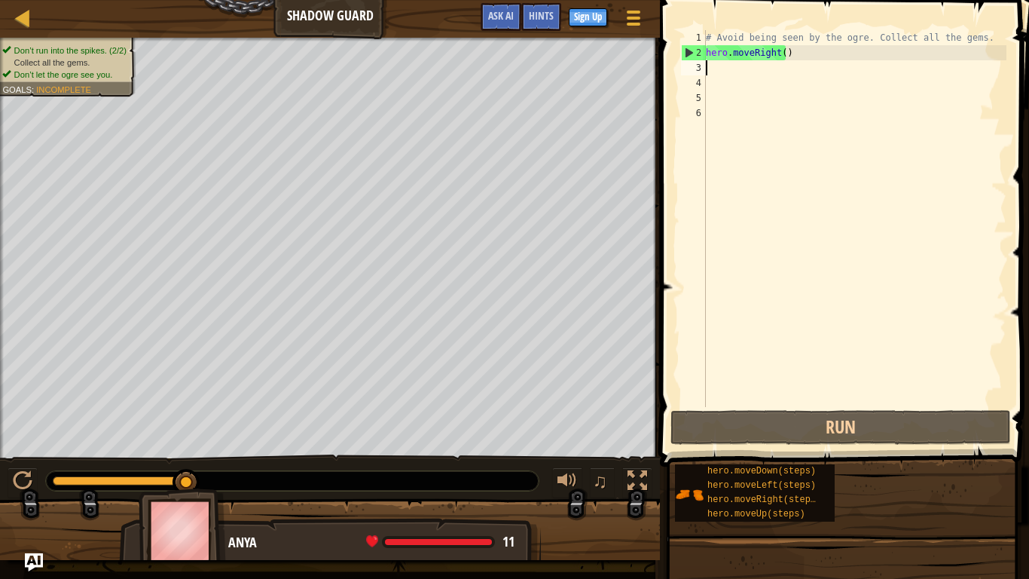
type textarea "h"
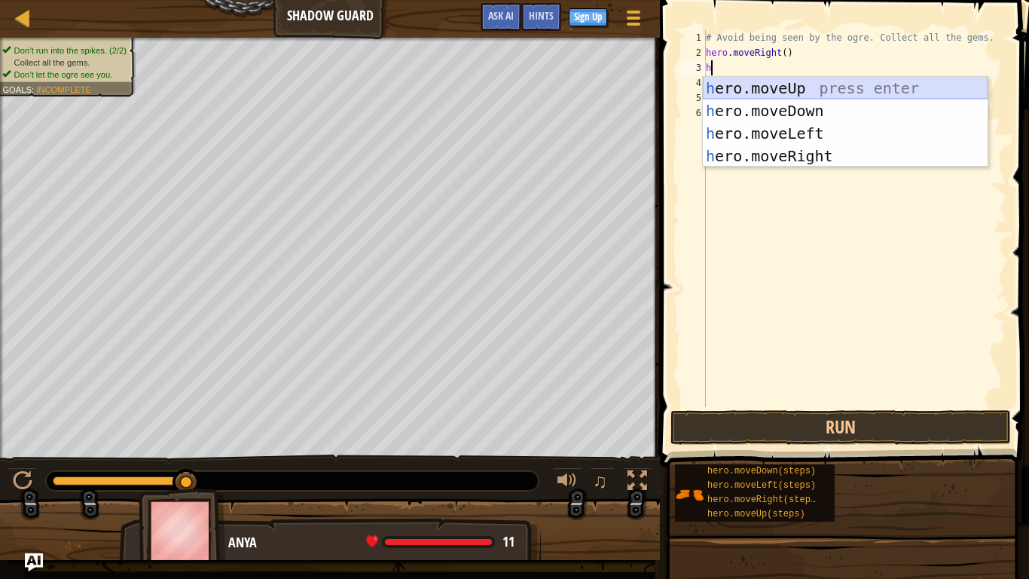
click at [786, 87] on div "h ero.moveUp press enter h ero.moveDown press enter h ero.moveLeft press enter …" at bounding box center [845, 145] width 285 height 136
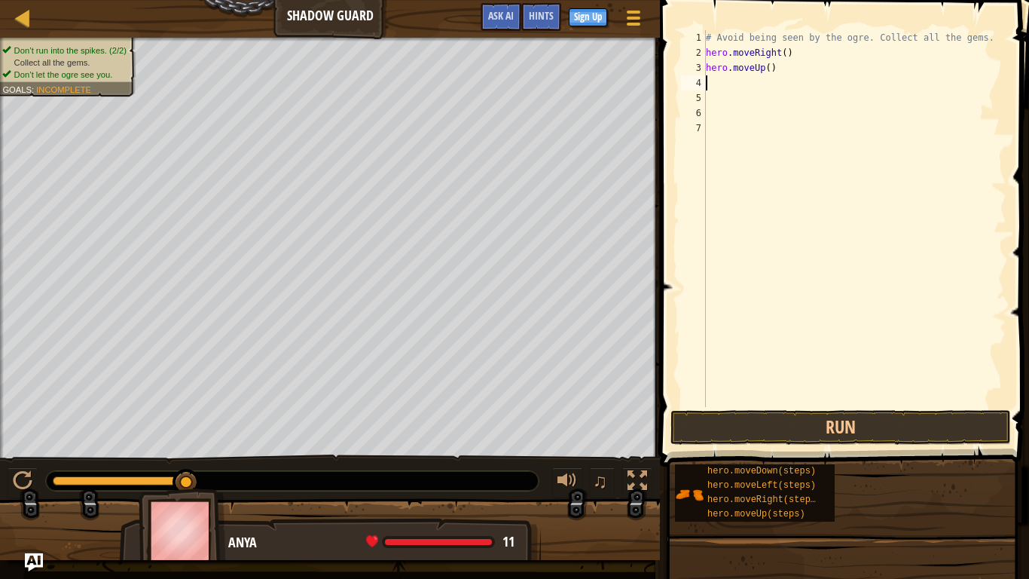
type textarea "h"
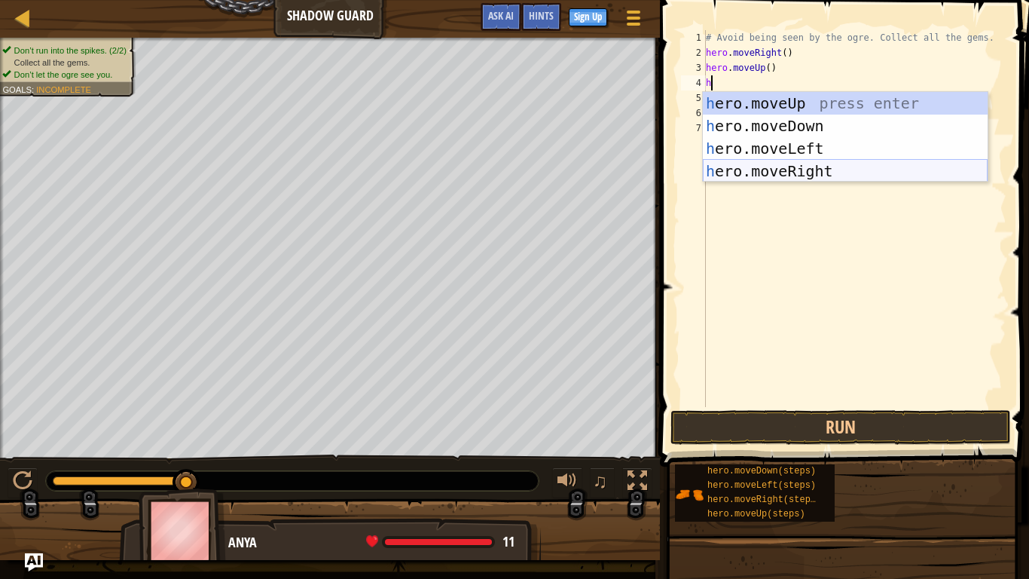
click at [802, 164] on div "h ero.moveUp press enter h ero.moveDown press enter h ero.moveLeft press enter …" at bounding box center [845, 160] width 285 height 136
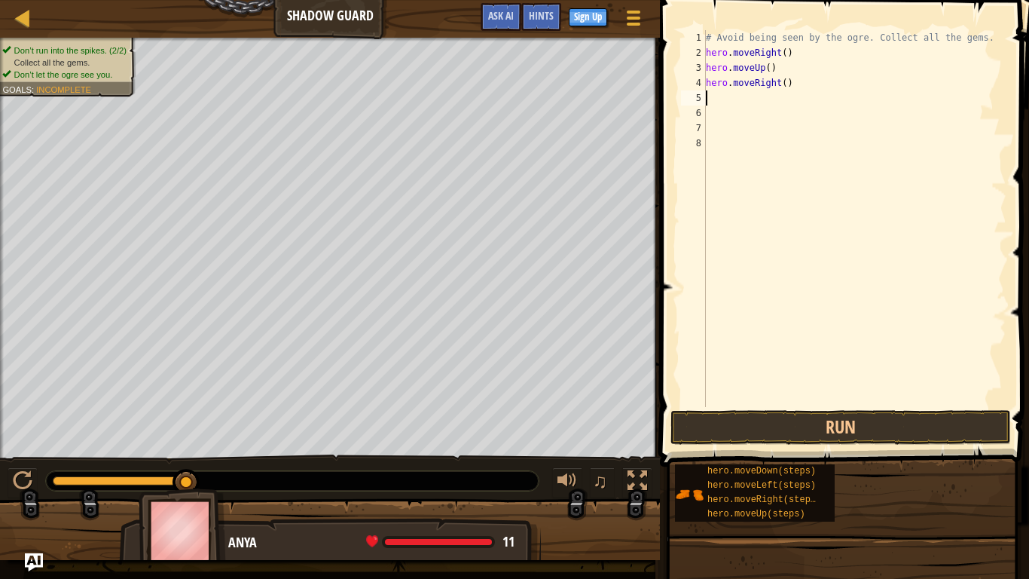
type textarea "h"
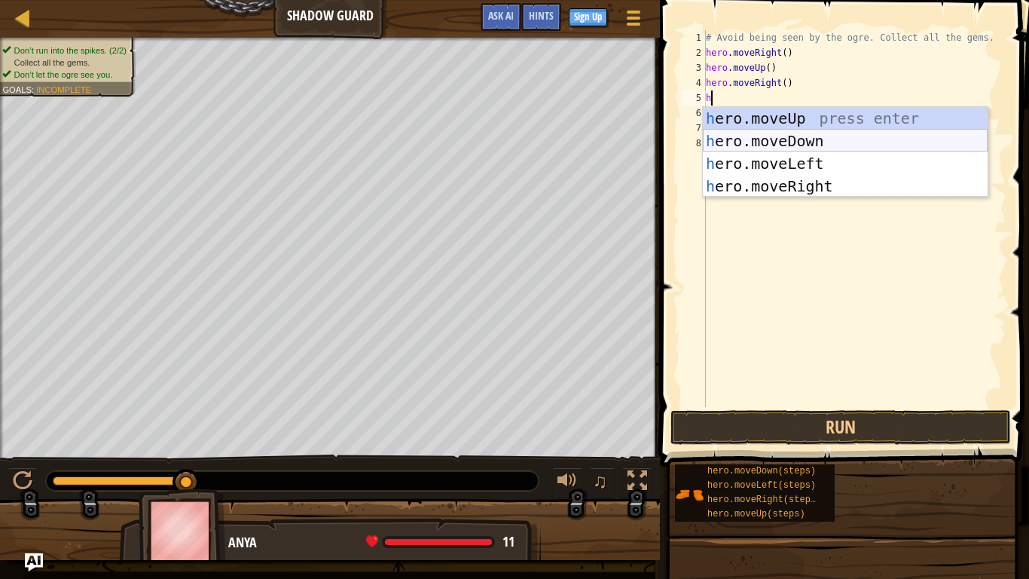
click at [784, 139] on div "h ero.moveUp press enter h ero.moveDown press enter h ero.moveLeft press enter …" at bounding box center [845, 175] width 285 height 136
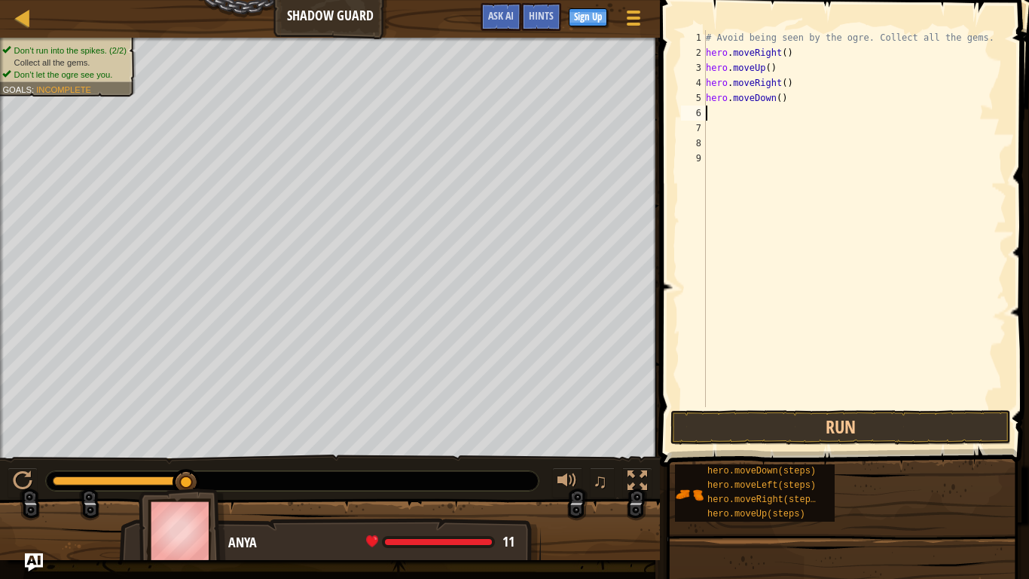
type textarea "h"
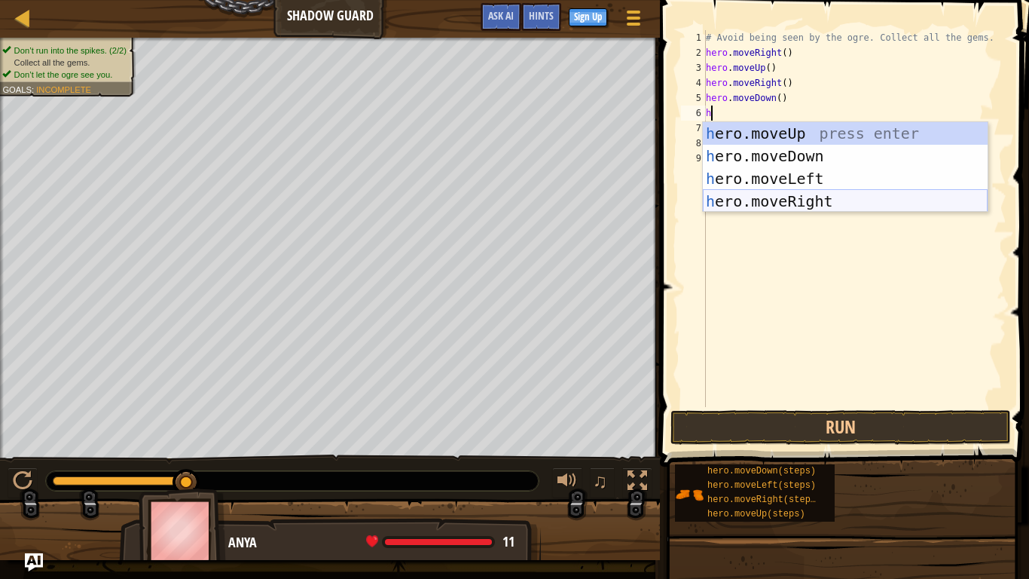
click at [807, 198] on div "h ero.moveUp press enter h ero.moveDown press enter h ero.moveLeft press enter …" at bounding box center [845, 190] width 285 height 136
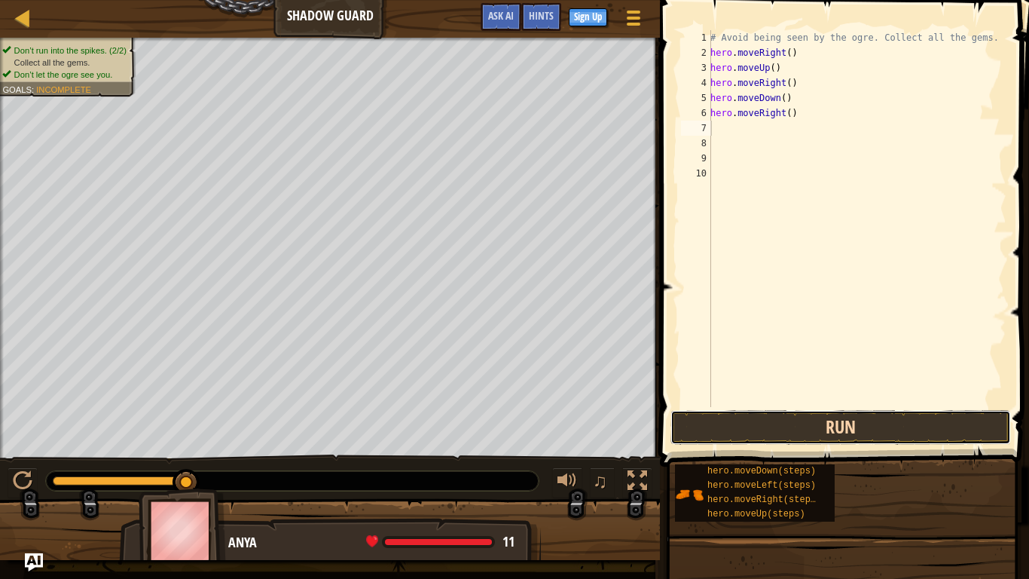
click at [851, 426] on button "Run" at bounding box center [841, 427] width 341 height 35
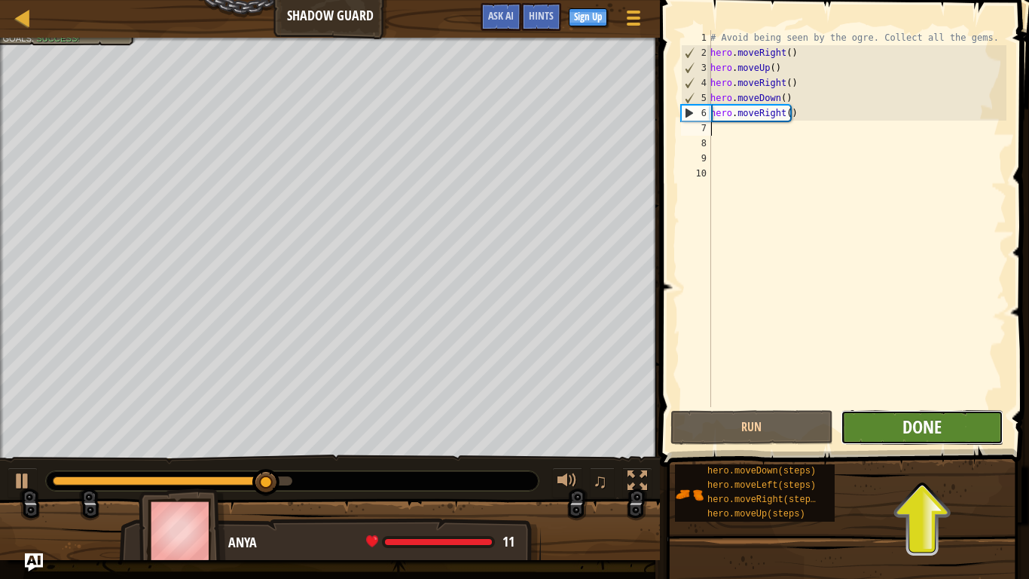
click at [918, 423] on span "Done" at bounding box center [922, 426] width 39 height 24
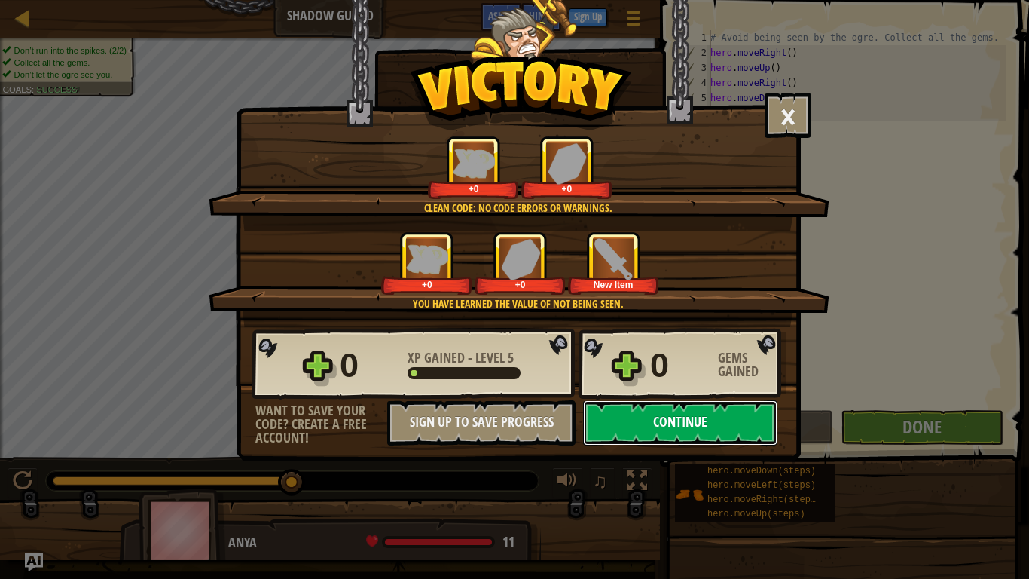
click at [721, 418] on button "Continue" at bounding box center [680, 422] width 194 height 45
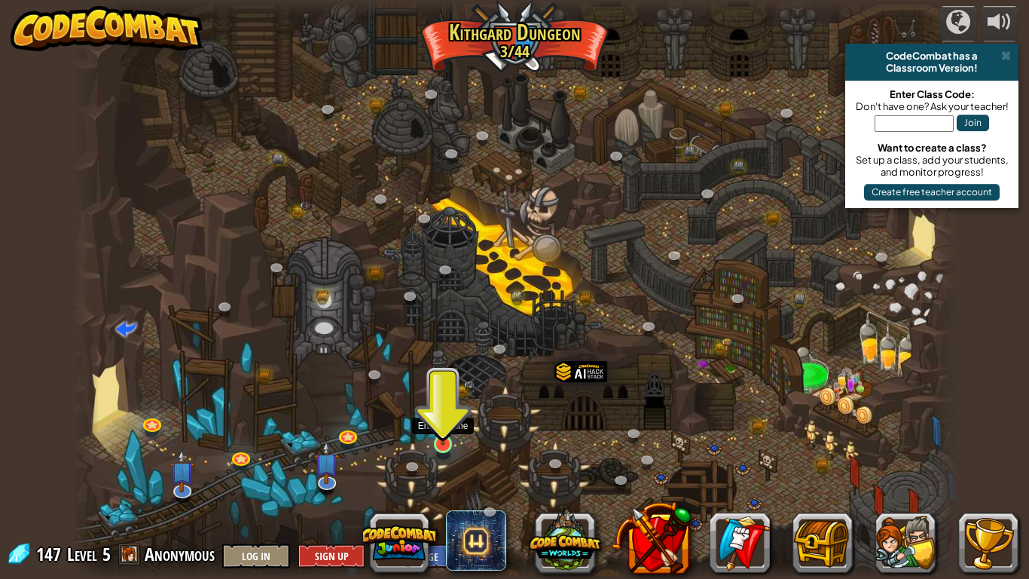
click at [442, 438] on img at bounding box center [443, 419] width 23 height 51
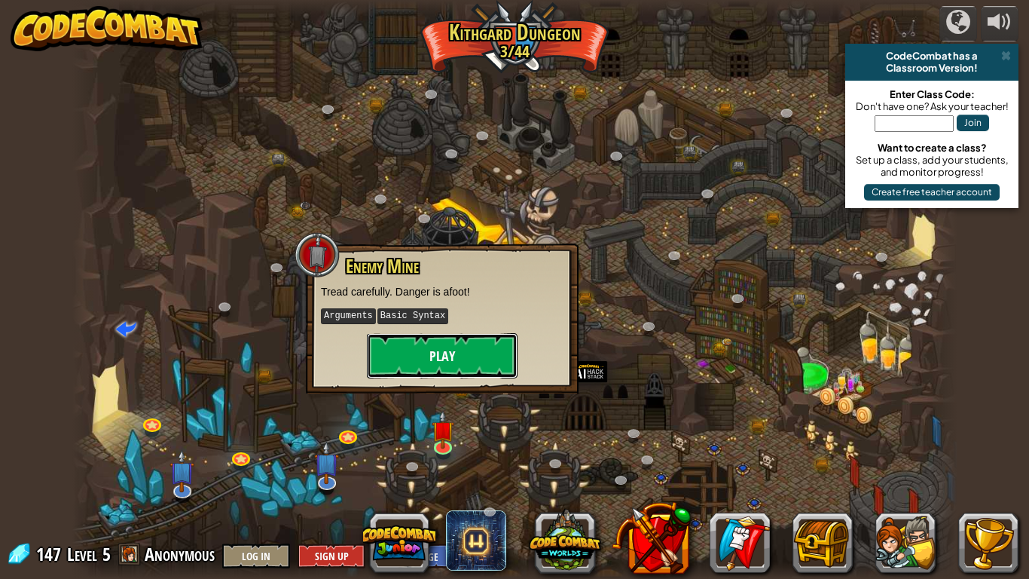
click at [457, 360] on button "Play" at bounding box center [442, 355] width 151 height 45
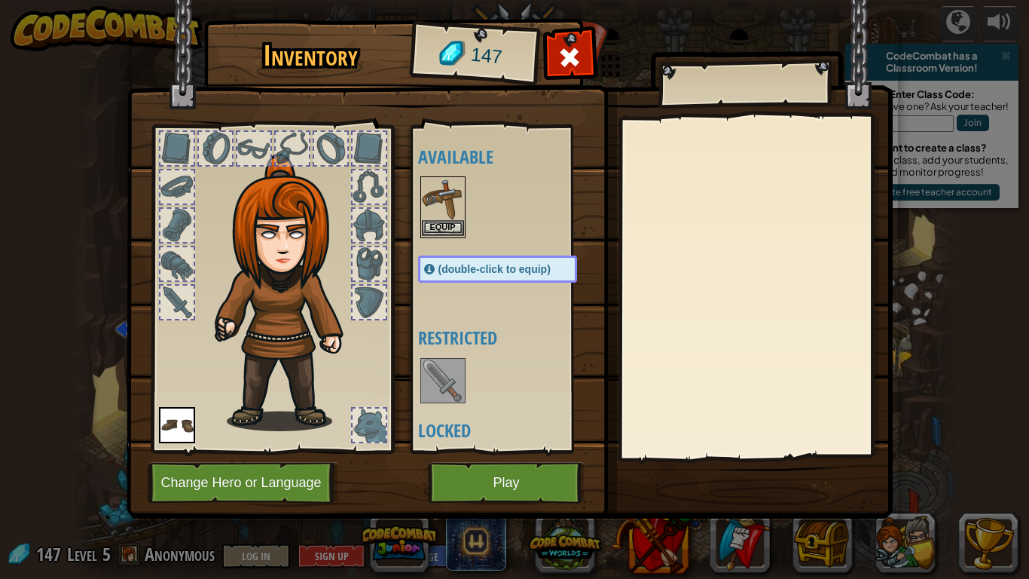
click at [432, 194] on img at bounding box center [443, 199] width 42 height 42
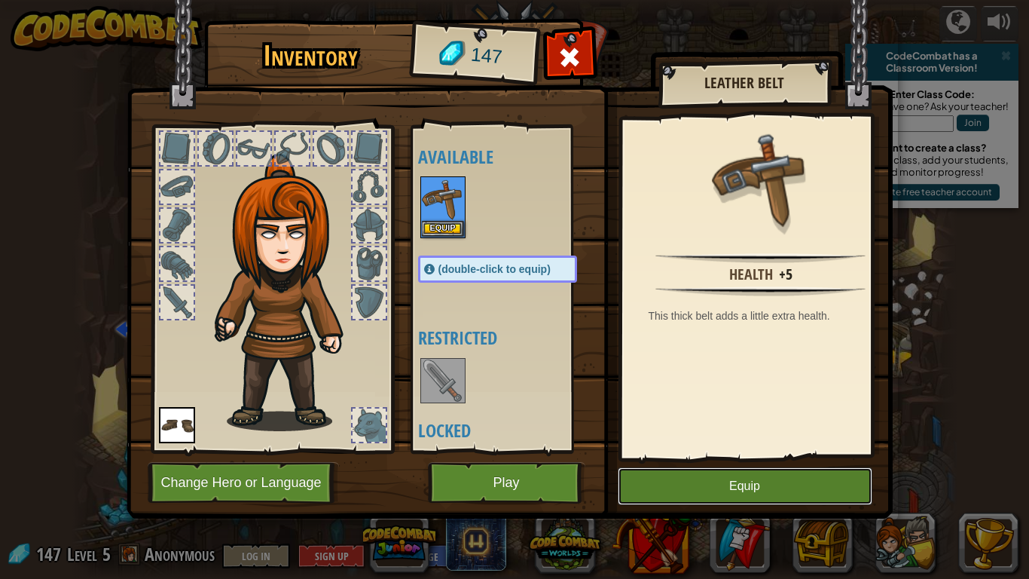
click at [772, 457] on button "Equip" at bounding box center [745, 486] width 255 height 38
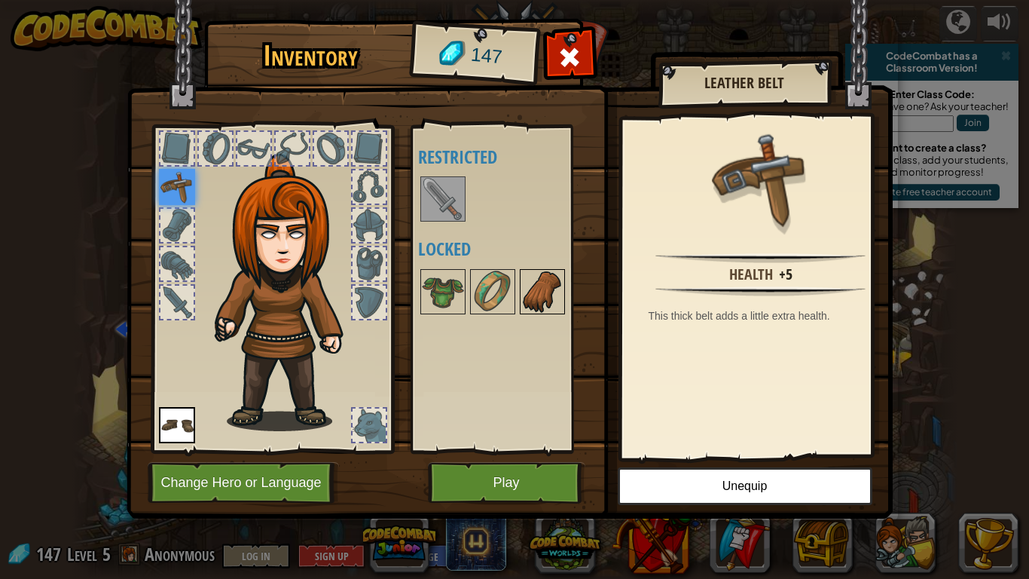
click at [558, 289] on img at bounding box center [542, 291] width 42 height 42
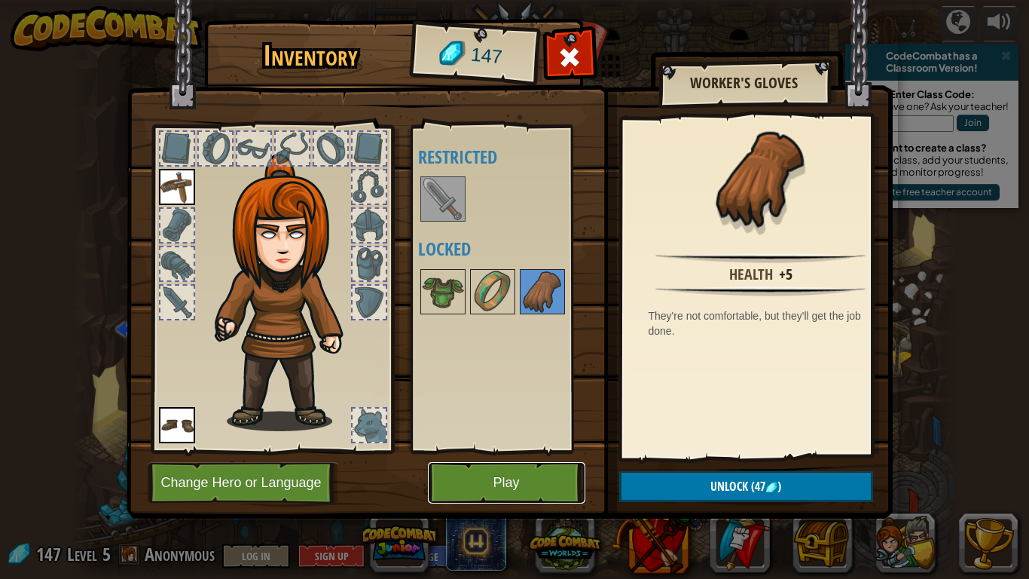
click at [515, 457] on button "Play" at bounding box center [506, 482] width 157 height 41
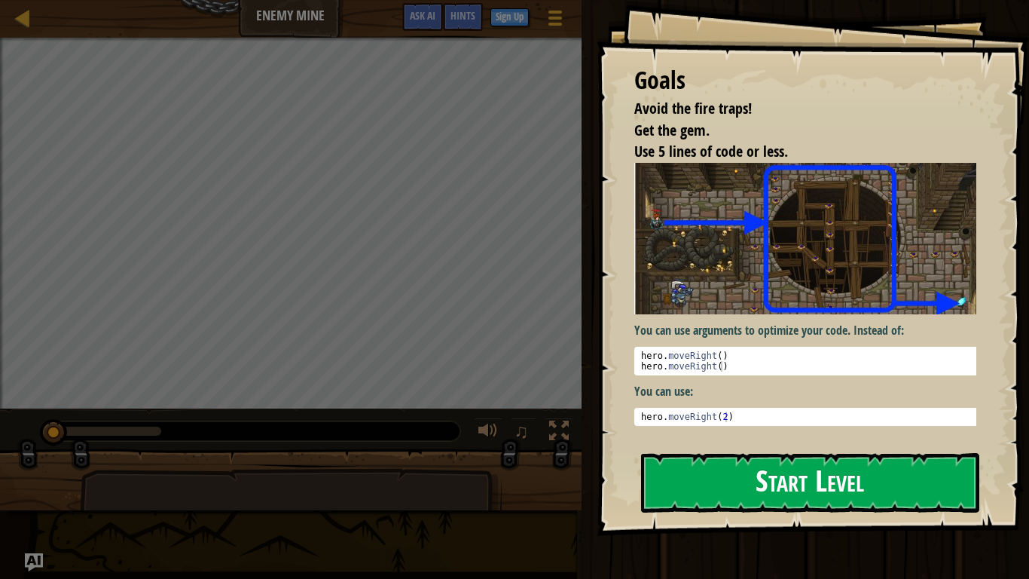
click at [830, 457] on button "Start Level" at bounding box center [810, 483] width 338 height 60
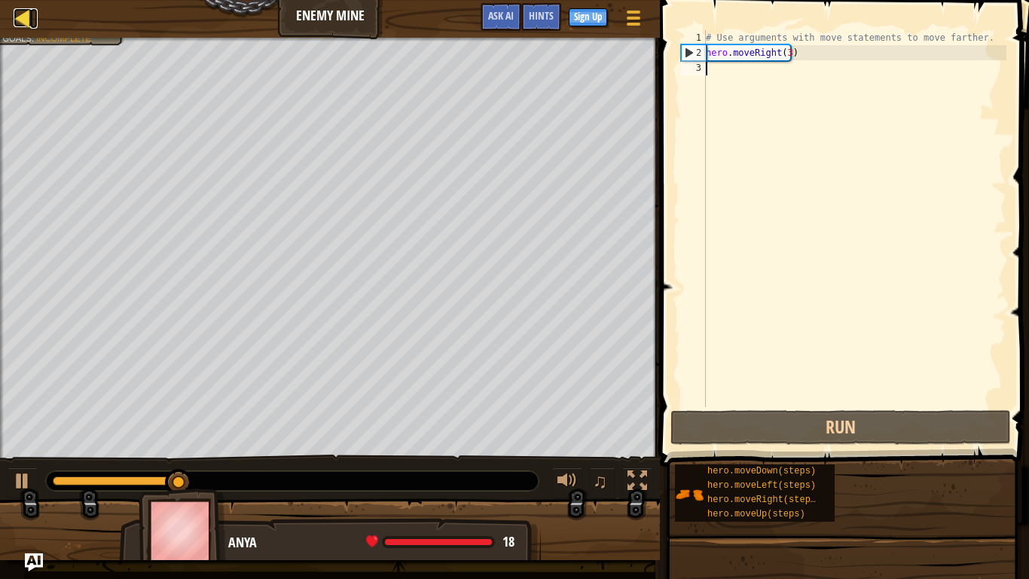
click at [23, 22] on div at bounding box center [23, 17] width 19 height 19
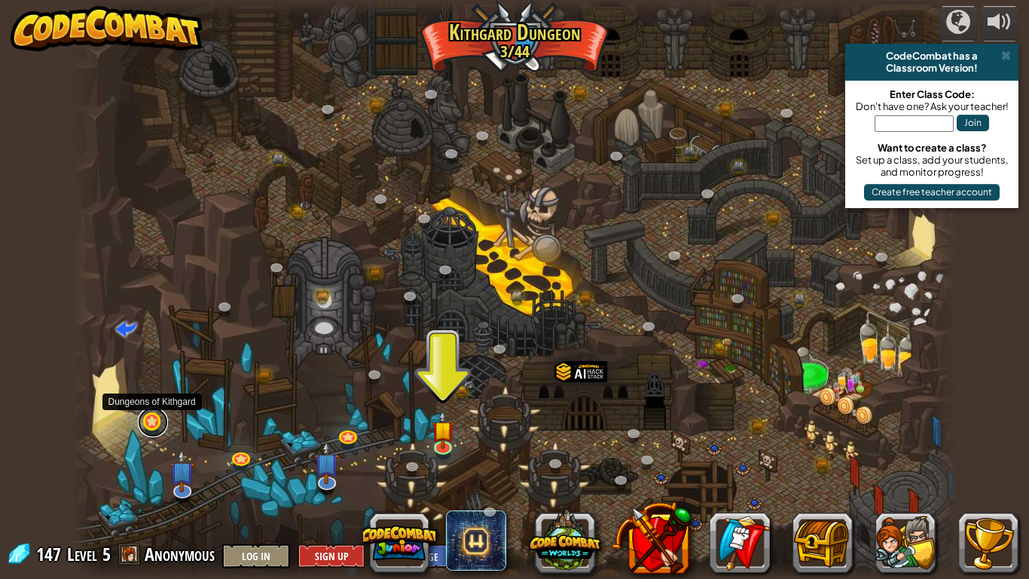
click at [152, 424] on link at bounding box center [153, 422] width 30 height 30
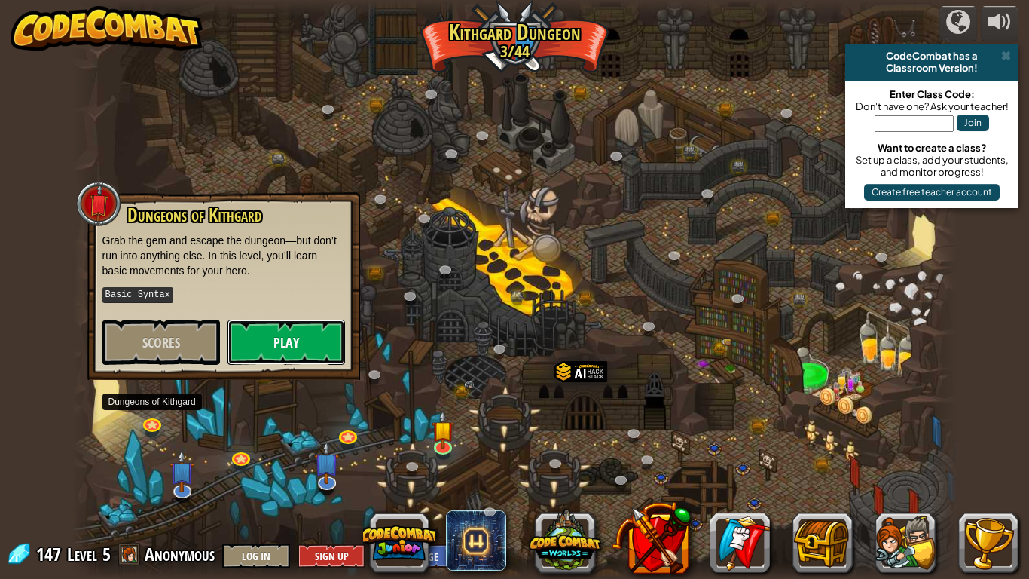
click at [294, 353] on button "Play" at bounding box center [287, 341] width 118 height 45
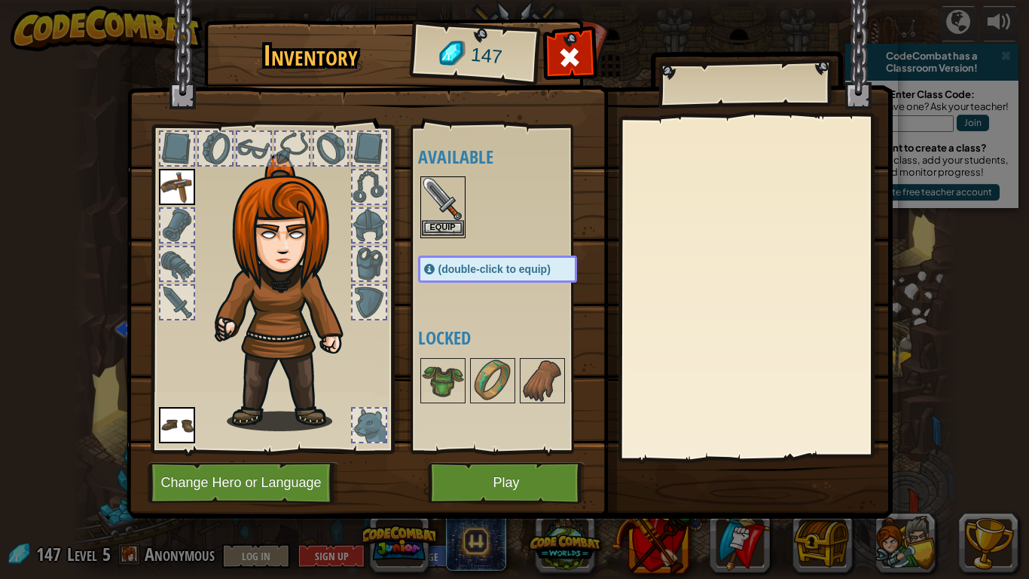
click at [426, 200] on img at bounding box center [443, 199] width 42 height 42
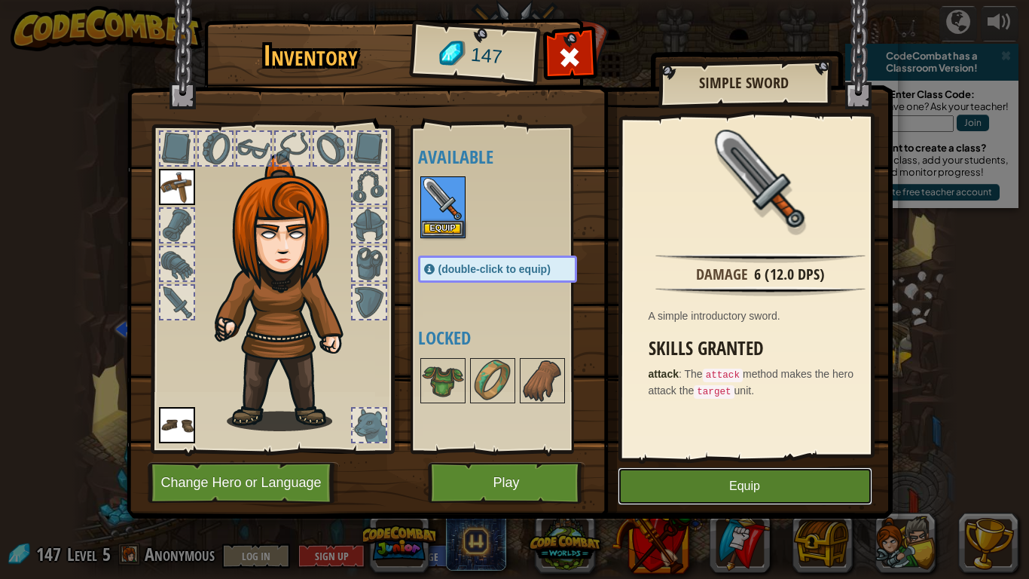
click at [757, 457] on button "Equip" at bounding box center [745, 486] width 255 height 38
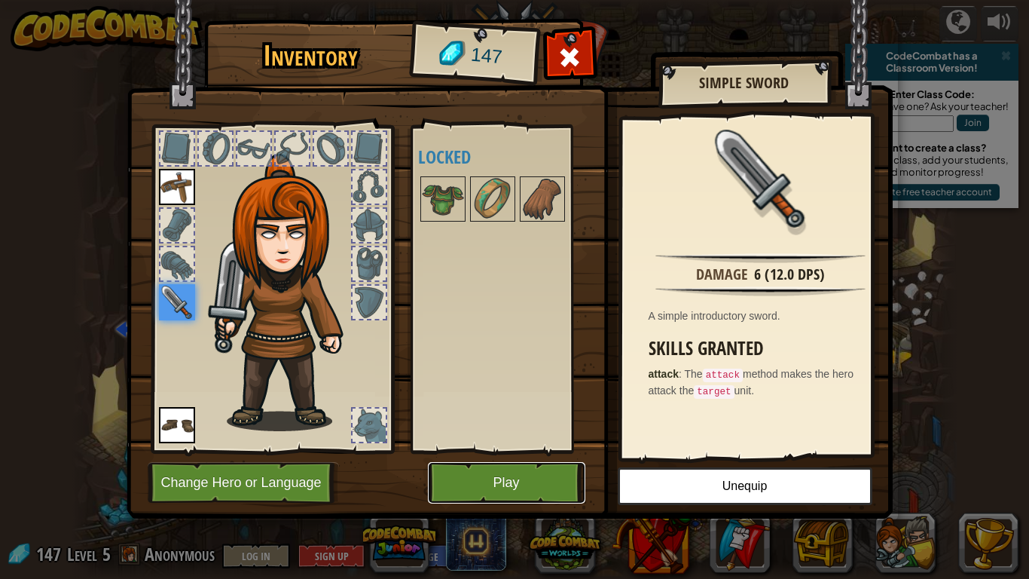
click at [531, 457] on button "Play" at bounding box center [506, 482] width 157 height 41
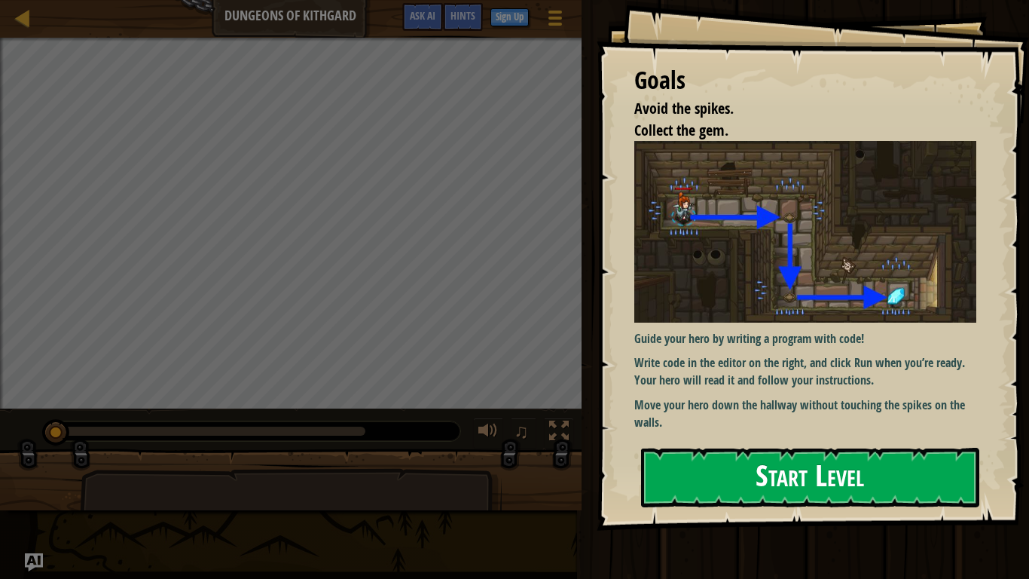
click at [783, 457] on button "Start Level" at bounding box center [810, 478] width 338 height 60
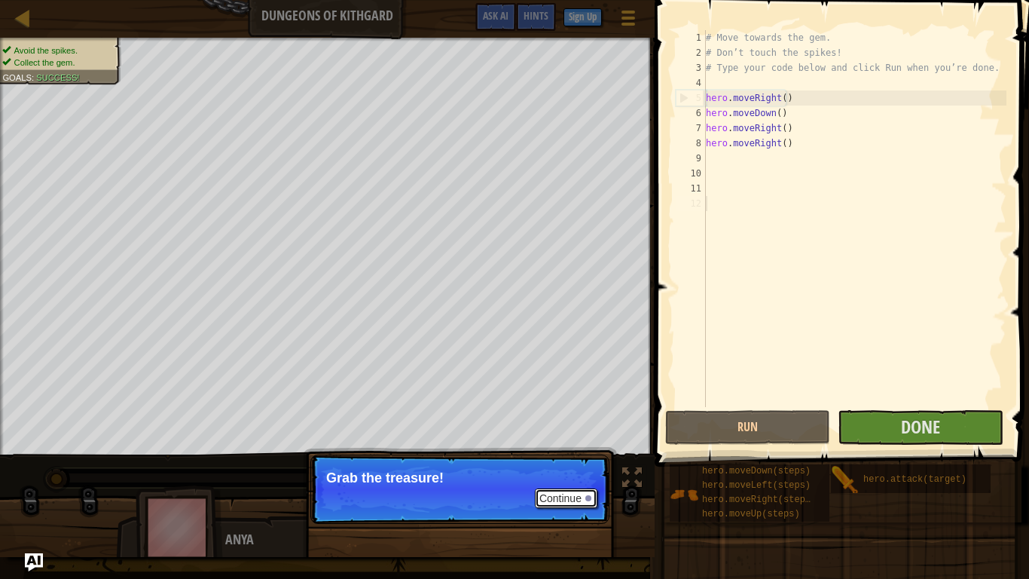
click at [555, 457] on button "Continue" at bounding box center [566, 498] width 63 height 20
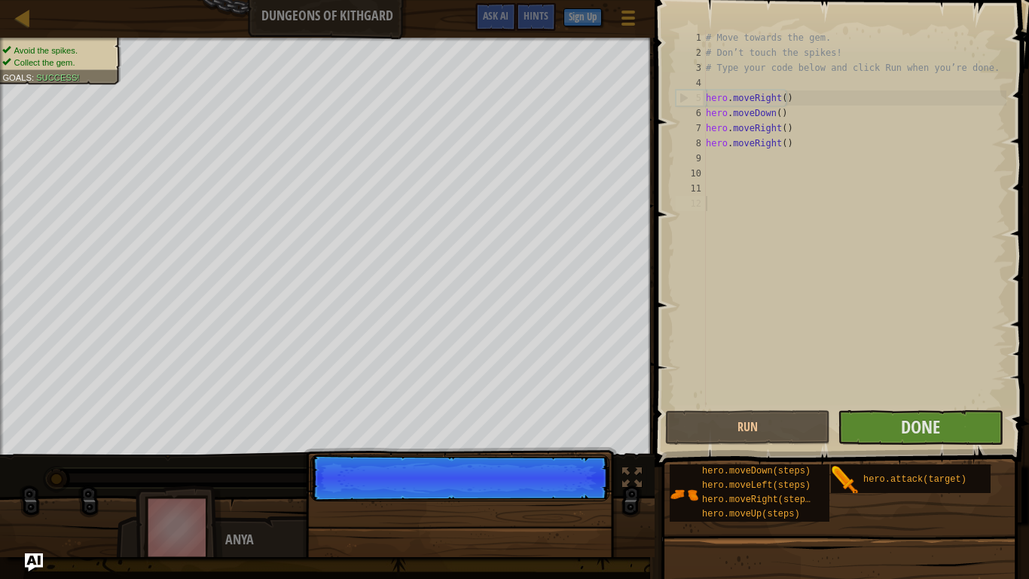
scroll to position [7, 0]
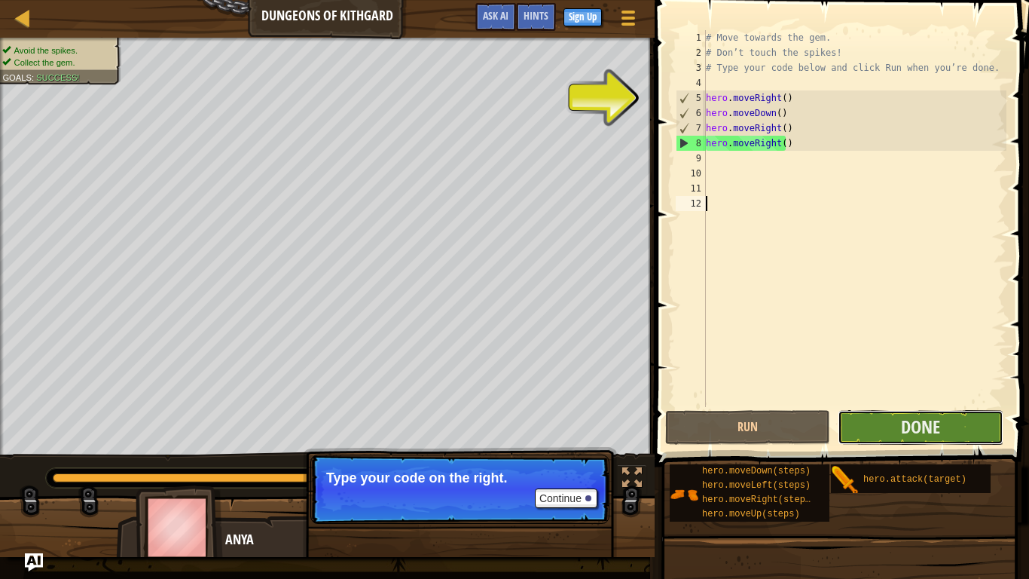
click at [944, 426] on button "Done" at bounding box center [920, 427] width 165 height 35
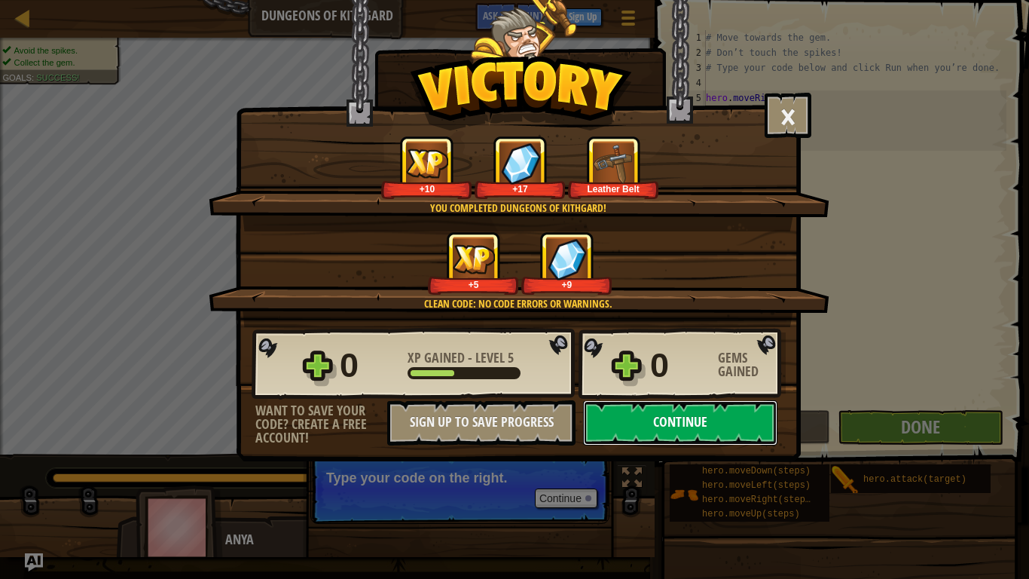
click at [707, 420] on button "Continue" at bounding box center [680, 422] width 194 height 45
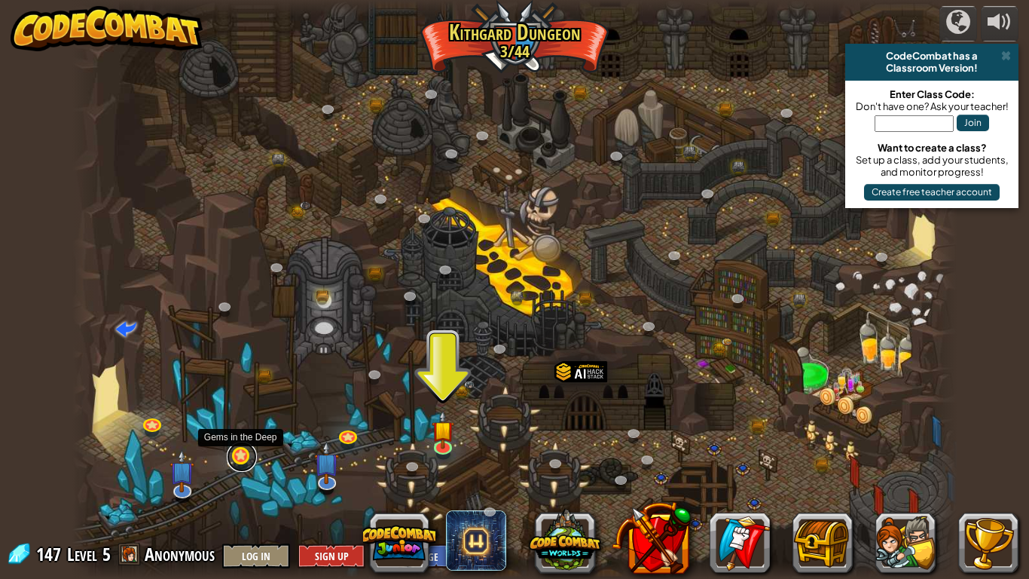
click at [242, 457] on link at bounding box center [242, 457] width 30 height 30
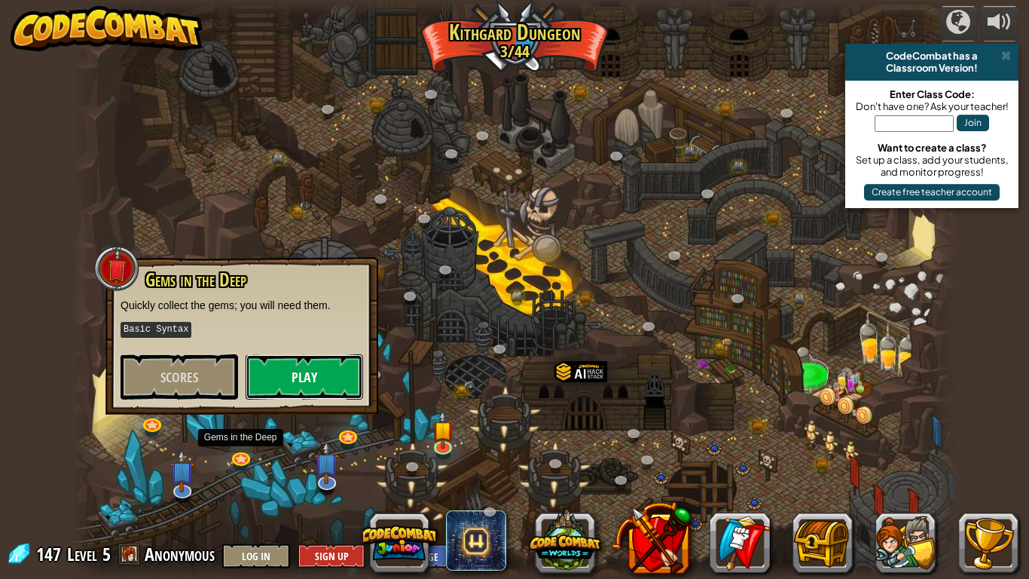
click at [303, 381] on button "Play" at bounding box center [305, 376] width 118 height 45
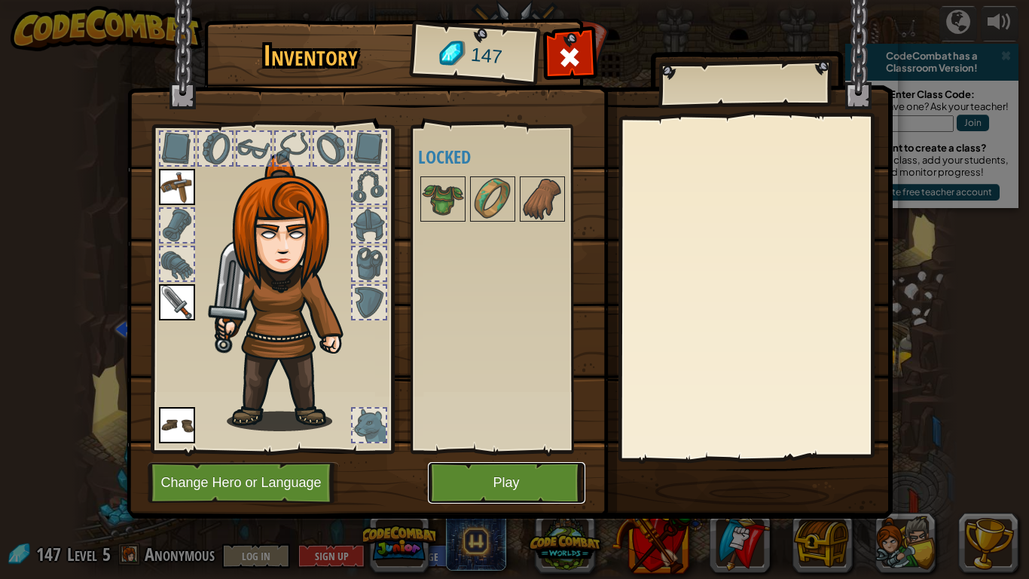
click at [522, 457] on button "Play" at bounding box center [506, 482] width 157 height 41
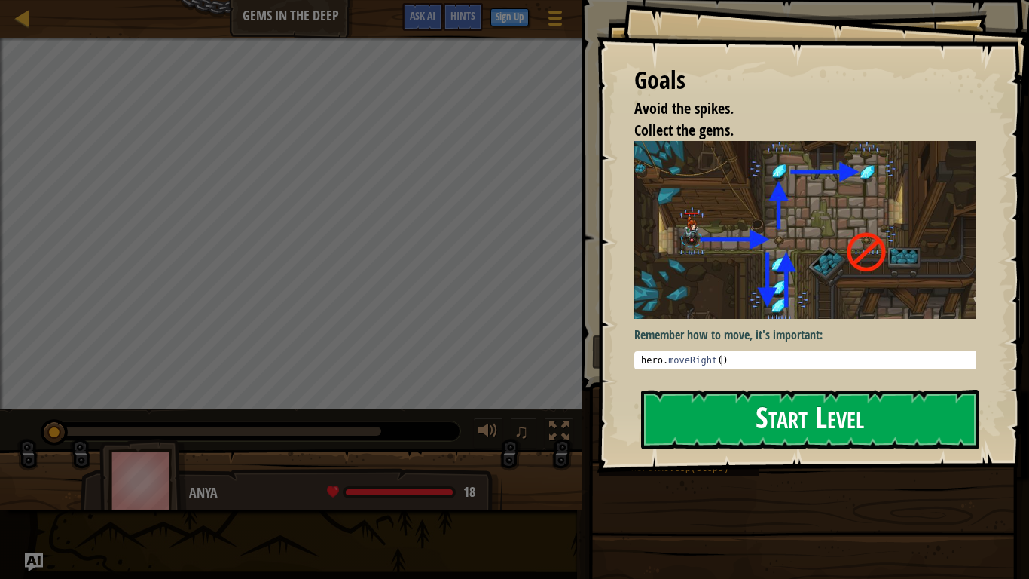
click at [798, 429] on button "Start Level" at bounding box center [810, 420] width 338 height 60
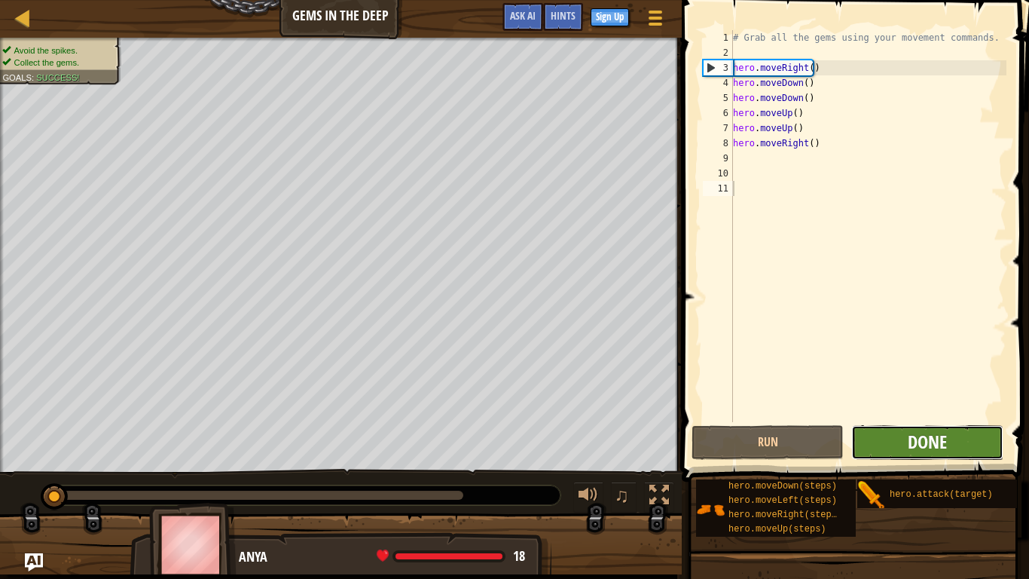
click at [924, 438] on span "Done" at bounding box center [927, 441] width 39 height 24
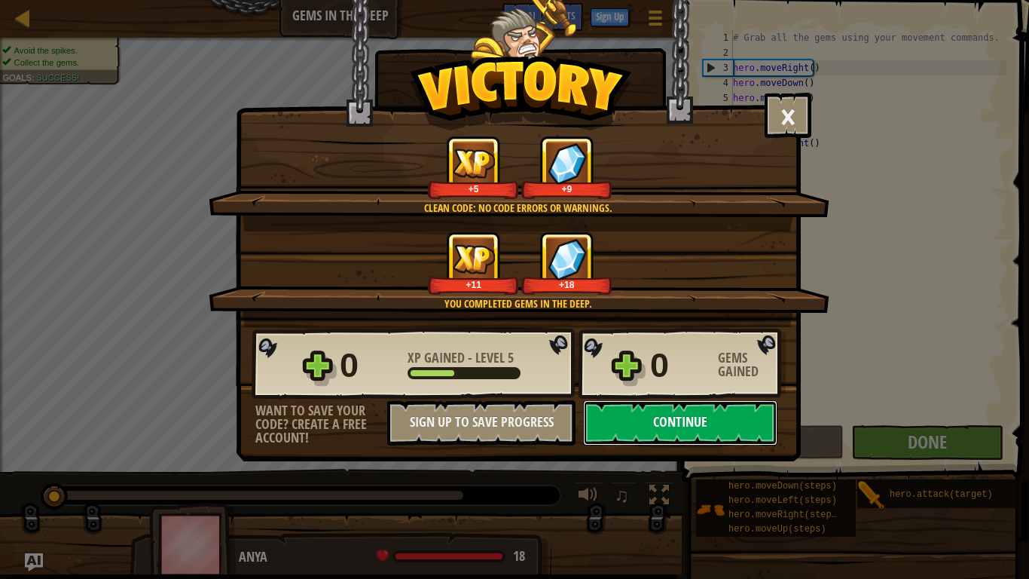
click at [711, 432] on button "Continue" at bounding box center [680, 422] width 194 height 45
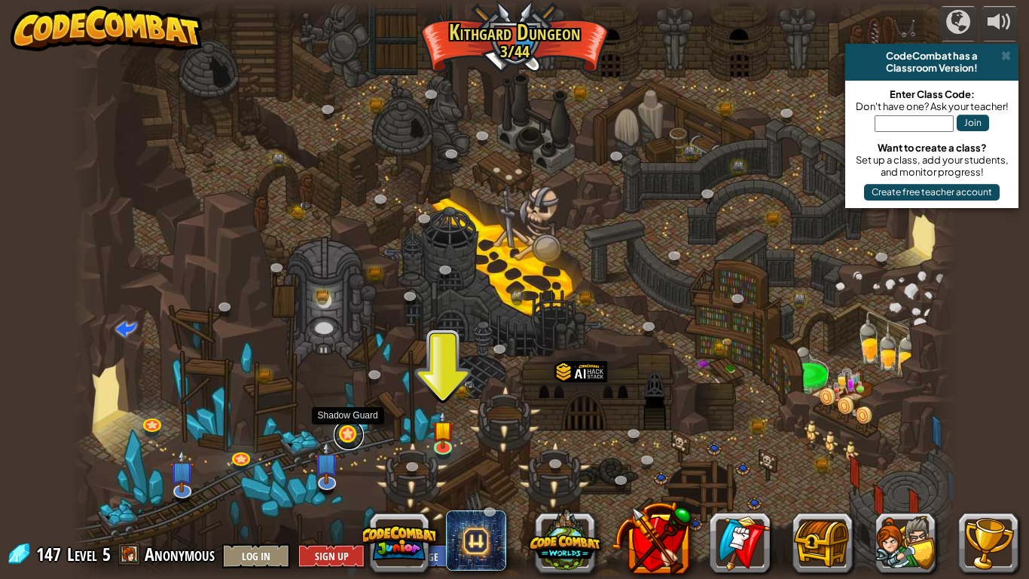
click at [354, 436] on link at bounding box center [349, 435] width 30 height 30
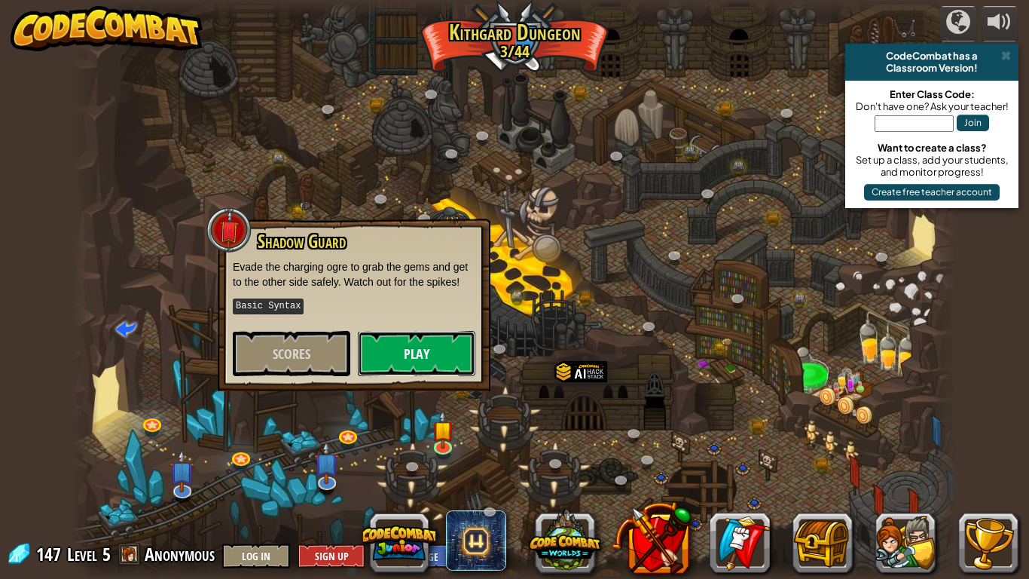
click at [405, 371] on button "Play" at bounding box center [417, 353] width 118 height 45
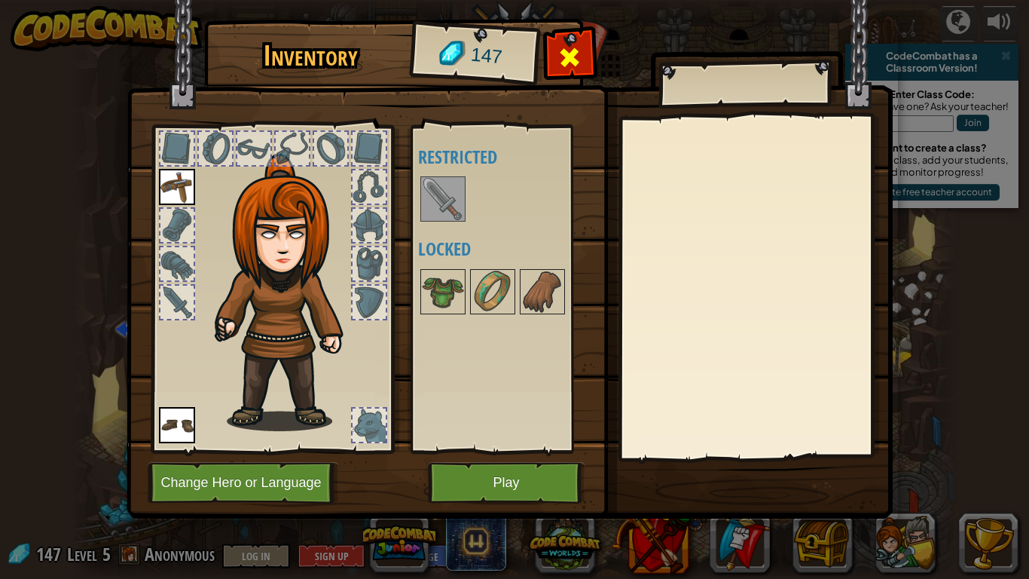
click at [580, 58] on span at bounding box center [570, 57] width 24 height 24
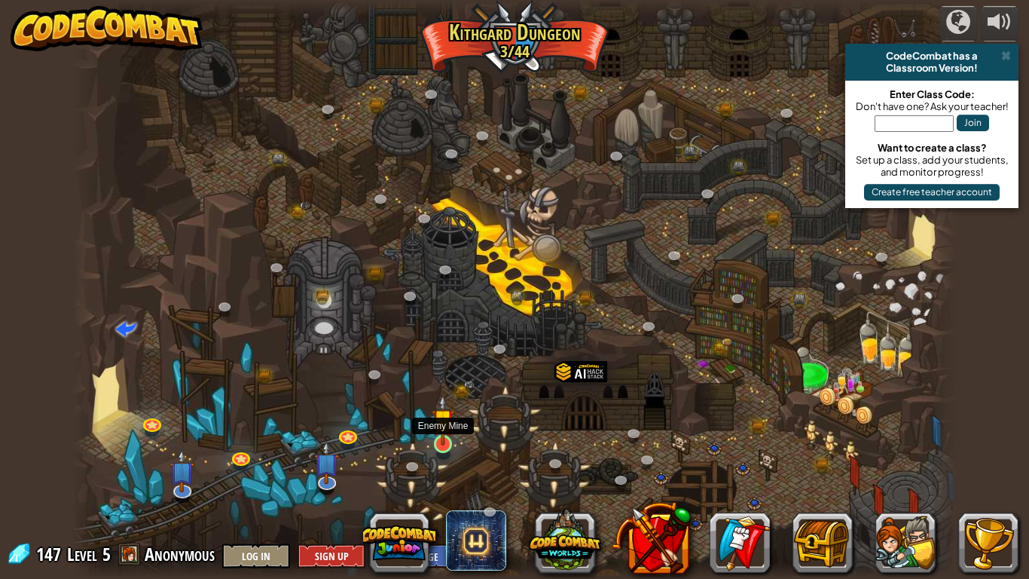
click at [442, 437] on img at bounding box center [443, 419] width 23 height 51
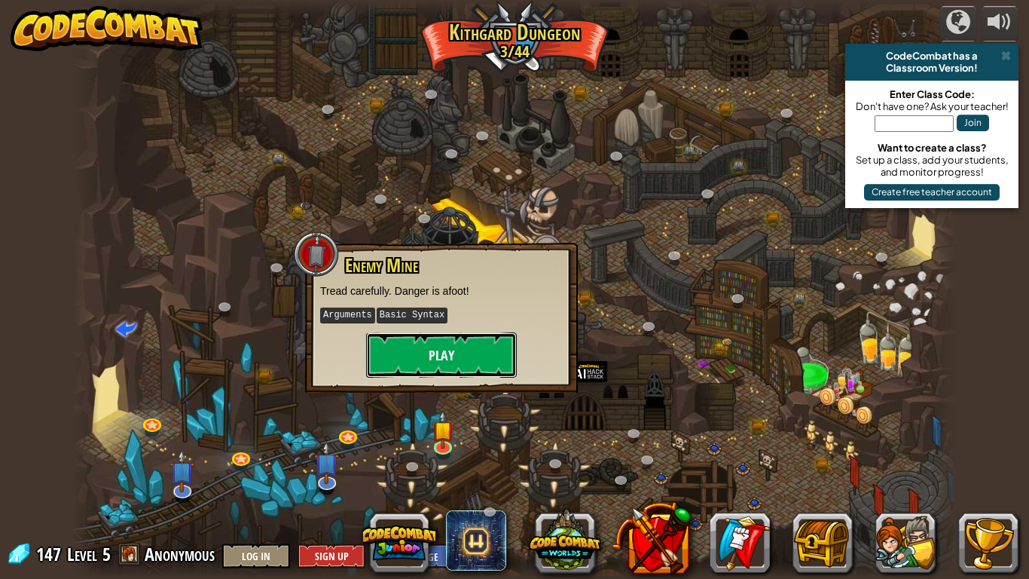
click at [452, 359] on button "Play" at bounding box center [441, 354] width 151 height 45
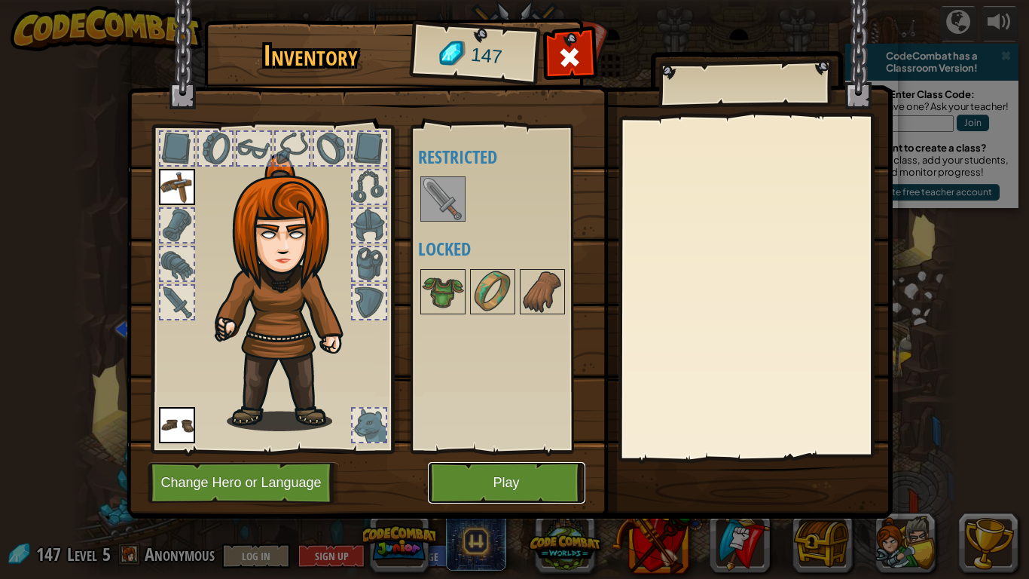
click at [514, 457] on button "Play" at bounding box center [506, 482] width 157 height 41
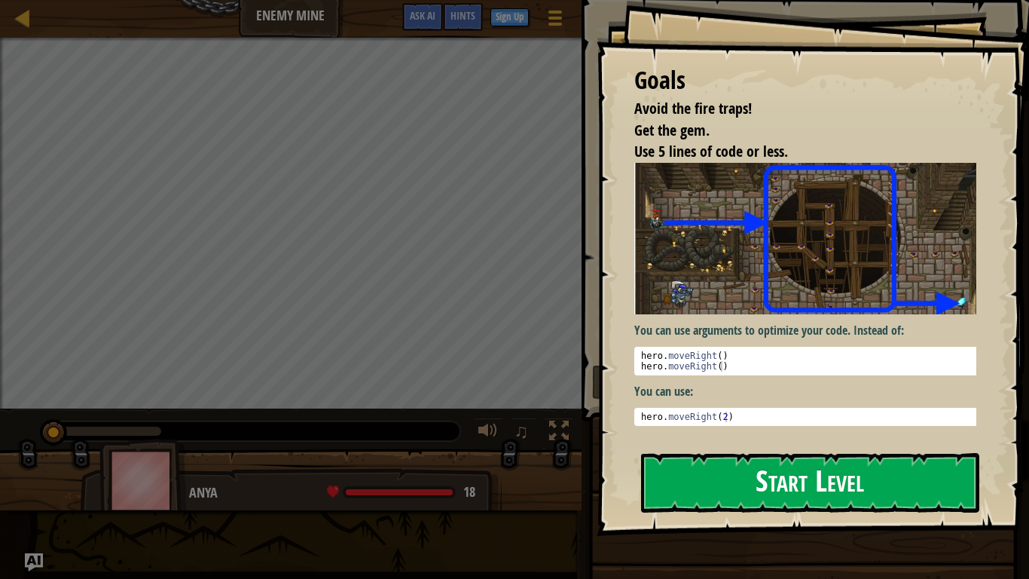
click at [799, 457] on button "Start Level" at bounding box center [810, 483] width 338 height 60
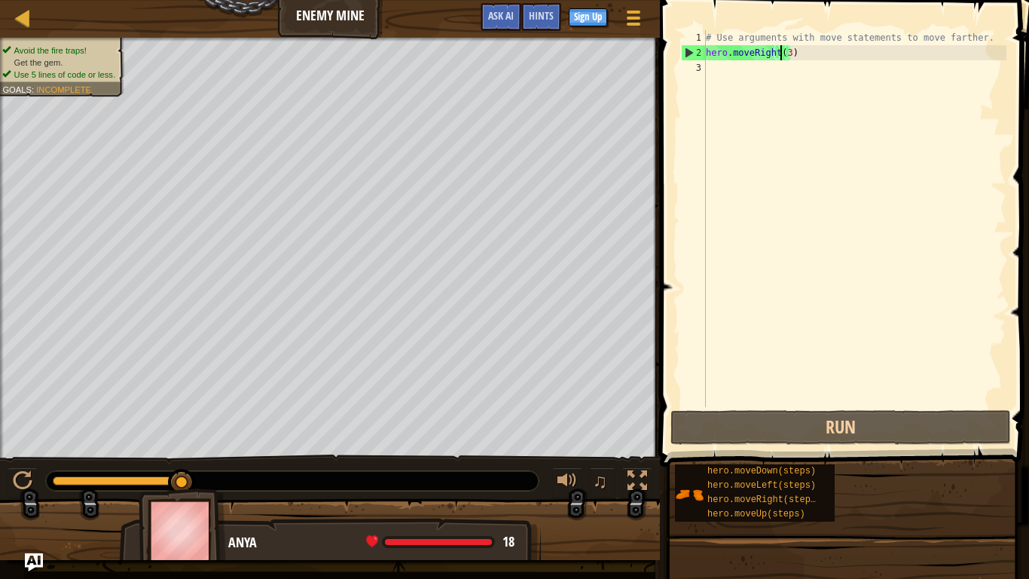
click at [780, 52] on div "# Use arguments with move statements to move farther. hero . moveRight ( 3 )" at bounding box center [855, 233] width 304 height 407
click at [782, 53] on div "# Use arguments with move statements to move farther. hero . moveRight ( 3 )" at bounding box center [855, 233] width 304 height 407
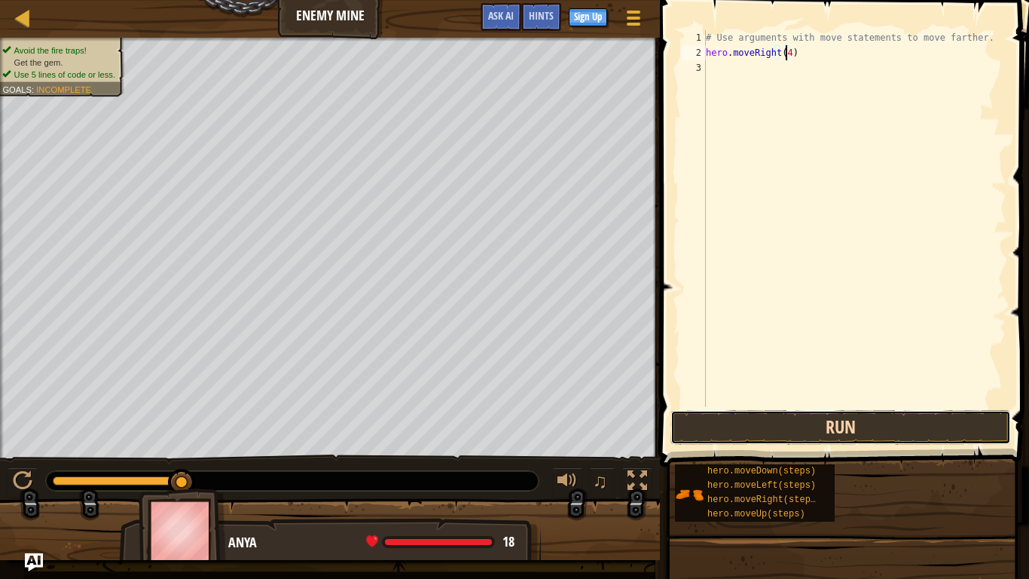
click at [844, 421] on button "Run" at bounding box center [841, 427] width 341 height 35
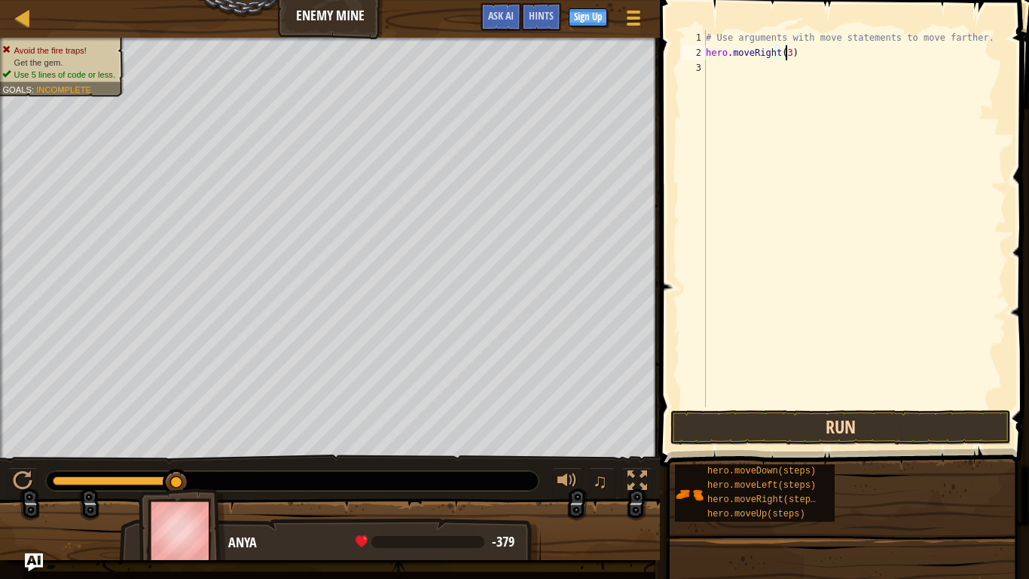
type textarea "hero.moveRight(3)"
click at [830, 425] on button "Run" at bounding box center [841, 427] width 341 height 35
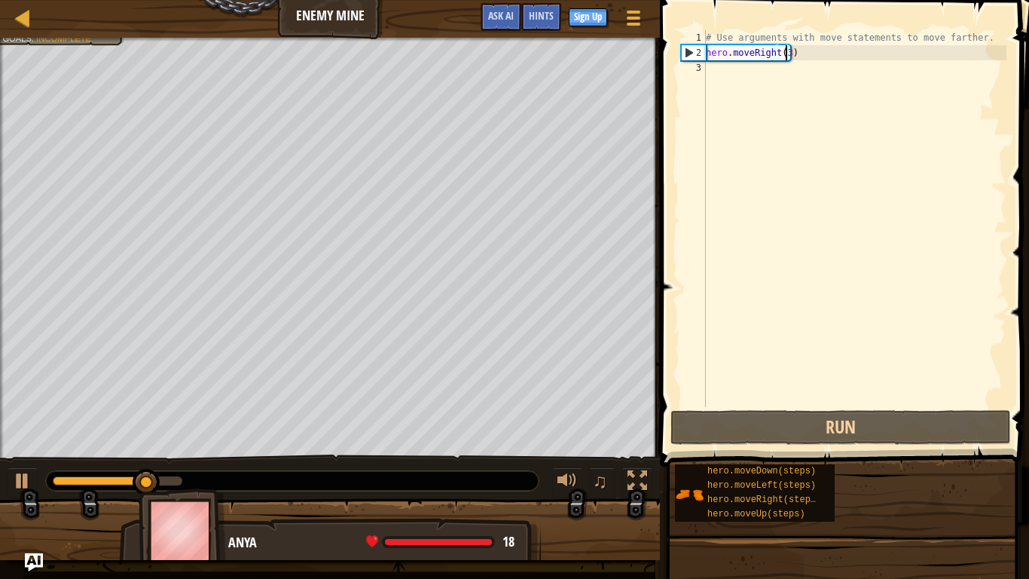
click at [724, 69] on div "# Use arguments with move statements to move farther. hero . moveRight ( 3 )" at bounding box center [855, 233] width 304 height 407
type textarea "h"
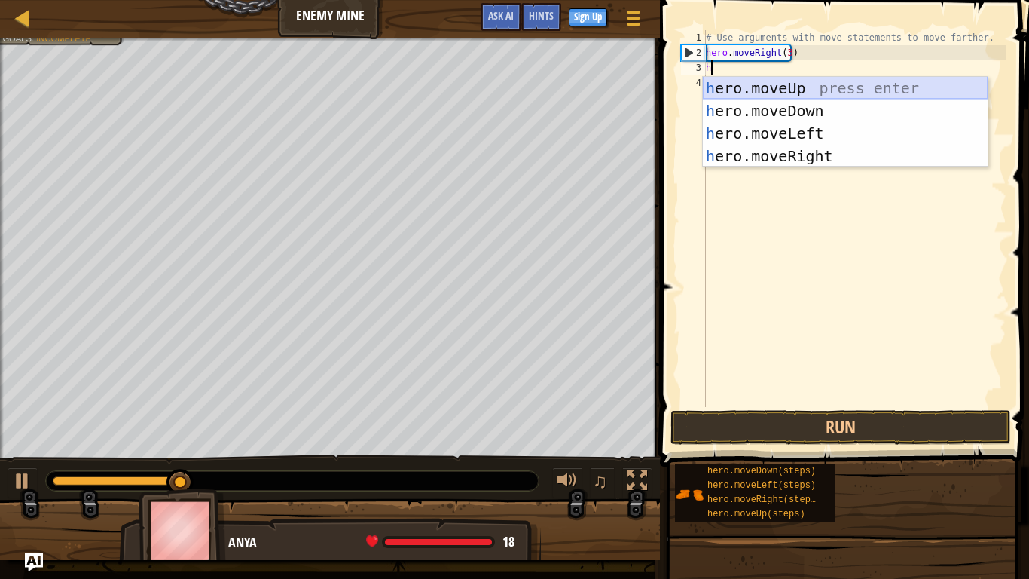
click at [792, 92] on div "h ero.moveUp press enter h ero.moveDown press enter h ero.moveLeft press enter …" at bounding box center [845, 145] width 285 height 136
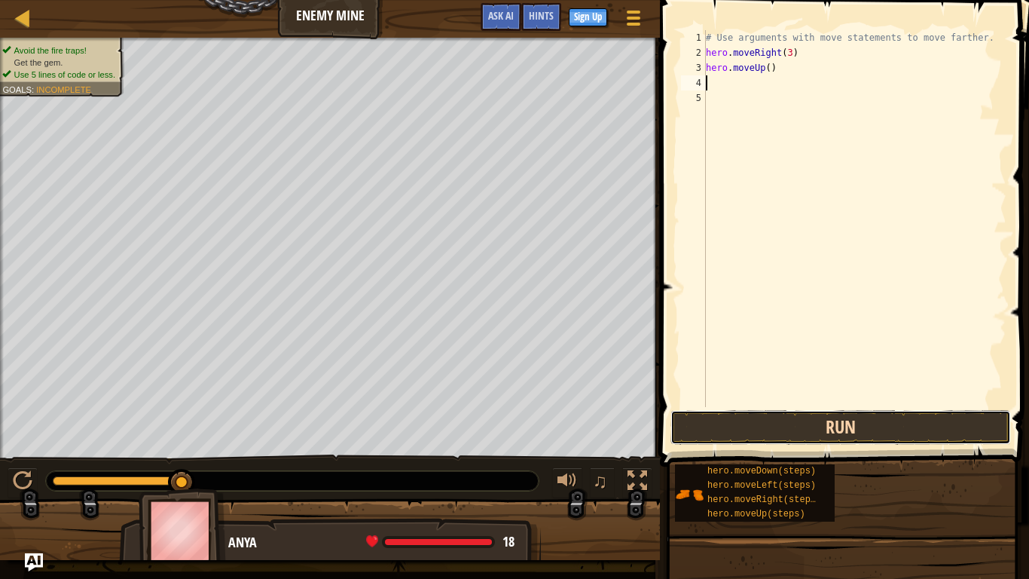
click at [839, 425] on button "Run" at bounding box center [841, 427] width 341 height 35
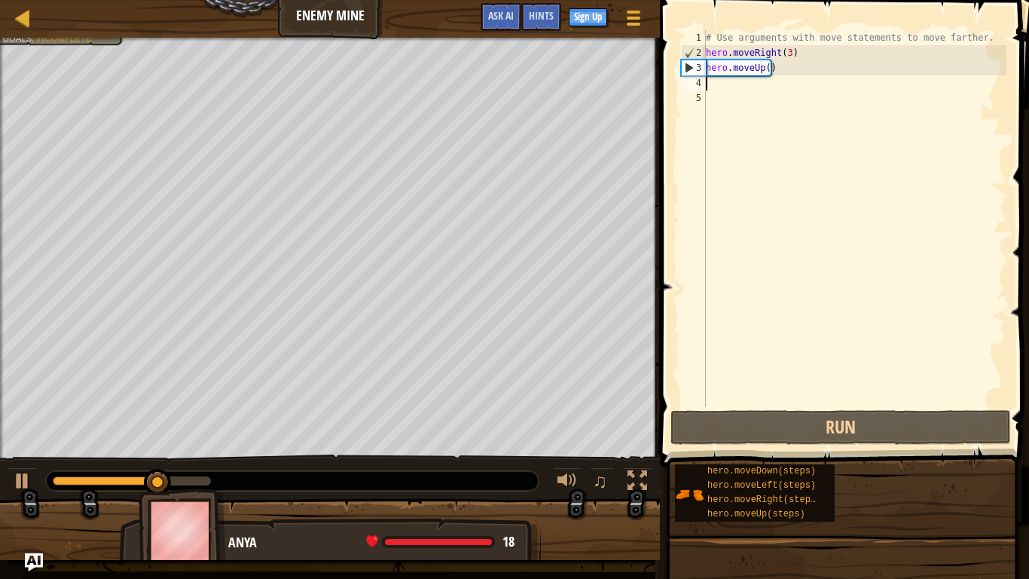
click at [713, 82] on div "# Use arguments with move statements to move farther. hero . moveRight ( 3 ) he…" at bounding box center [855, 233] width 304 height 407
type textarea "h"
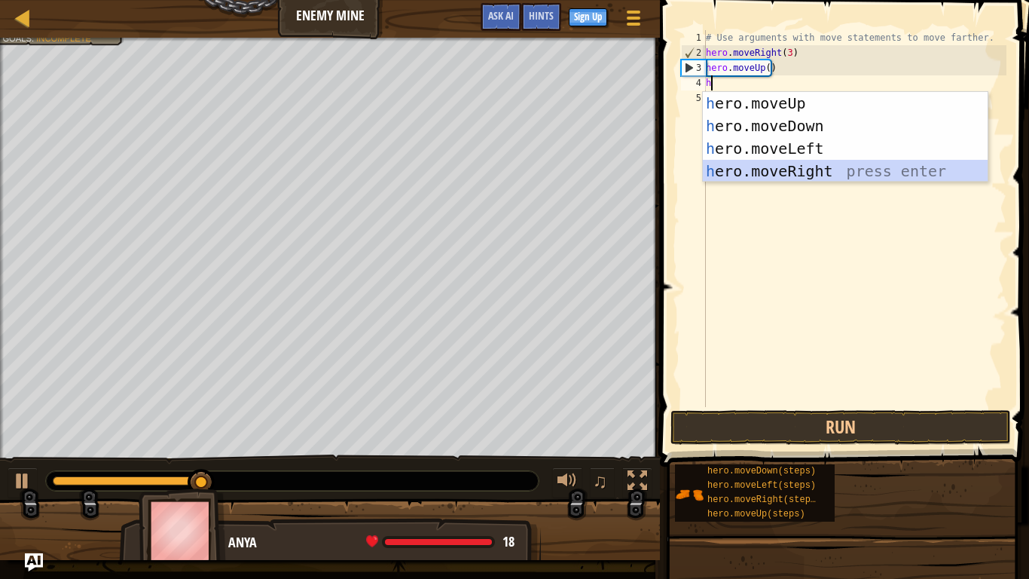
click at [821, 172] on div "h ero.moveUp press enter h ero.moveDown press enter h ero.moveLeft press enter …" at bounding box center [845, 160] width 285 height 136
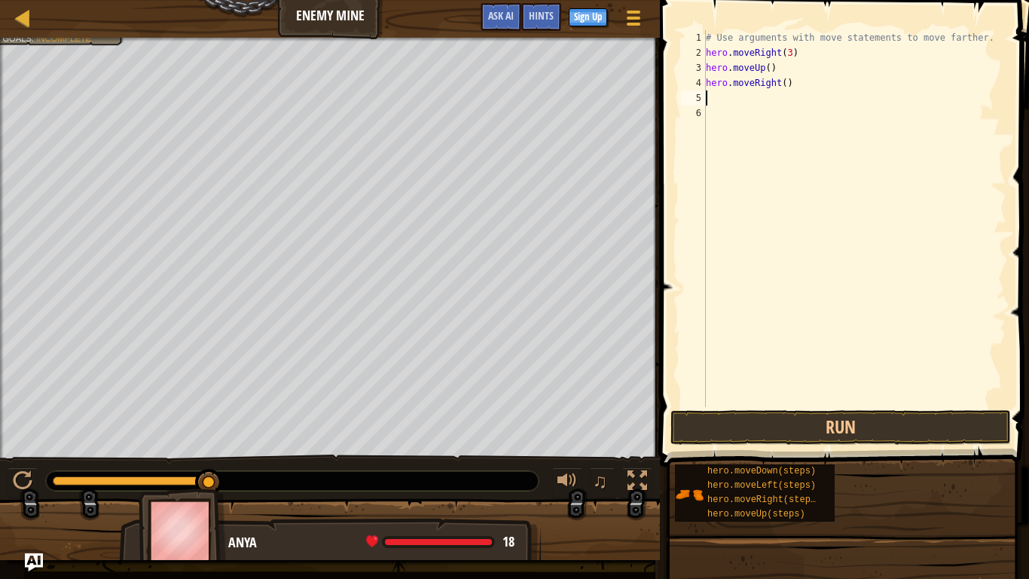
type textarea "h"
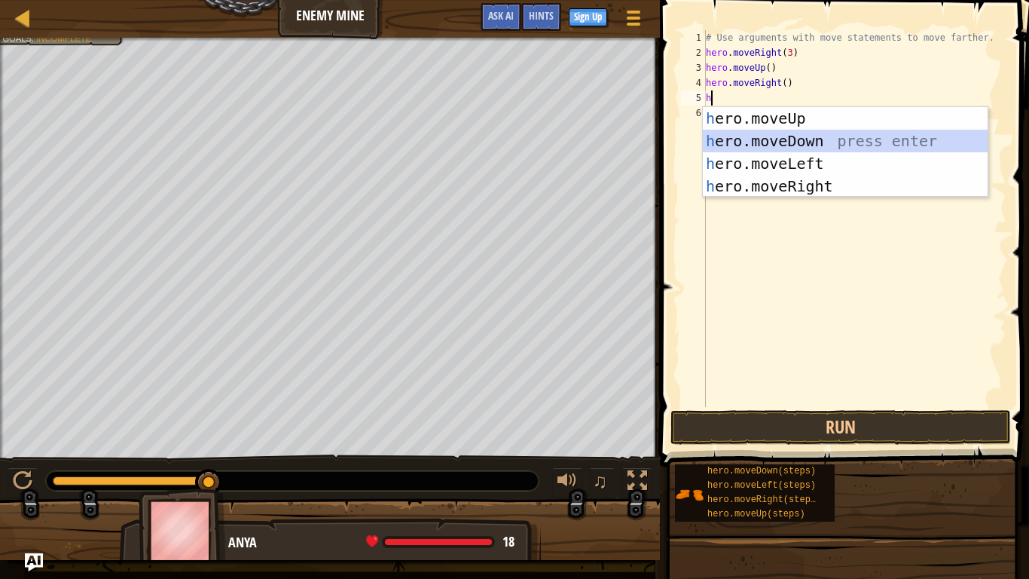
click at [807, 144] on div "h ero.moveUp press enter h ero.moveDown press enter h ero.moveLeft press enter …" at bounding box center [845, 175] width 285 height 136
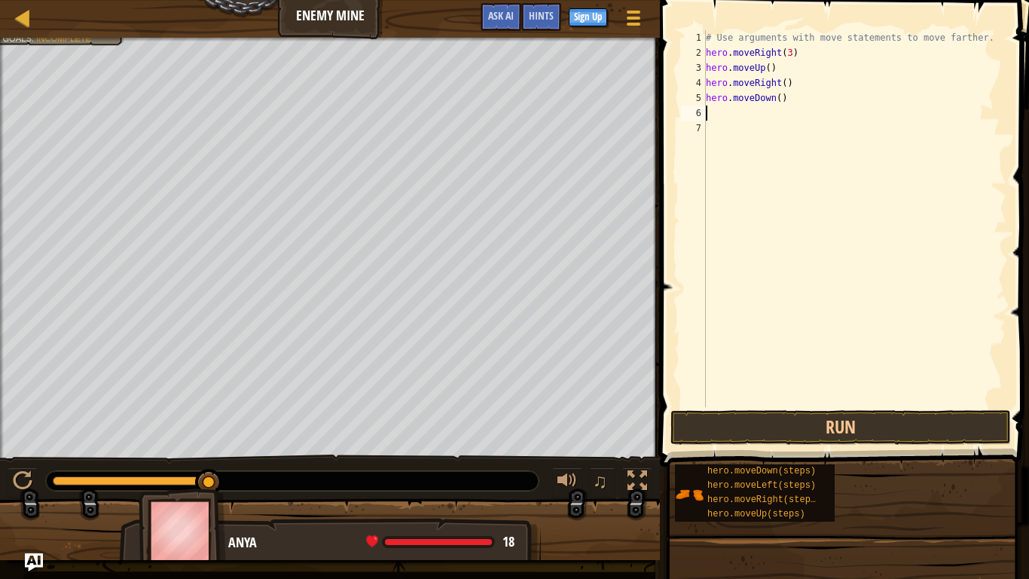
type textarea "h"
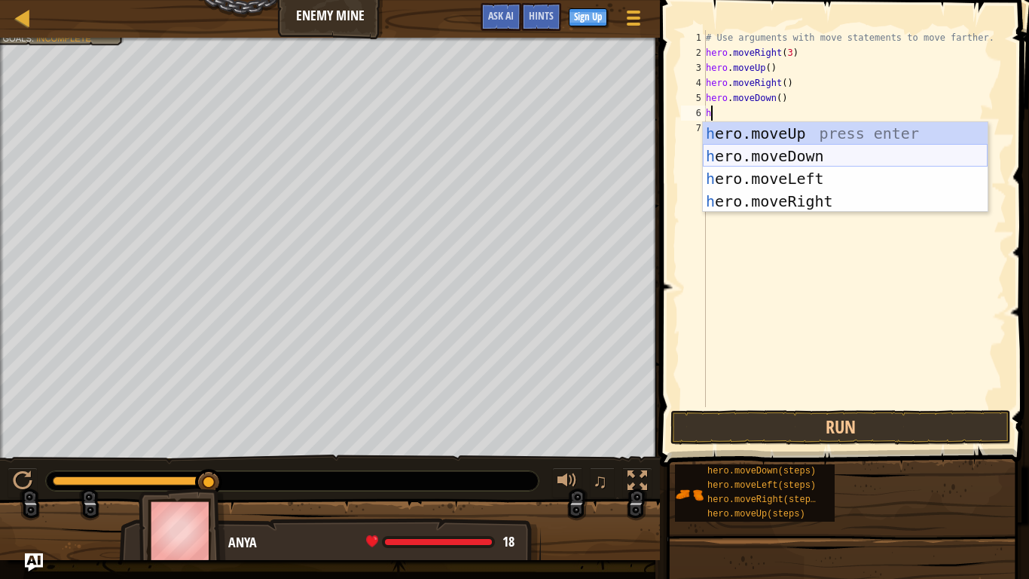
click at [806, 152] on div "h ero.moveUp press enter h ero.moveDown press enter h ero.moveLeft press enter …" at bounding box center [845, 190] width 285 height 136
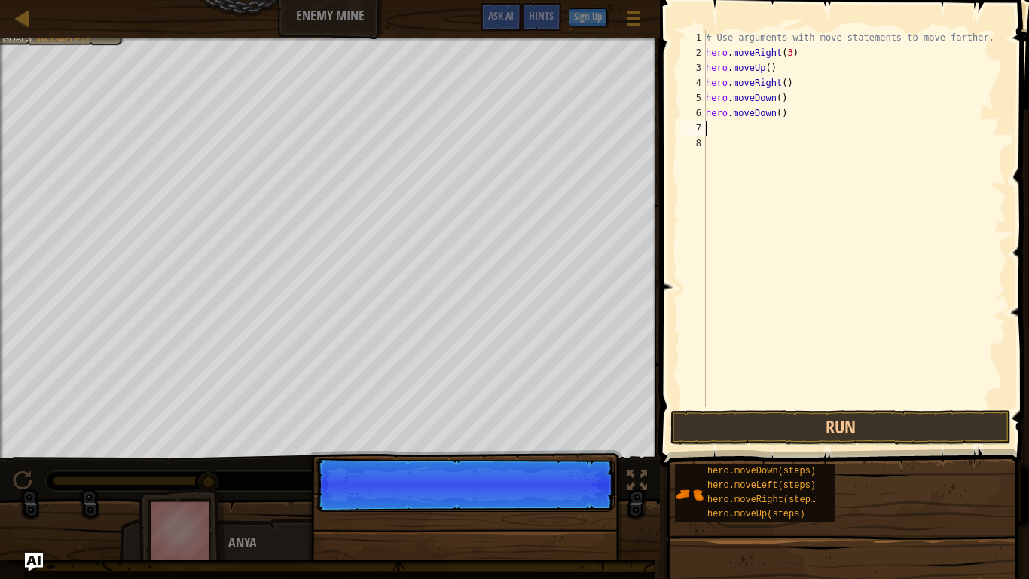
type textarea "h"
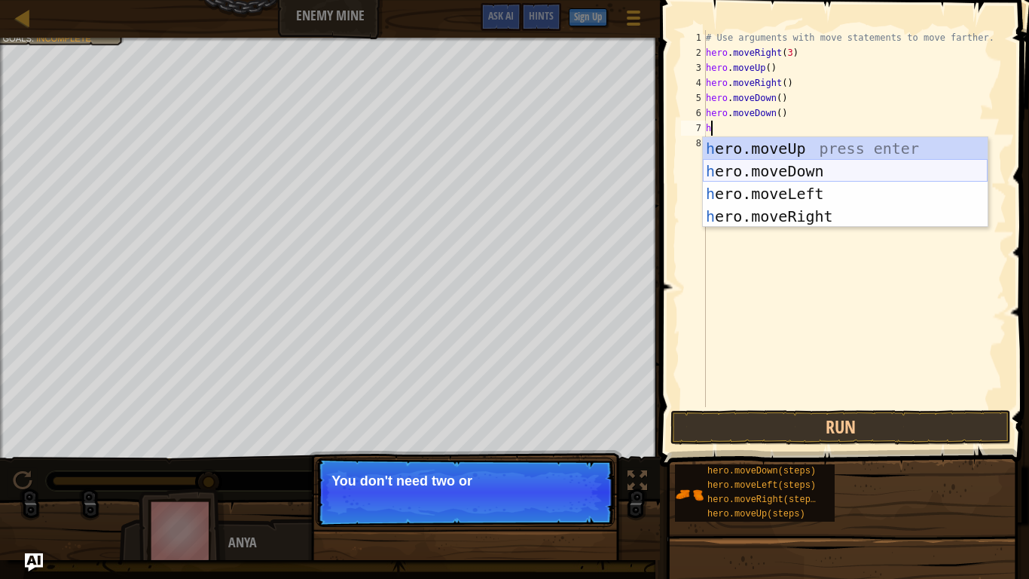
click at [804, 171] on div "h ero.moveUp press enter h ero.moveDown press enter h ero.moveLeft press enter …" at bounding box center [845, 205] width 285 height 136
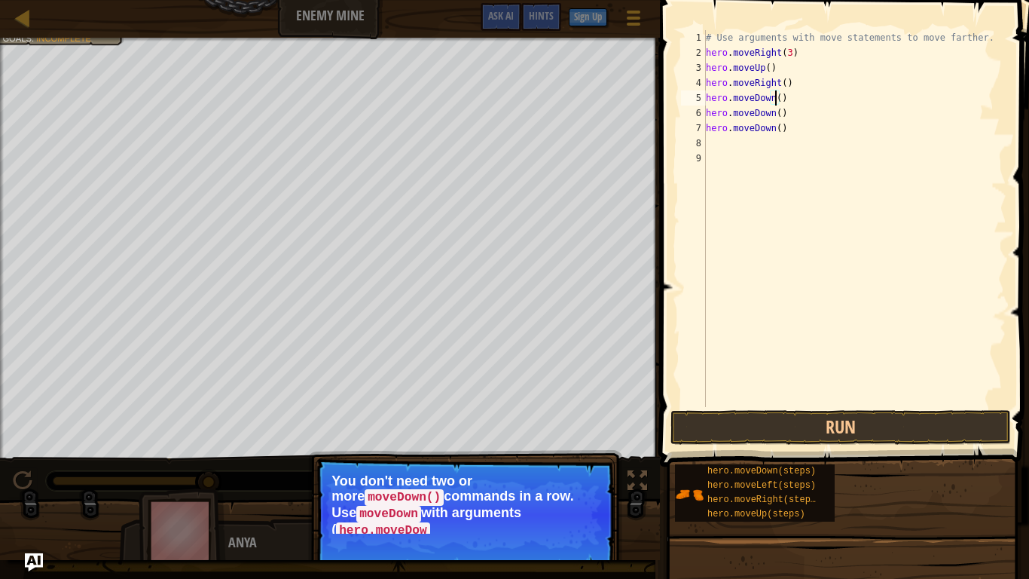
click at [775, 97] on div "# Use arguments with move statements to move farther. hero . moveRight ( 3 ) he…" at bounding box center [855, 233] width 304 height 407
drag, startPoint x: 784, startPoint y: 127, endPoint x: 702, endPoint y: 126, distance: 81.4
click at [702, 126] on div "hero.moveDown(3) 1 2 3 4 5 6 7 8 9 # Use arguments with move statements to move…" at bounding box center [842, 218] width 329 height 377
type textarea "hero.moveDown()"
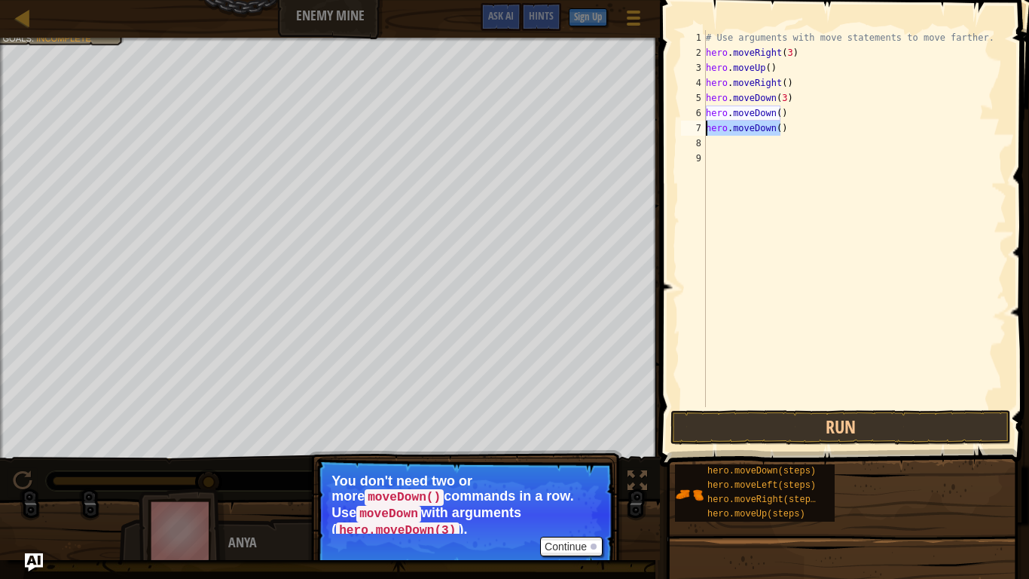
scroll to position [7, 0]
drag, startPoint x: 788, startPoint y: 113, endPoint x: 703, endPoint y: 112, distance: 85.1
click at [703, 112] on div "1 2 3 4 5 6 7 8 9 # Use arguments with move statements to move farther. hero . …" at bounding box center [842, 218] width 329 height 377
type textarea "hero.moveDown()"
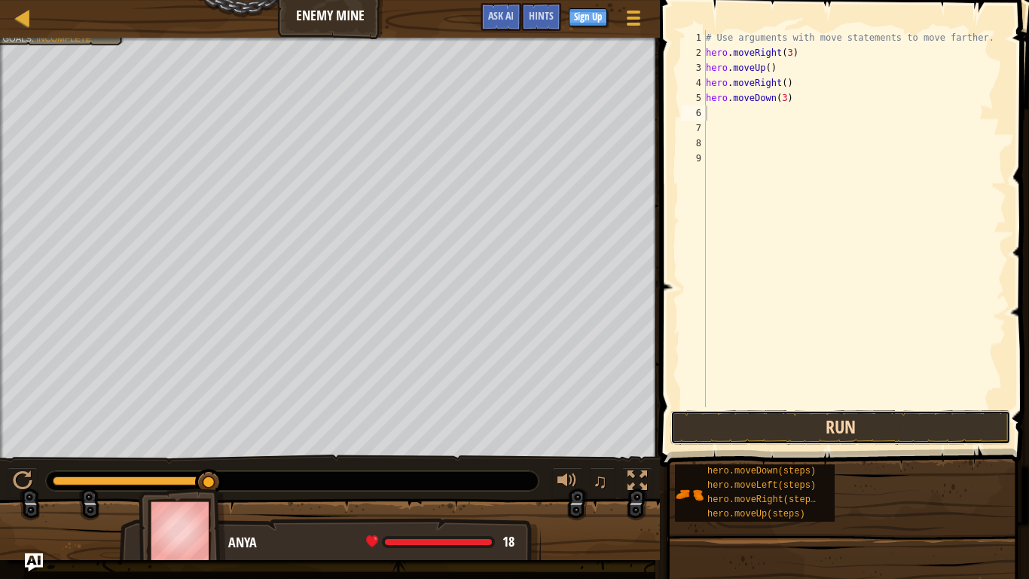
click at [843, 424] on button "Run" at bounding box center [841, 427] width 341 height 35
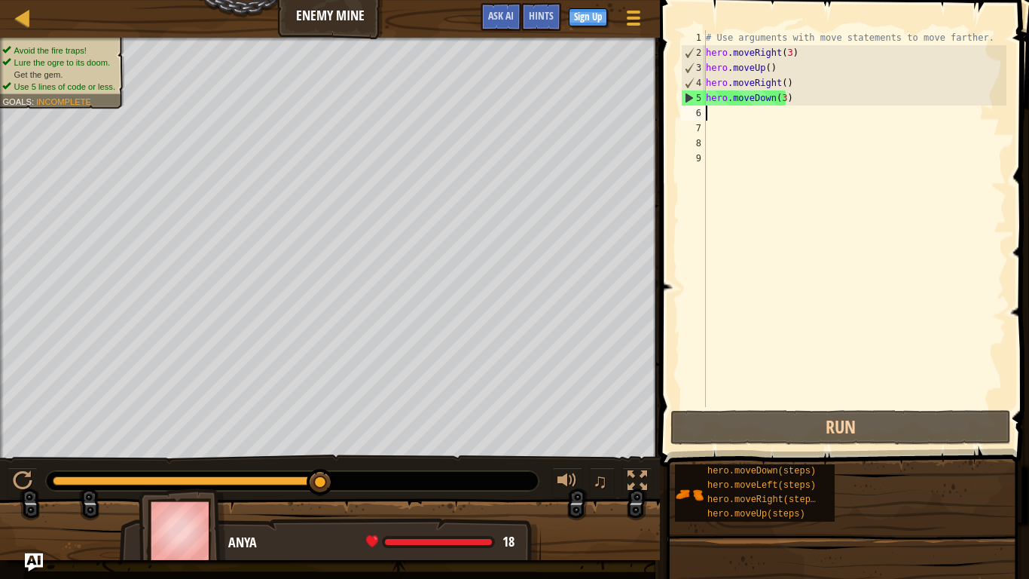
type textarea "h"
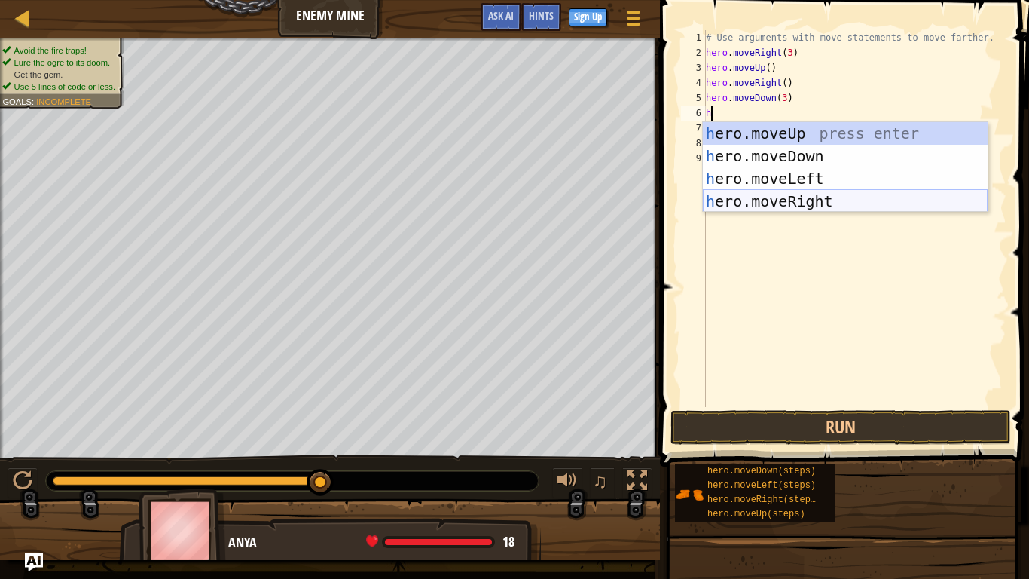
click at [789, 198] on div "h ero.moveUp press enter h ero.moveDown press enter h ero.moveLeft press enter …" at bounding box center [845, 190] width 285 height 136
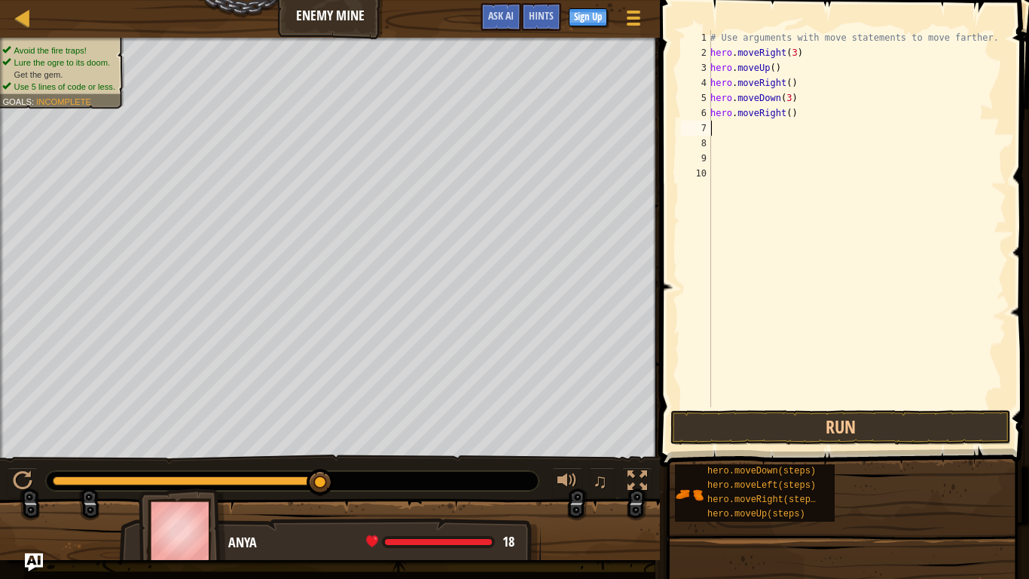
click at [784, 112] on div "# Use arguments with move statements to move farther. hero . moveRight ( 3 ) he…" at bounding box center [857, 233] width 299 height 407
type textarea "hero.moveRight(2)"
click at [847, 421] on button "Run" at bounding box center [841, 427] width 341 height 35
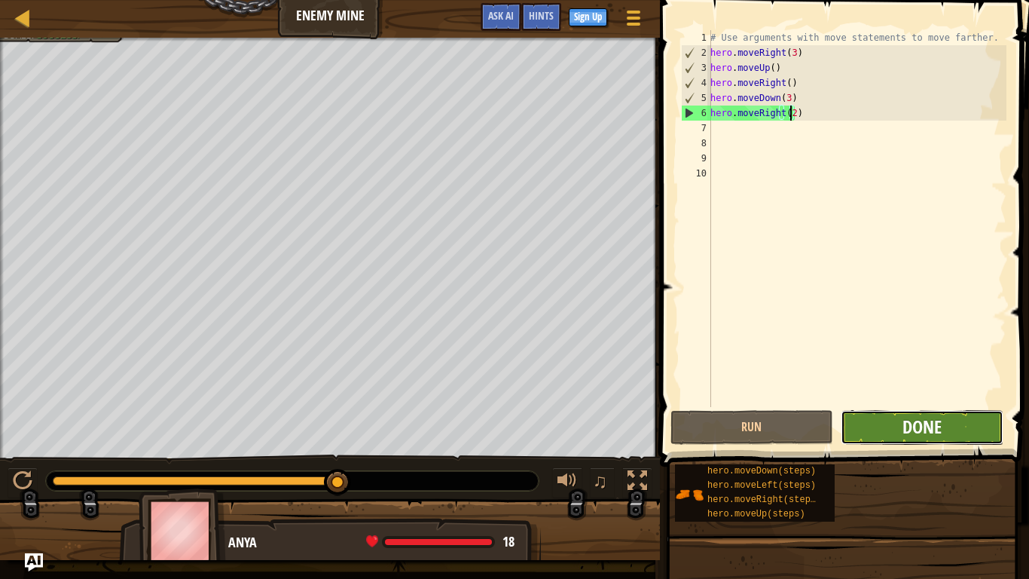
click at [931, 417] on span "Done" at bounding box center [922, 426] width 39 height 24
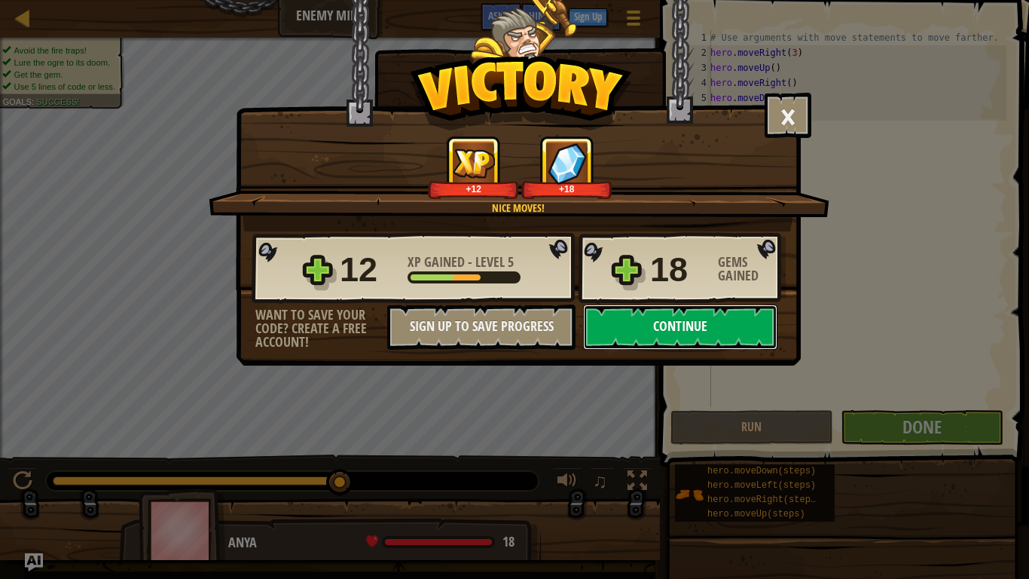
click at [701, 333] on button "Continue" at bounding box center [680, 326] width 194 height 45
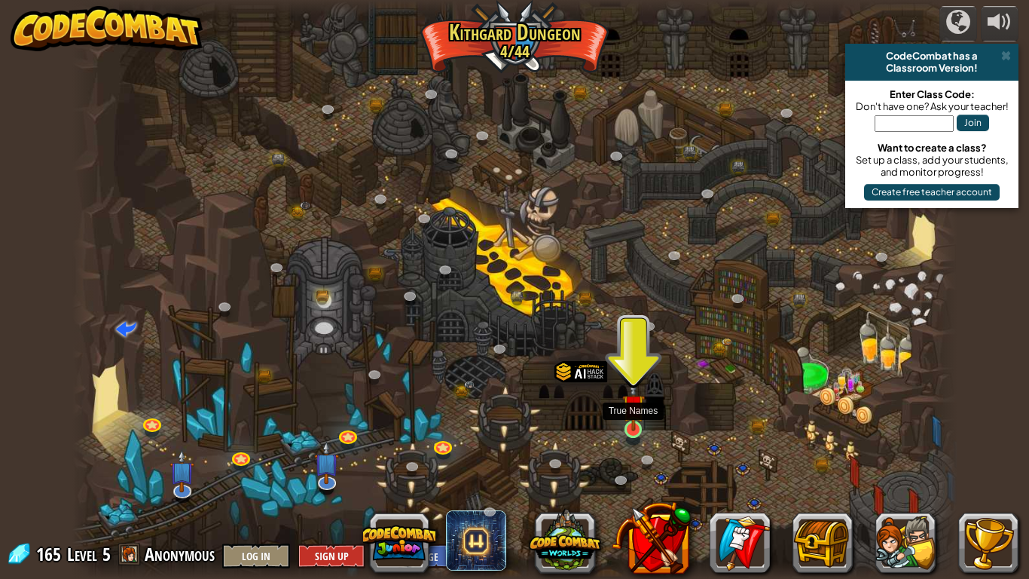
click at [634, 411] on img at bounding box center [633, 405] width 23 height 51
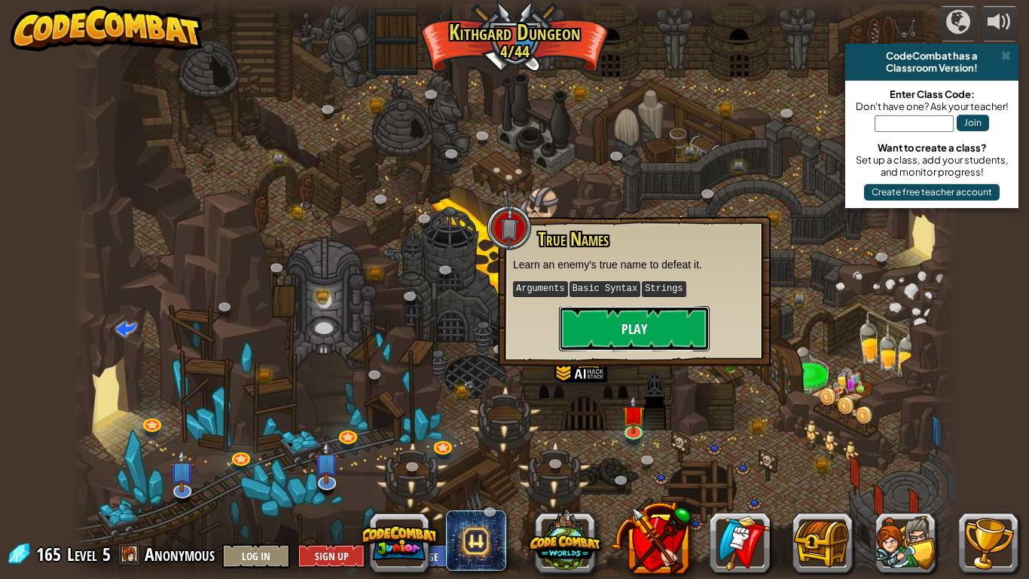
click at [640, 334] on button "Play" at bounding box center [634, 328] width 151 height 45
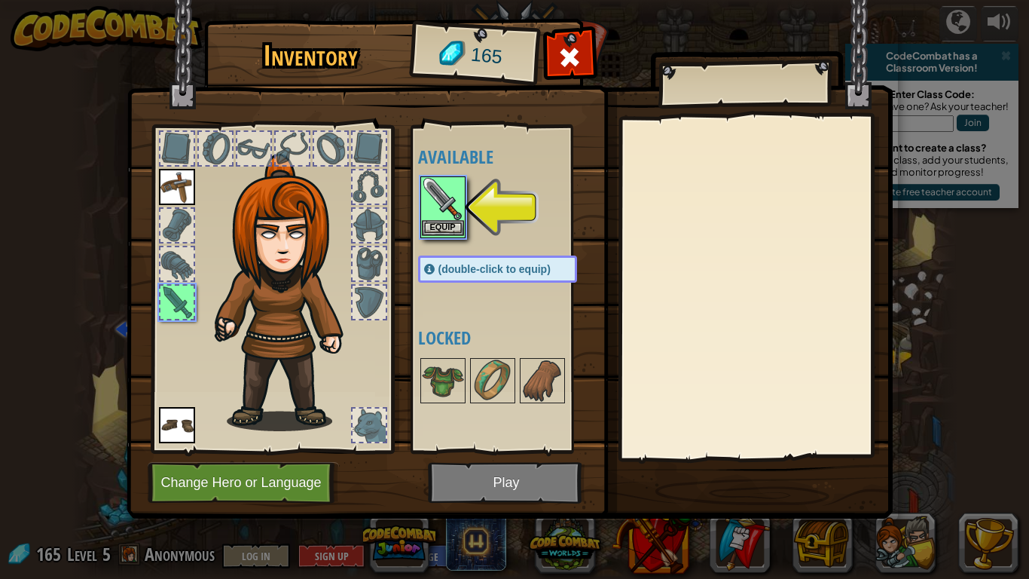
click at [438, 211] on img at bounding box center [443, 199] width 42 height 42
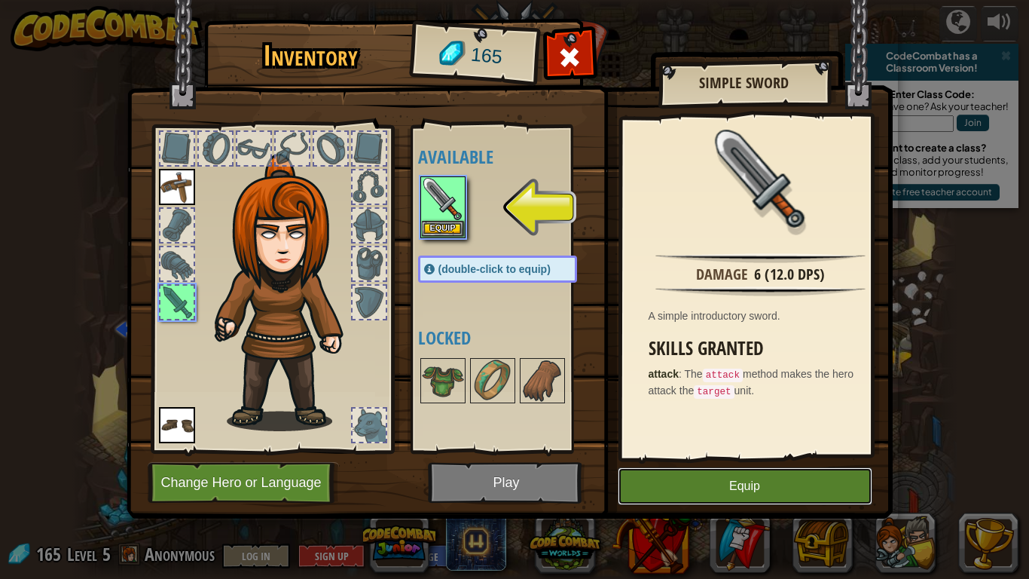
click at [753, 457] on button "Equip" at bounding box center [745, 486] width 255 height 38
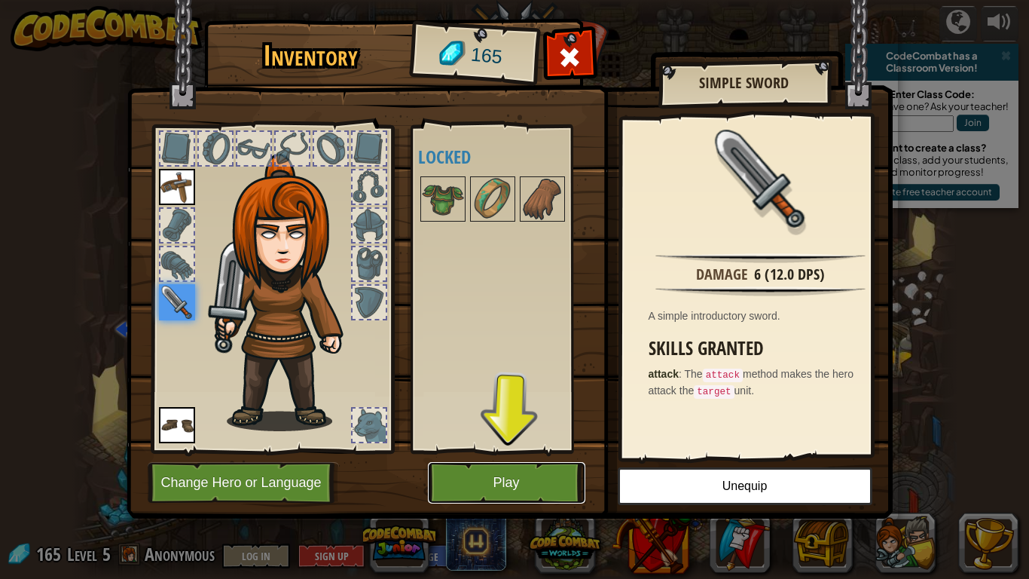
click at [531, 457] on button "Play" at bounding box center [506, 482] width 157 height 41
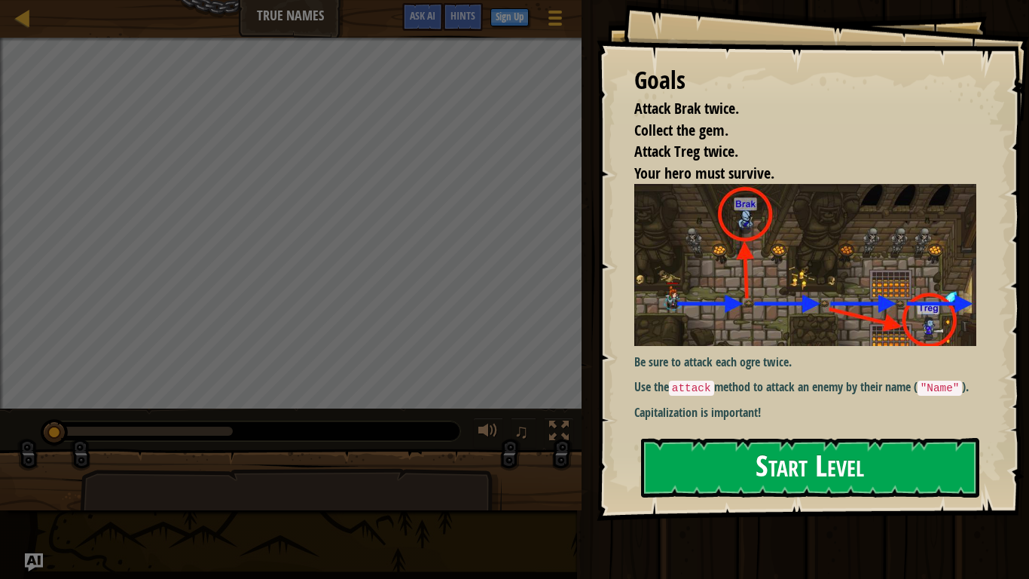
click at [815, 457] on button "Start Level" at bounding box center [810, 468] width 338 height 60
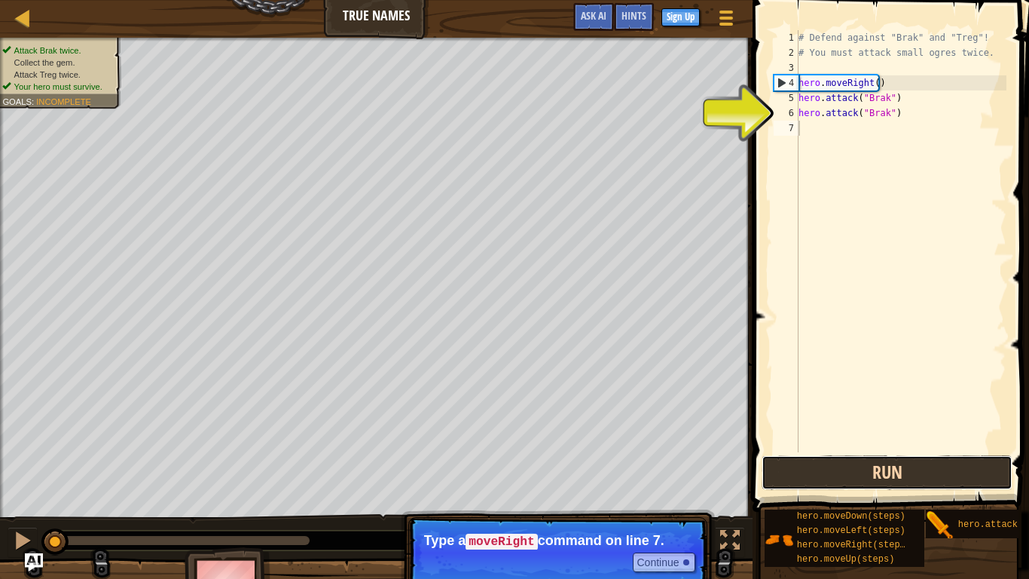
click at [877, 457] on button "Run" at bounding box center [887, 472] width 251 height 35
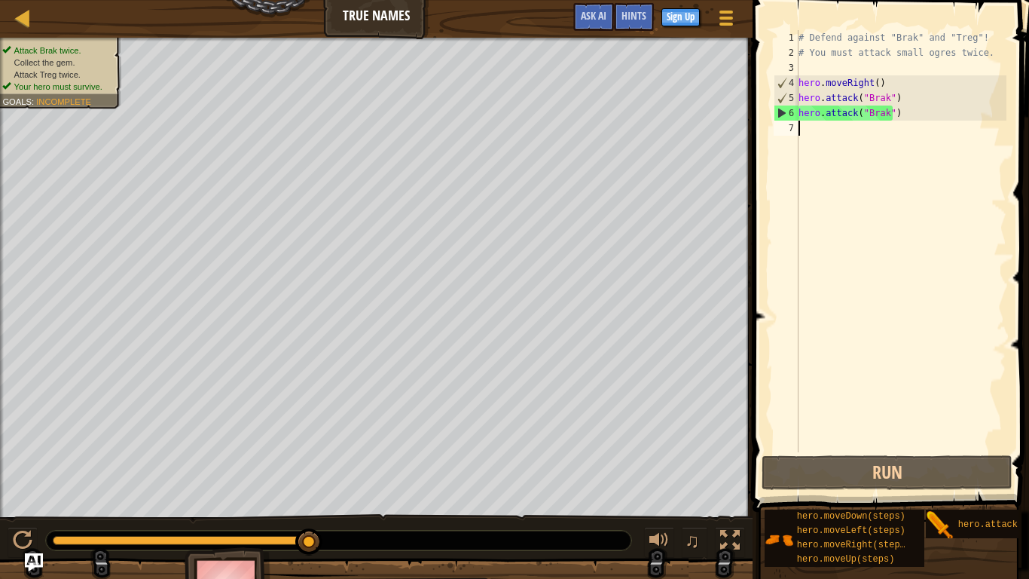
type textarea "m"
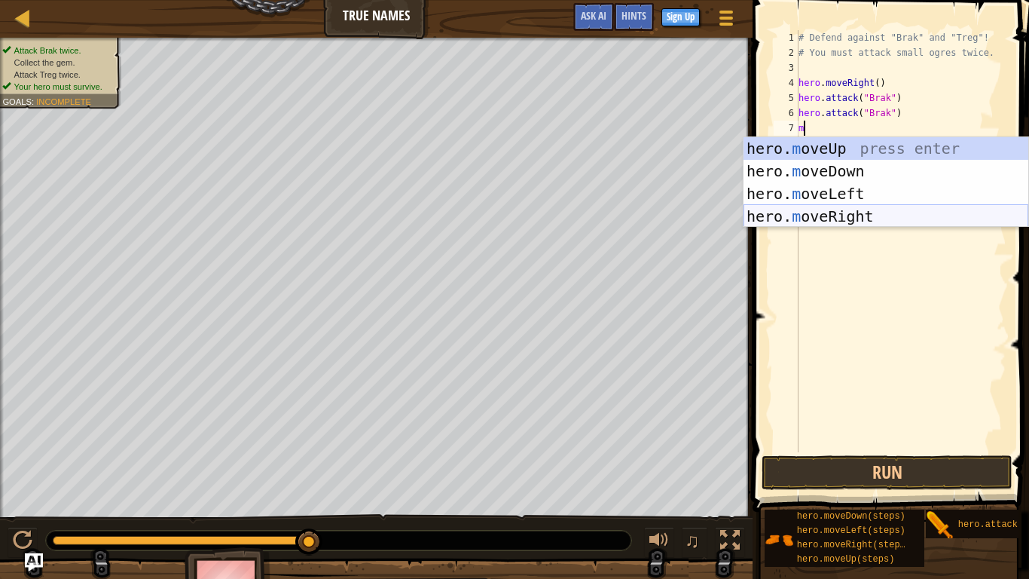
click at [833, 209] on div "hero. m oveUp press enter hero. m oveDown press enter hero. m oveLeft press ent…" at bounding box center [886, 205] width 285 height 136
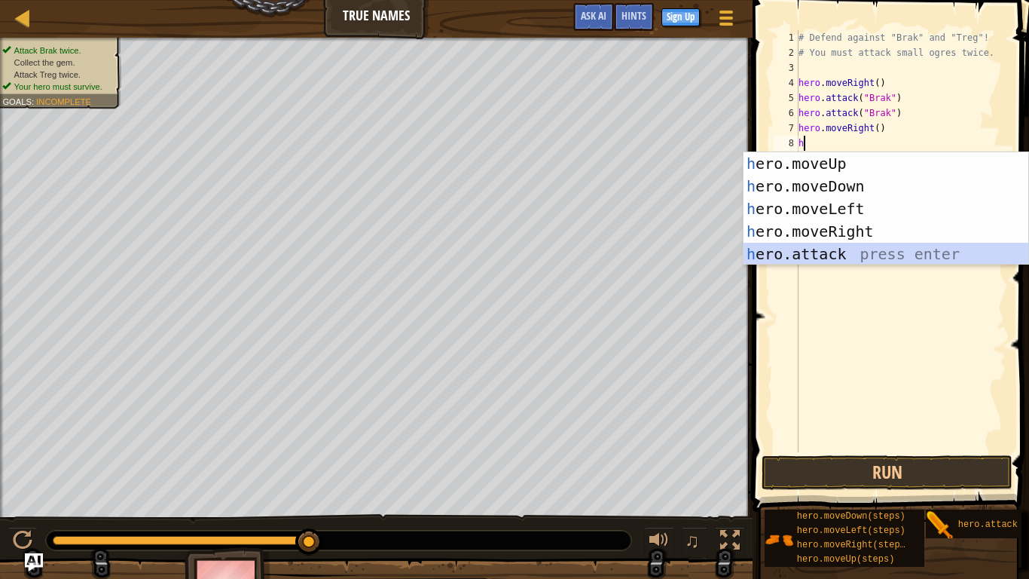
click at [822, 253] on div "h ero.moveUp press enter h ero.moveDown press enter h ero.moveLeft press enter …" at bounding box center [886, 231] width 285 height 158
type textarea "hero.attack("Enemy Name")"
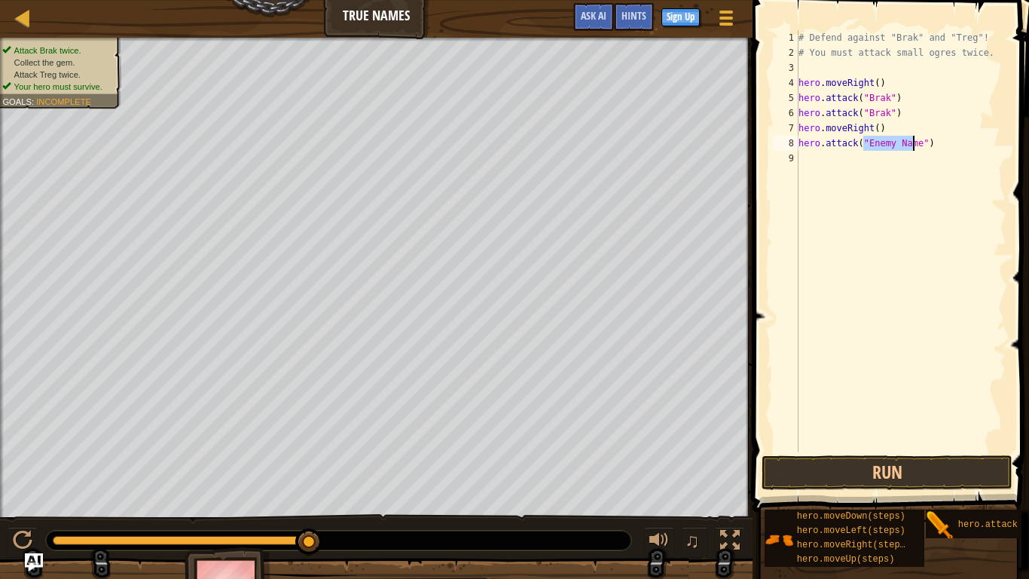
click at [940, 153] on div "# Defend against "Brak" and "Treg"! # You must attack small ogres twice. hero .…" at bounding box center [901, 256] width 211 height 452
drag, startPoint x: 918, startPoint y: 143, endPoint x: 789, endPoint y: 145, distance: 129.6
click at [789, 145] on div "1 2 3 4 5 6 7 8 9 # Defend against "Brak" and "Treg"! # You must attack small o…" at bounding box center [889, 241] width 236 height 422
type textarea "hero.attack("Enemy Name")"
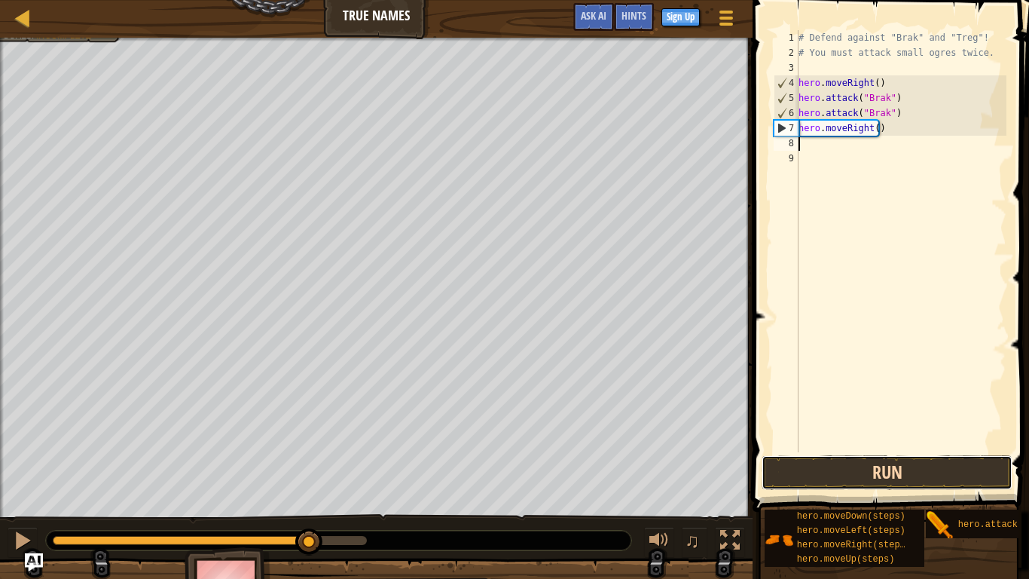
click at [894, 457] on button "Run" at bounding box center [887, 472] width 251 height 35
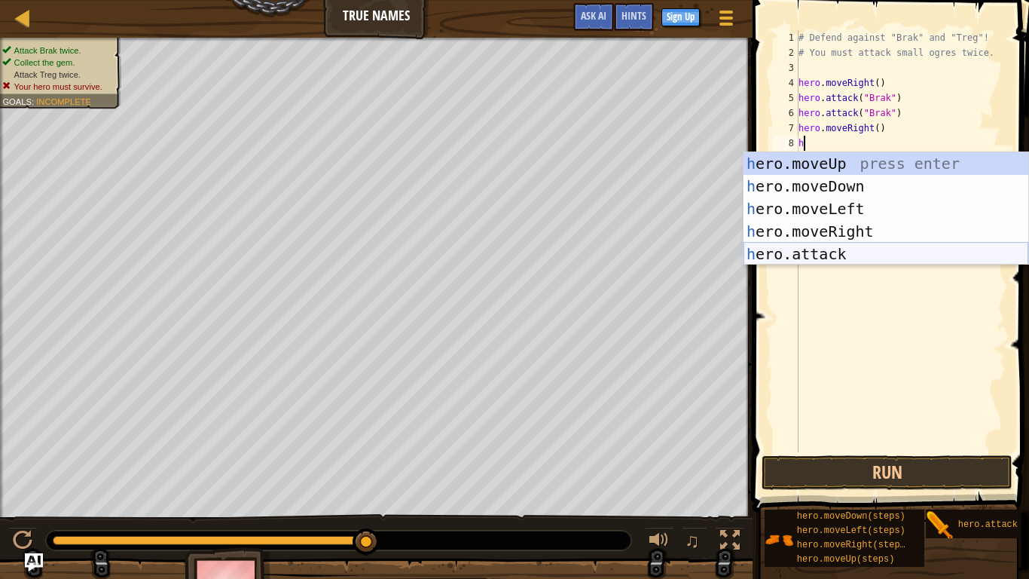
click at [824, 253] on div "h ero.moveUp press enter h ero.moveDown press enter h ero.moveLeft press enter …" at bounding box center [886, 231] width 285 height 158
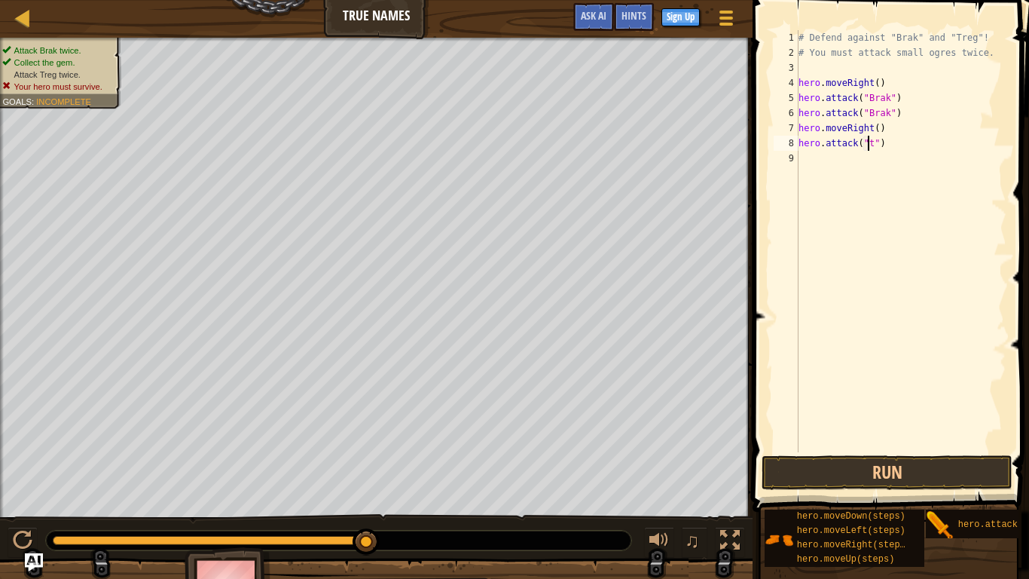
scroll to position [7, 6]
type textarea "hero.attack("treg")"
click at [844, 165] on div "# Defend against "Brak" and "Treg"! # You must attack small ogres twice. hero .…" at bounding box center [901, 256] width 211 height 452
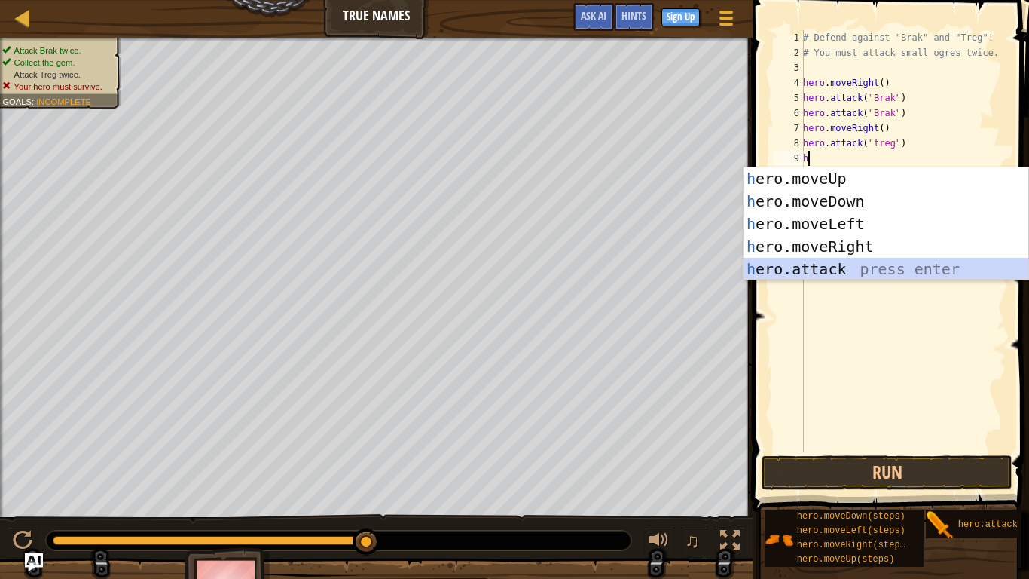
click at [827, 269] on div "h ero.moveUp press enter h ero.moveDown press enter h ero.moveLeft press enter …" at bounding box center [886, 246] width 285 height 158
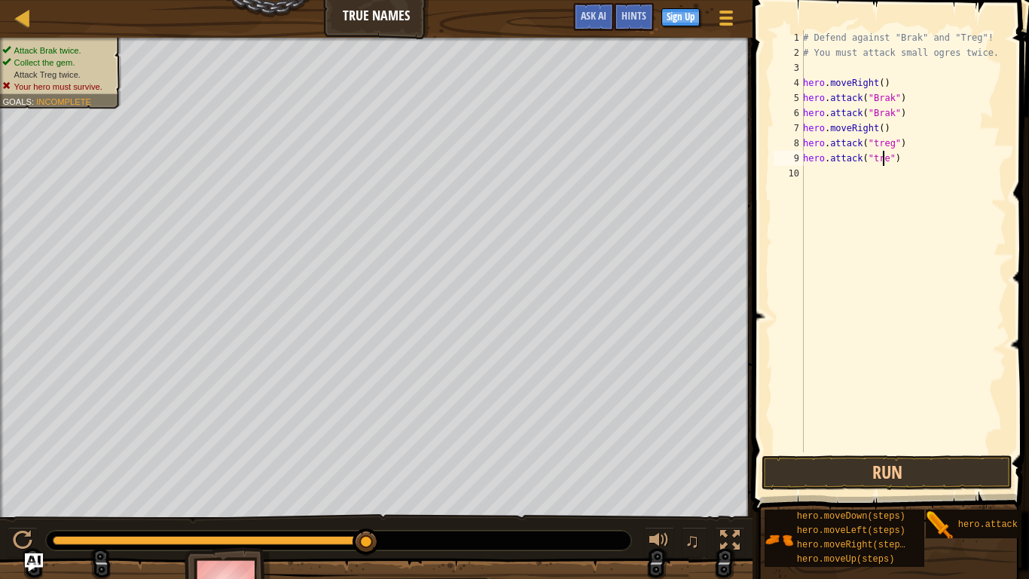
scroll to position [7, 7]
click at [907, 457] on button "Run" at bounding box center [887, 472] width 251 height 35
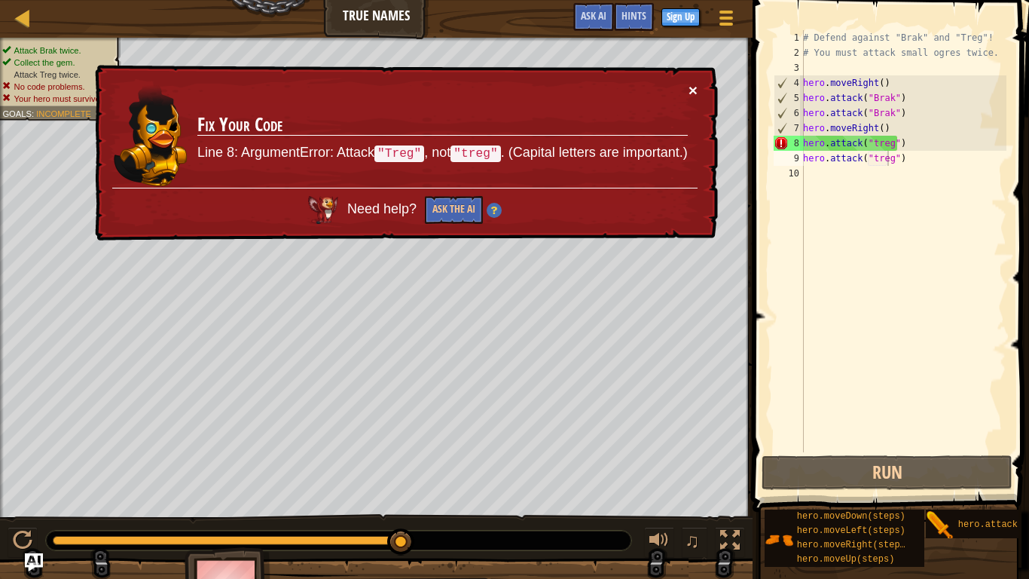
click at [691, 88] on button "×" at bounding box center [693, 90] width 9 height 16
click at [455, 206] on button "Ask the AI" at bounding box center [454, 210] width 58 height 28
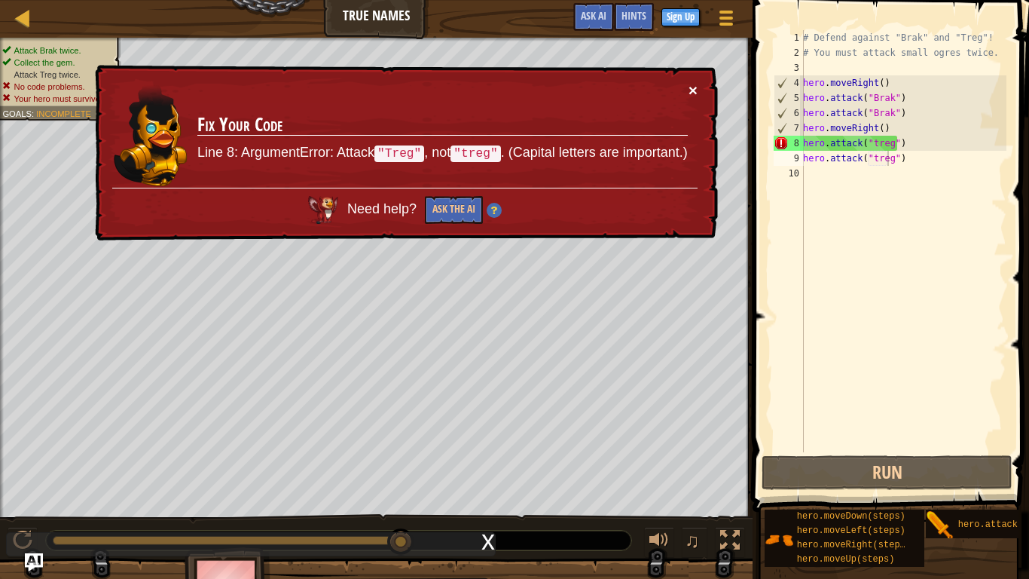
click at [692, 86] on button "×" at bounding box center [693, 90] width 9 height 16
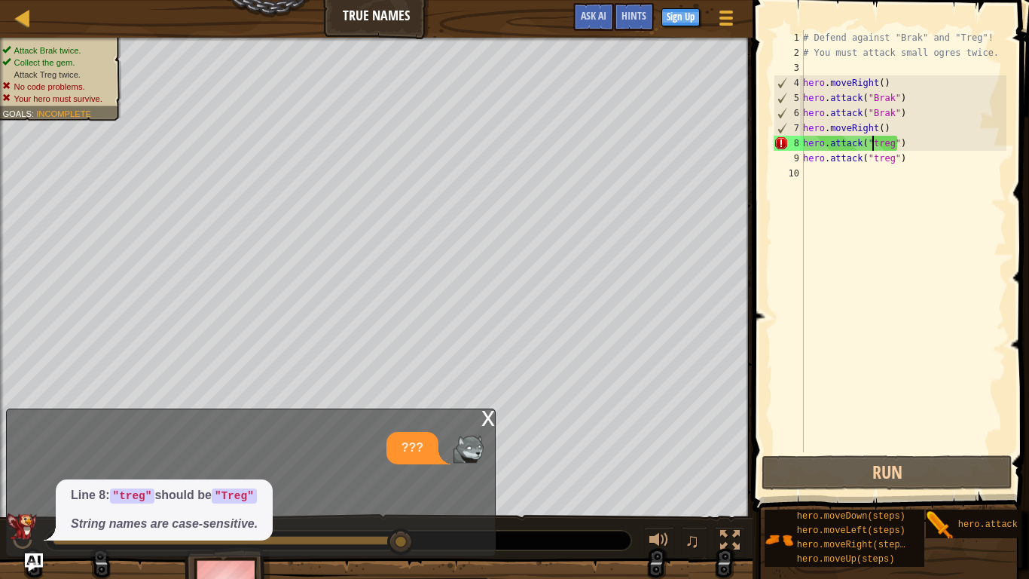
click at [870, 143] on div "# Defend against "Brak" and "Treg"! # You must attack small ogres twice. hero .…" at bounding box center [903, 256] width 206 height 452
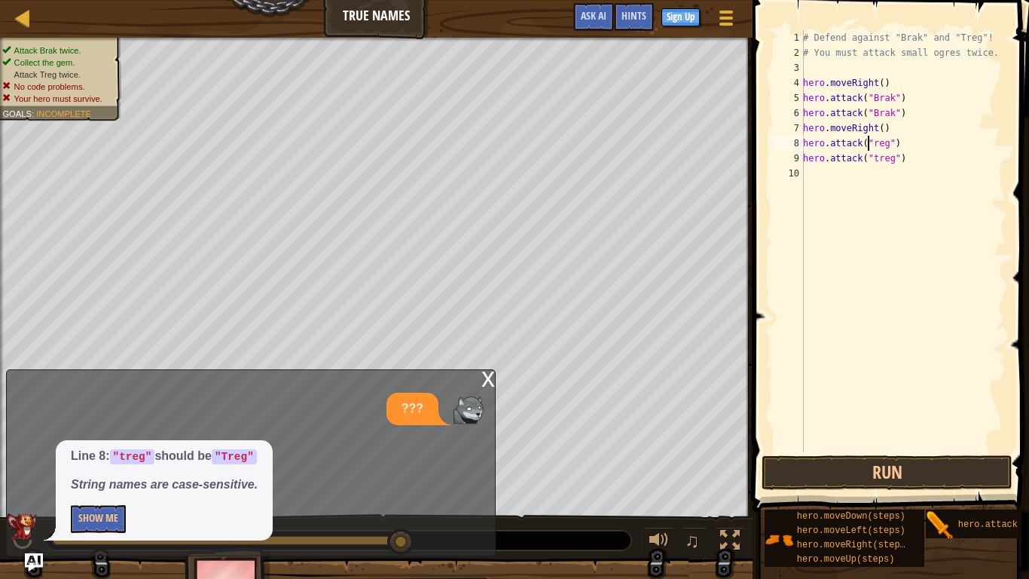
scroll to position [7, 5]
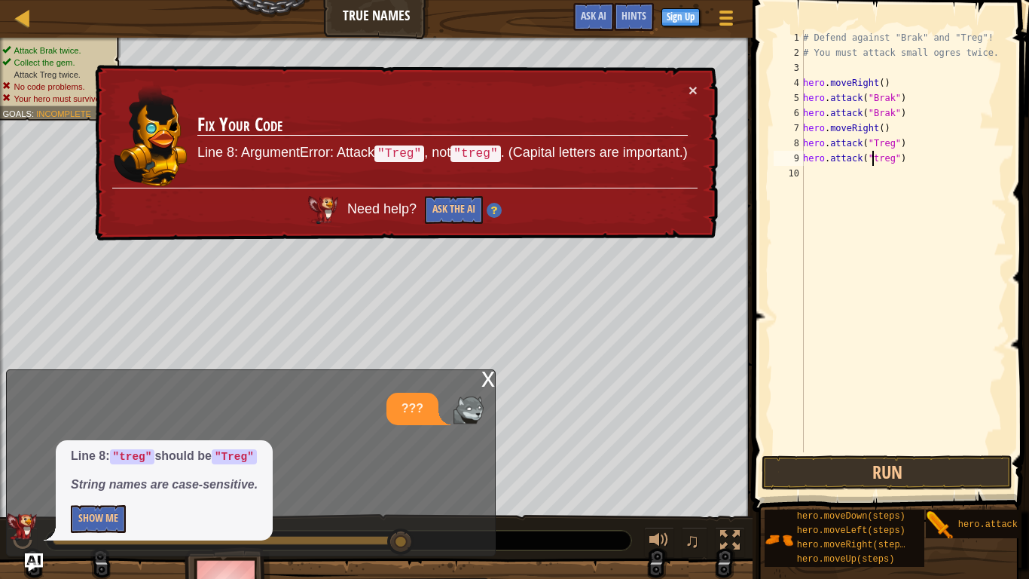
click at [870, 154] on div "# Defend against "Brak" and "Treg"! # You must attack small ogres twice. hero .…" at bounding box center [903, 256] width 206 height 452
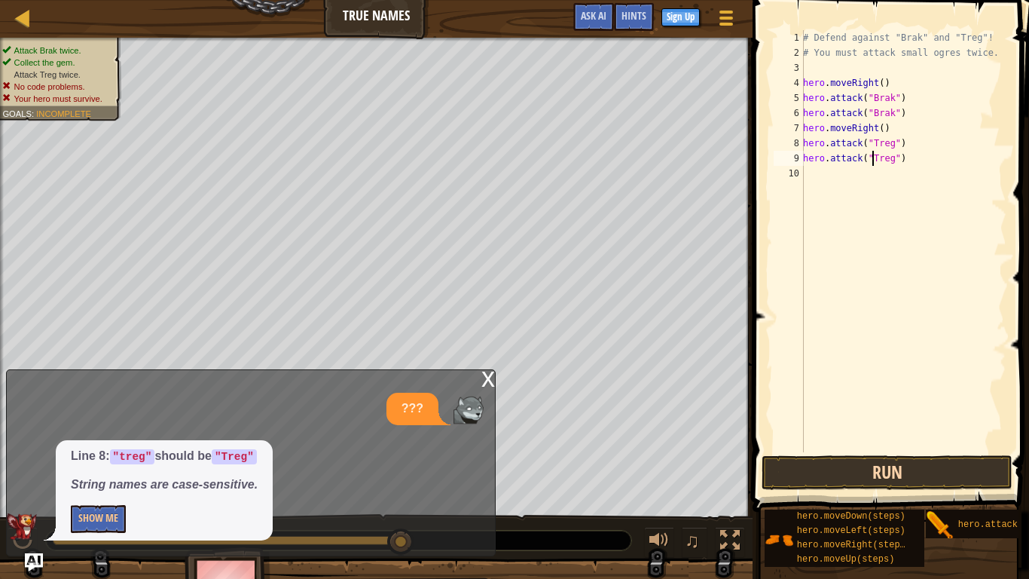
type textarea "hero.attack("Treg")"
click at [879, 457] on button "Run" at bounding box center [887, 472] width 251 height 35
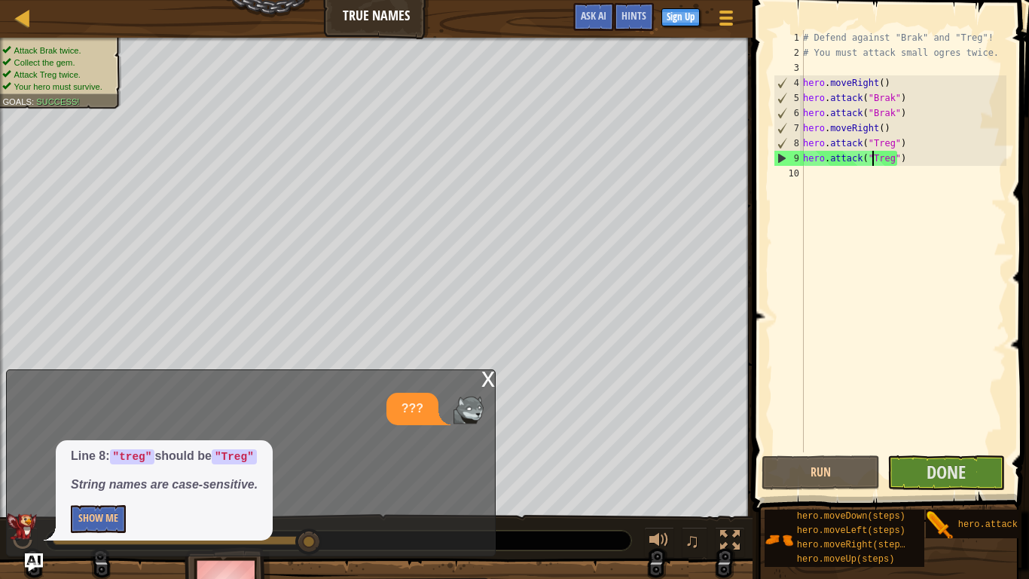
click at [816, 178] on div "# Defend against "Brak" and "Treg"! # You must attack small ogres twice. hero .…" at bounding box center [903, 256] width 206 height 452
type textarea "m"
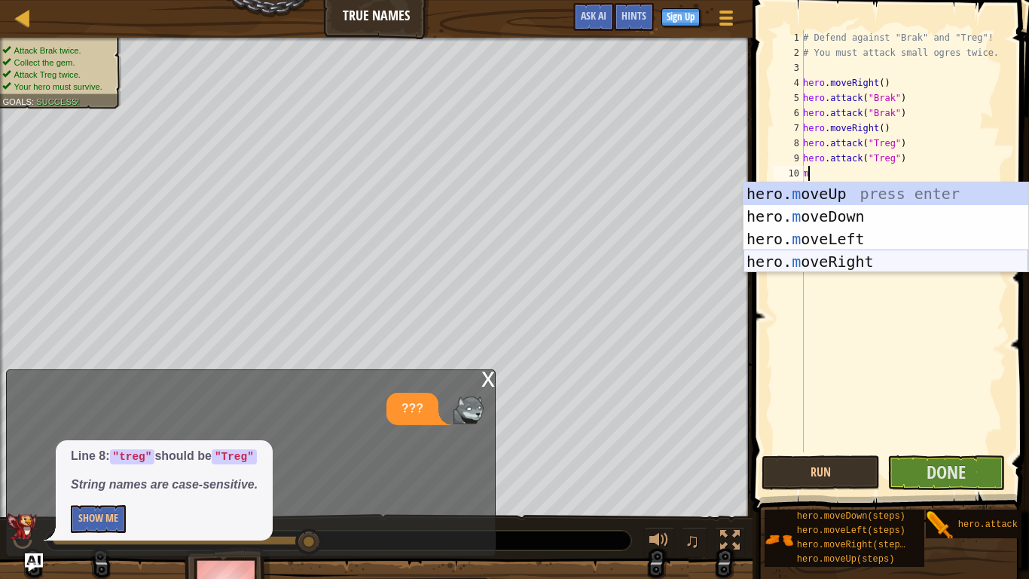
click at [843, 258] on div "hero. m oveUp press enter hero. m oveDown press enter hero. m oveLeft press ent…" at bounding box center [886, 250] width 285 height 136
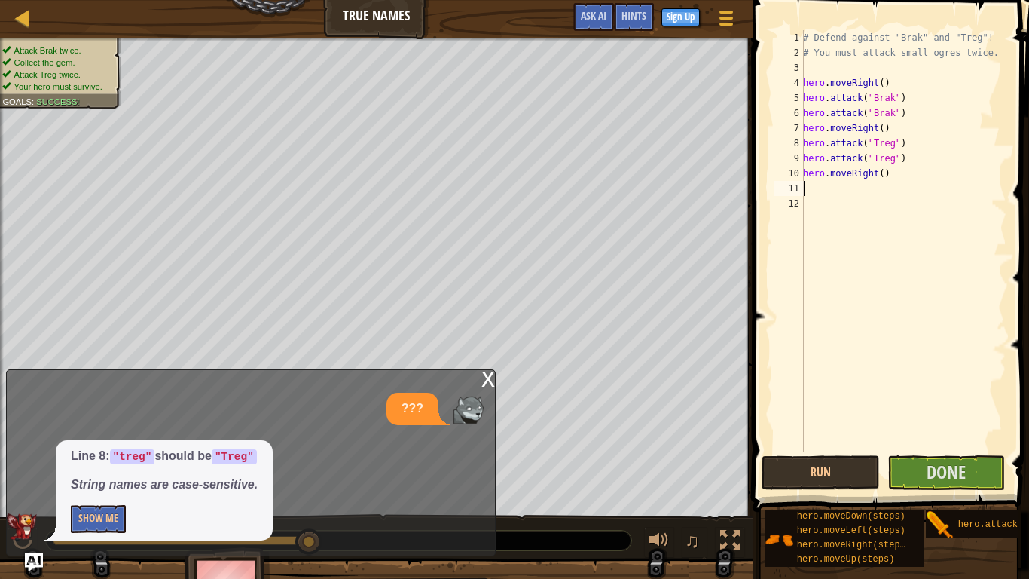
click at [876, 176] on div "# Defend against "Brak" and "Treg"! # You must attack small ogres twice. hero .…" at bounding box center [903, 256] width 206 height 452
type textarea "hero.moveRight(2)"
click at [968, 457] on button "Done" at bounding box center [947, 472] width 118 height 35
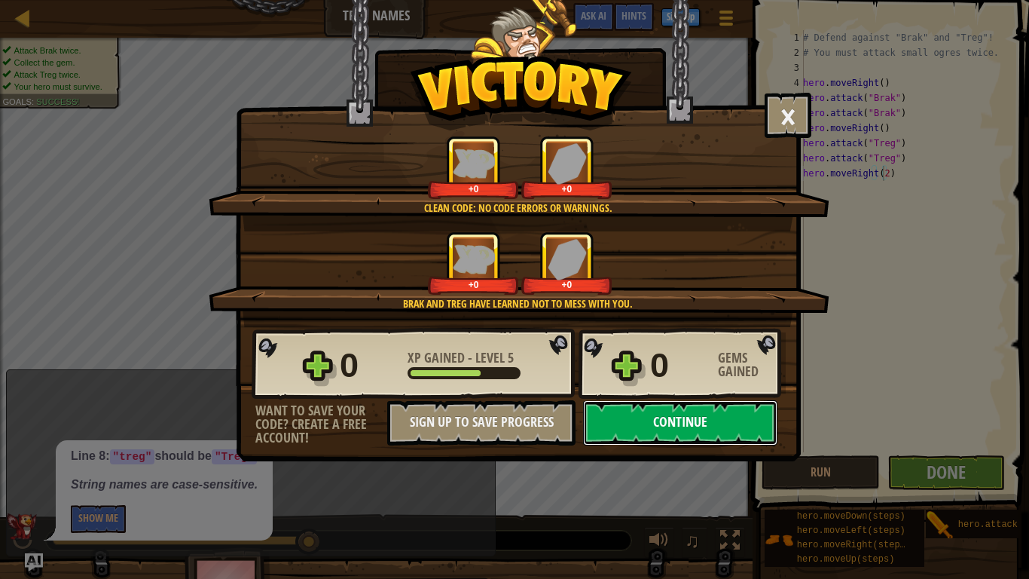
click at [715, 424] on button "Continue" at bounding box center [680, 422] width 194 height 45
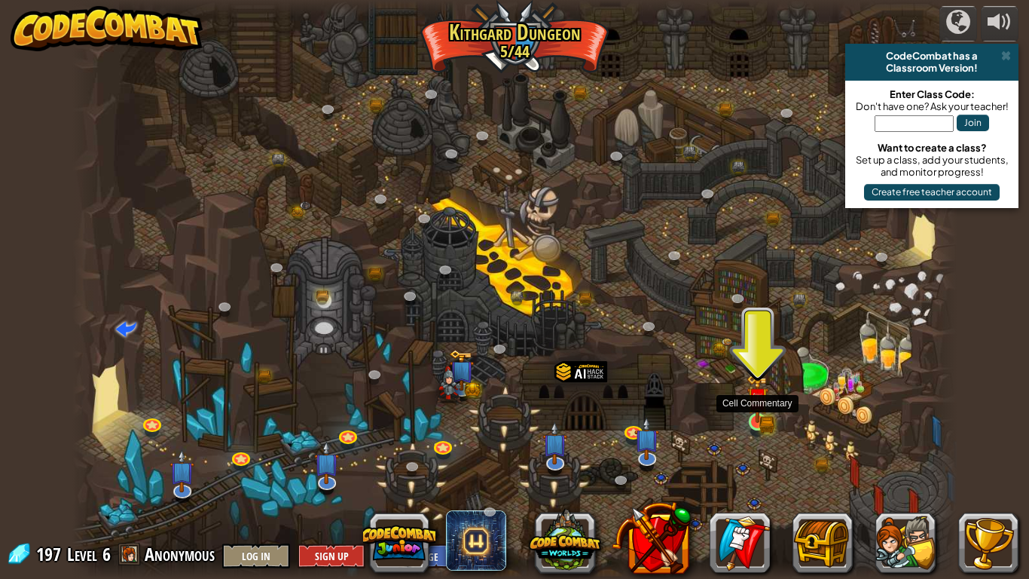
click at [764, 394] on img at bounding box center [758, 398] width 23 height 49
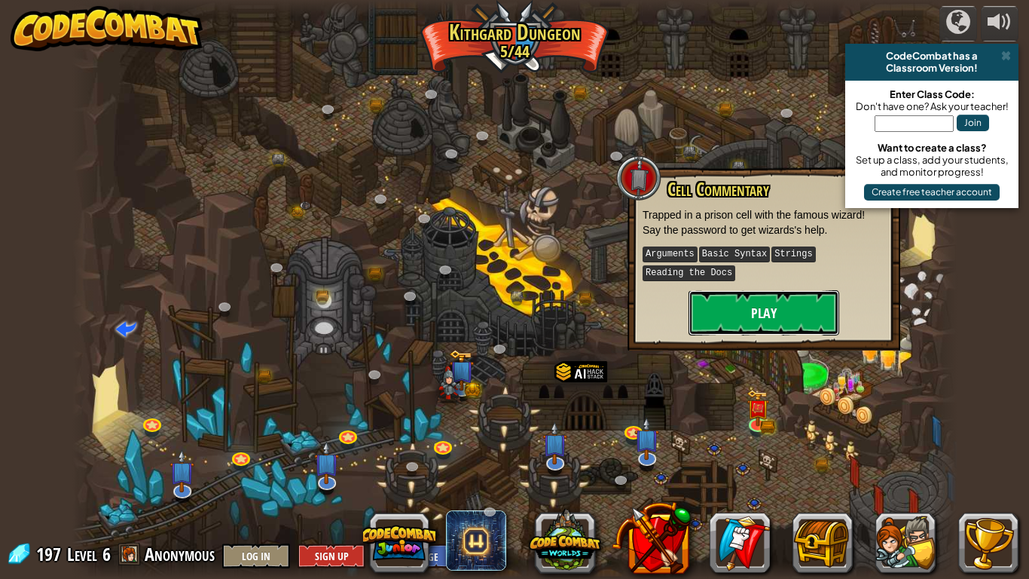
click at [740, 314] on button "Play" at bounding box center [764, 312] width 151 height 45
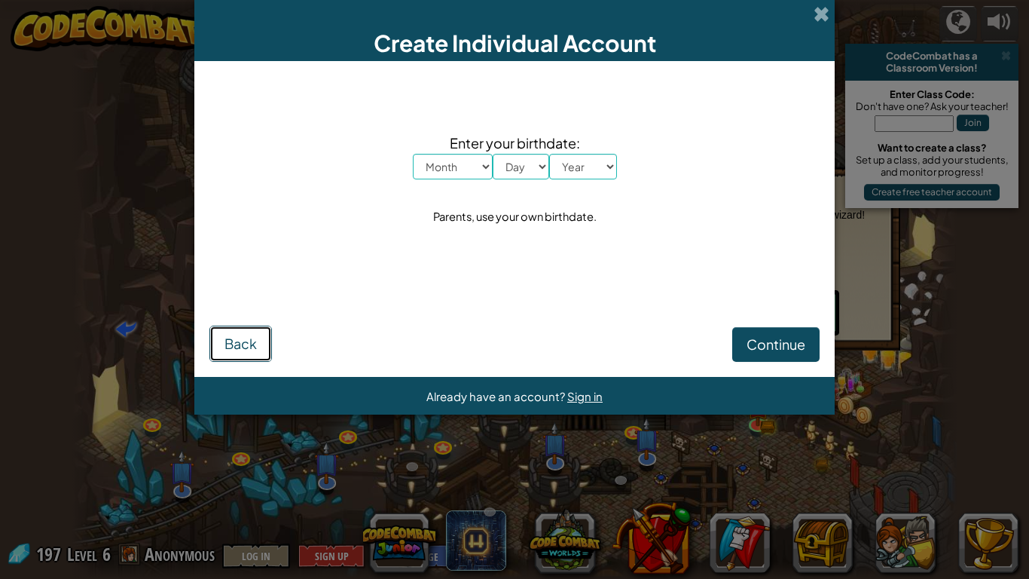
click at [216, 347] on button "Back" at bounding box center [240, 343] width 63 height 36
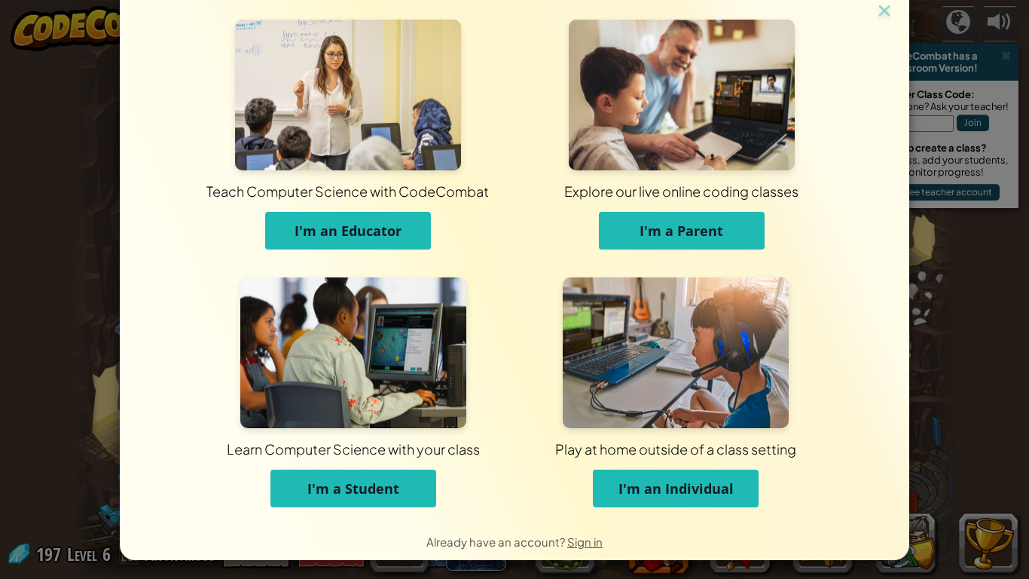
scroll to position [18, 0]
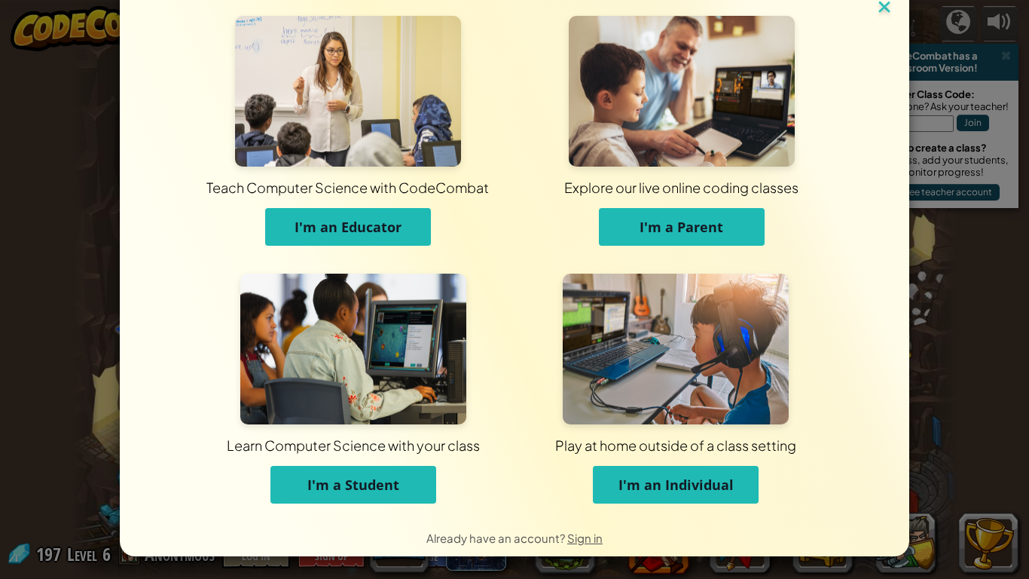
click at [884, 6] on img at bounding box center [885, 8] width 20 height 23
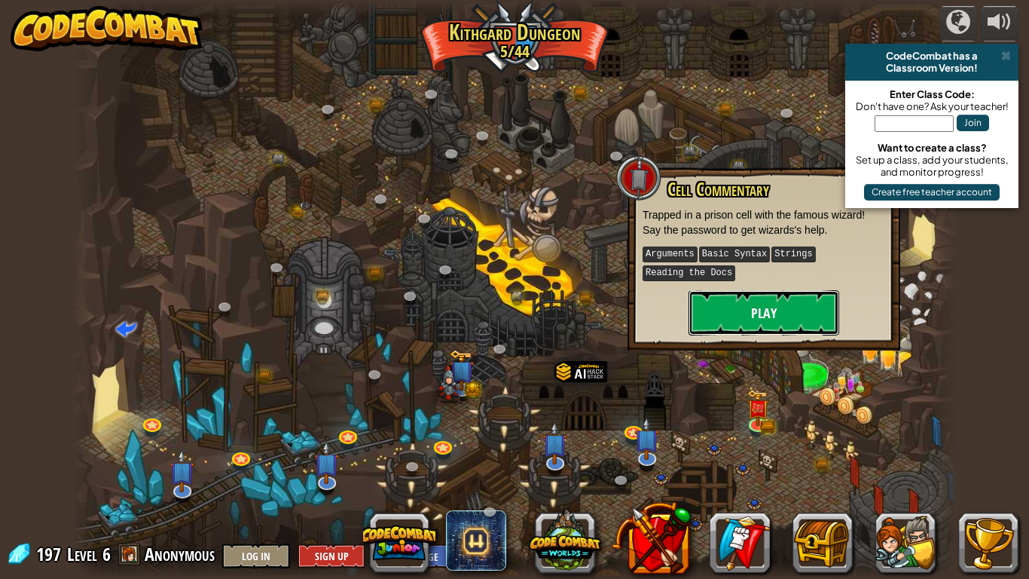
click at [769, 305] on button "Play" at bounding box center [764, 312] width 151 height 45
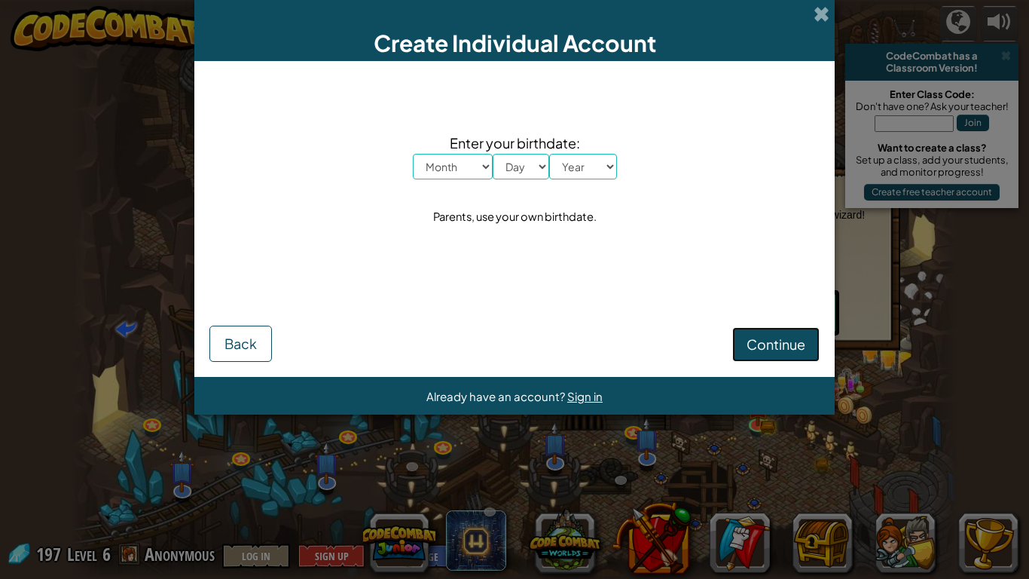
click at [764, 347] on span "Continue" at bounding box center [776, 343] width 59 height 17
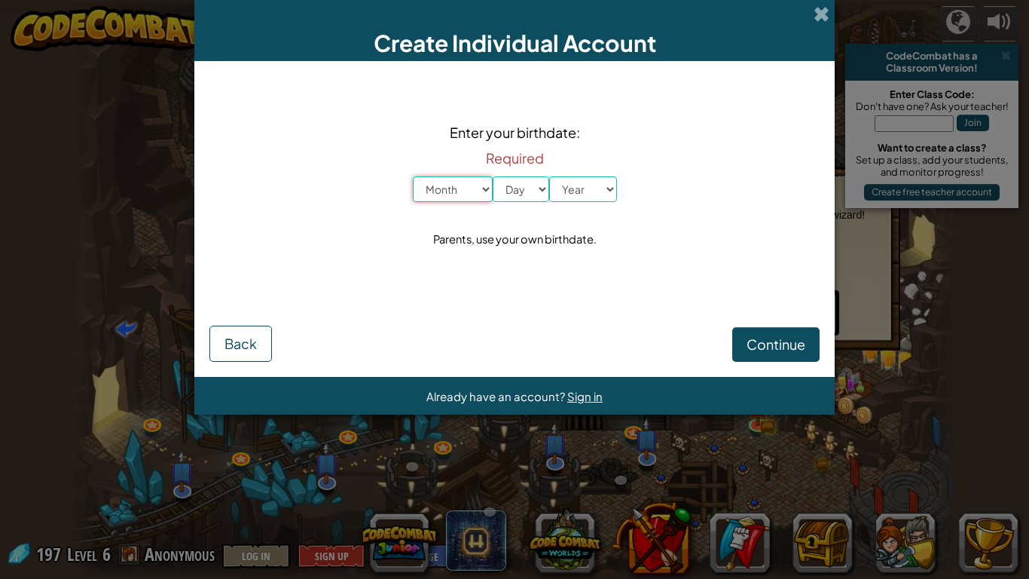
click at [484, 189] on select "Month January February March April May June July August September October Novem…" at bounding box center [453, 189] width 80 height 26
select select "4"
click at [413, 176] on select "Month January February March April May June July August September October Novem…" at bounding box center [453, 189] width 80 height 26
click at [537, 173] on div "Required Month January February March April May June July August September Octo…" at bounding box center [515, 172] width 204 height 59
drag, startPoint x: 535, startPoint y: 192, endPoint x: 523, endPoint y: 201, distance: 15.1
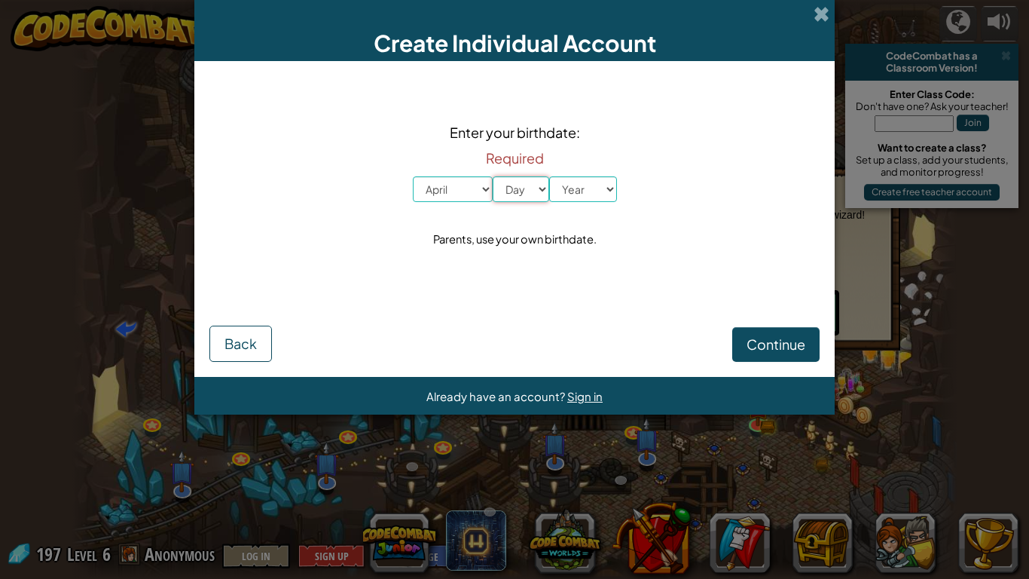
click at [534, 194] on select "Day 1 2 3 4 5 6 7 8 9 10 11 12 13 14 15 16 17 18 19 20 21 22 23 24 25 26 27 28 …" at bounding box center [521, 189] width 57 height 26
select select "5"
click at [493, 176] on select "Day 1 2 3 4 5 6 7 8 9 10 11 12 13 14 15 16 17 18 19 20 21 22 23 24 25 26 27 28 …" at bounding box center [521, 189] width 57 height 26
click at [597, 178] on select "Year [DATE] 2024 2023 2022 2021 2020 2019 2018 2017 2016 2015 2014 2013 2012 20…" at bounding box center [583, 189] width 68 height 26
select select "2020"
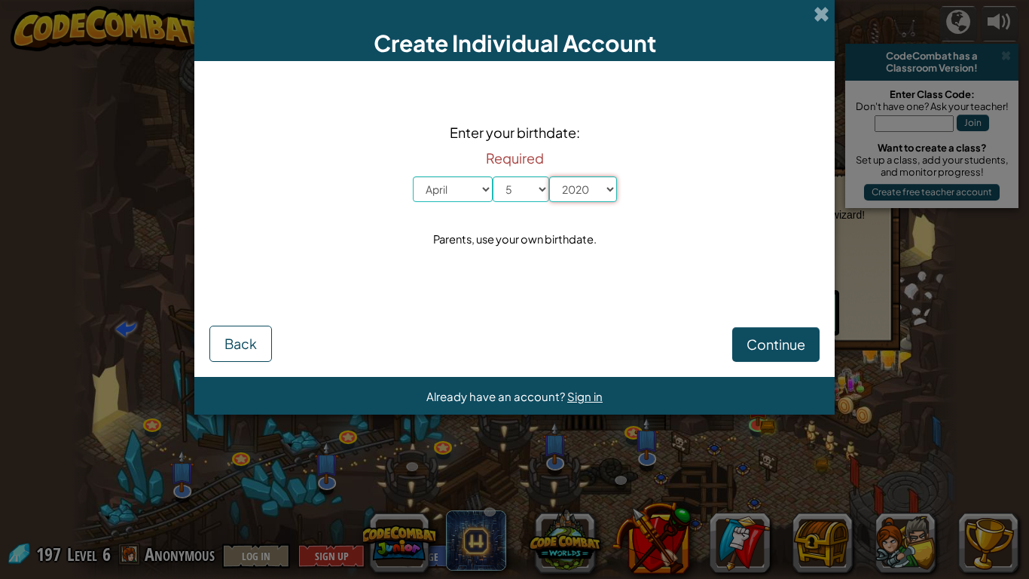
click at [549, 176] on select "Year [DATE] 2024 2023 2022 2021 2020 2019 2018 2017 2016 2015 2014 2013 2012 20…" at bounding box center [583, 189] width 68 height 26
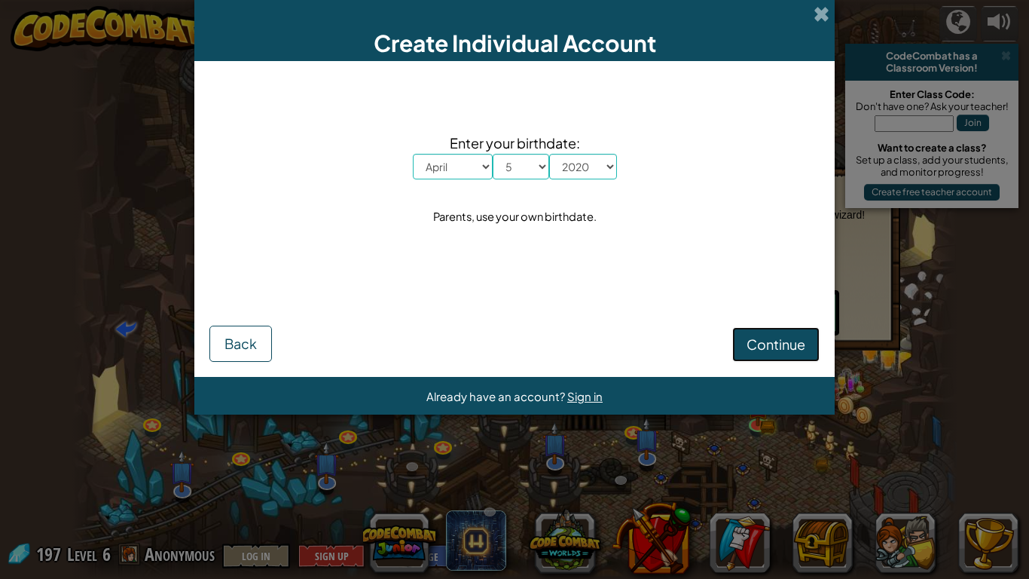
click at [753, 348] on span "Continue" at bounding box center [776, 343] width 59 height 17
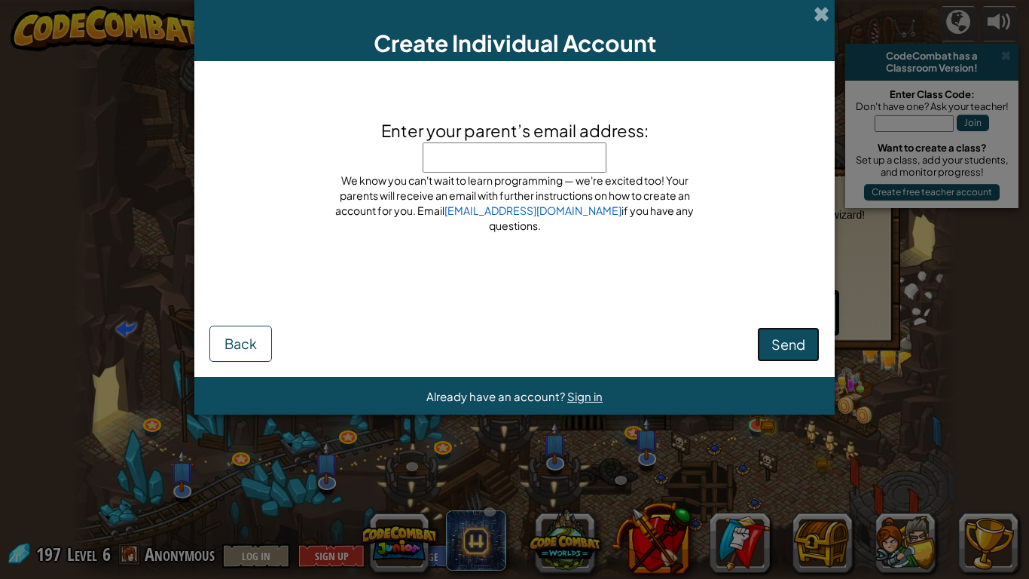
click at [784, 350] on span "Send" at bounding box center [789, 343] width 34 height 17
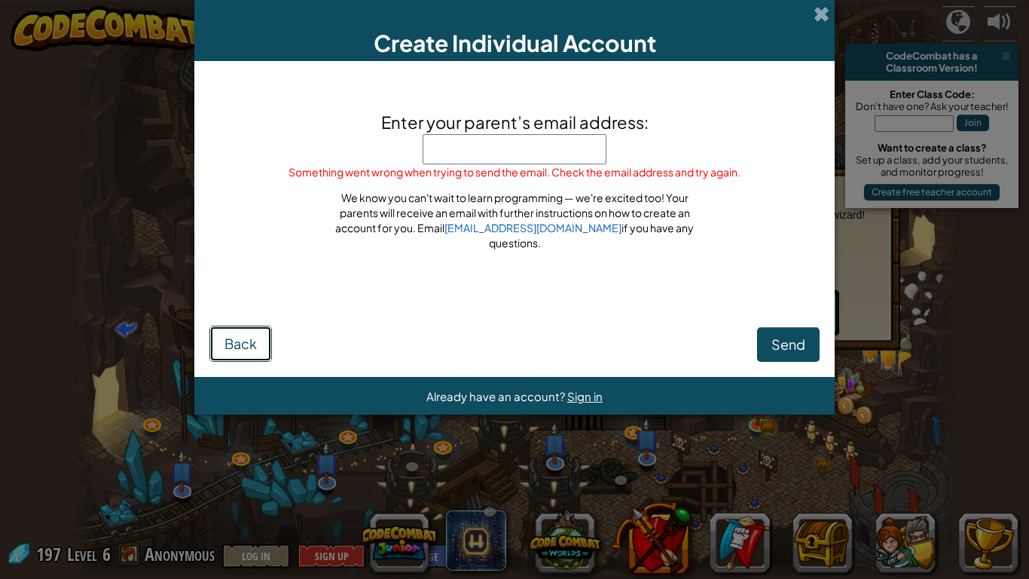
click at [244, 344] on span "Back" at bounding box center [241, 343] width 32 height 17
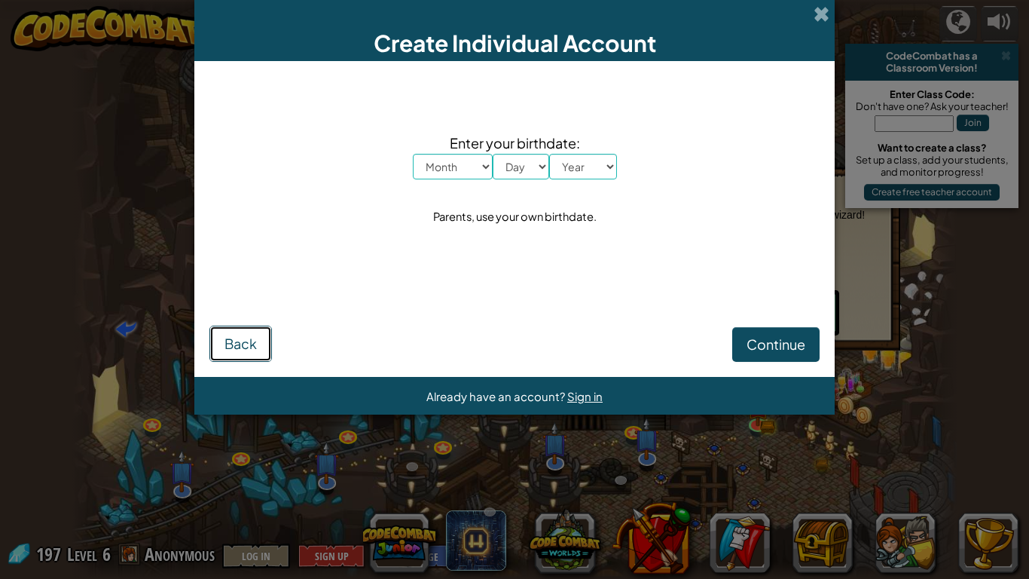
click at [244, 344] on span "Back" at bounding box center [241, 343] width 32 height 17
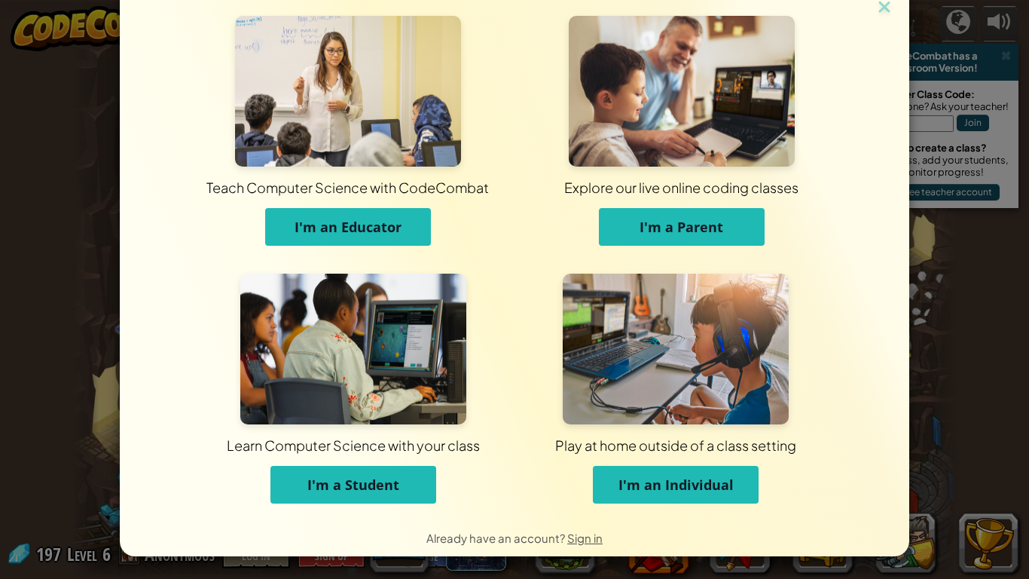
click at [334, 232] on span "I'm an Educator" at bounding box center [348, 227] width 107 height 18
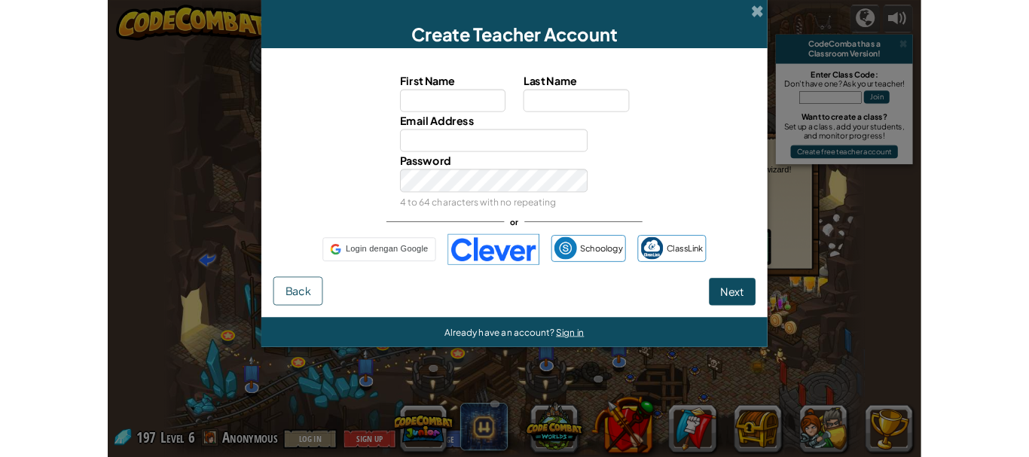
scroll to position [0, 0]
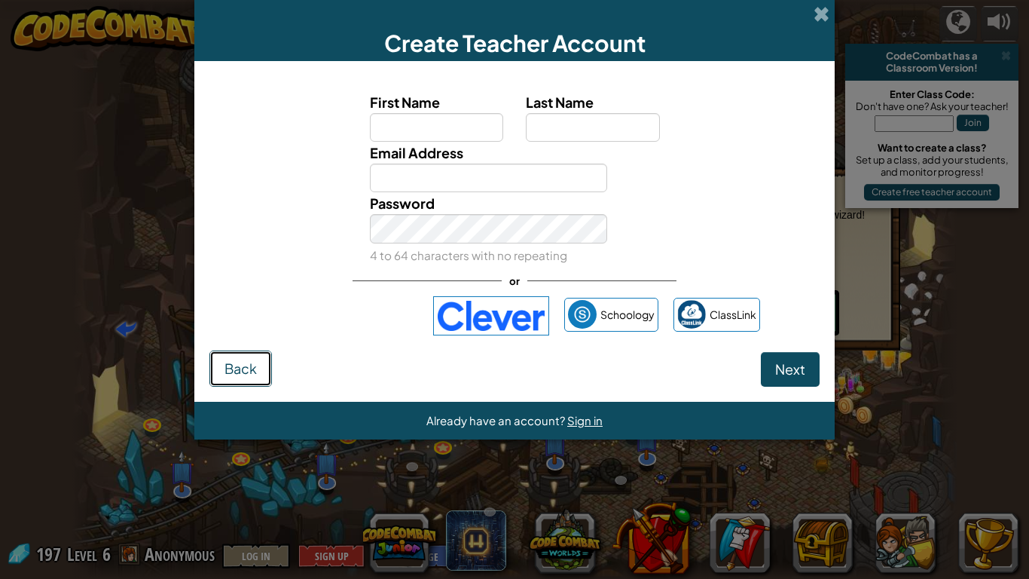
click at [234, 370] on span "Back" at bounding box center [241, 367] width 32 height 17
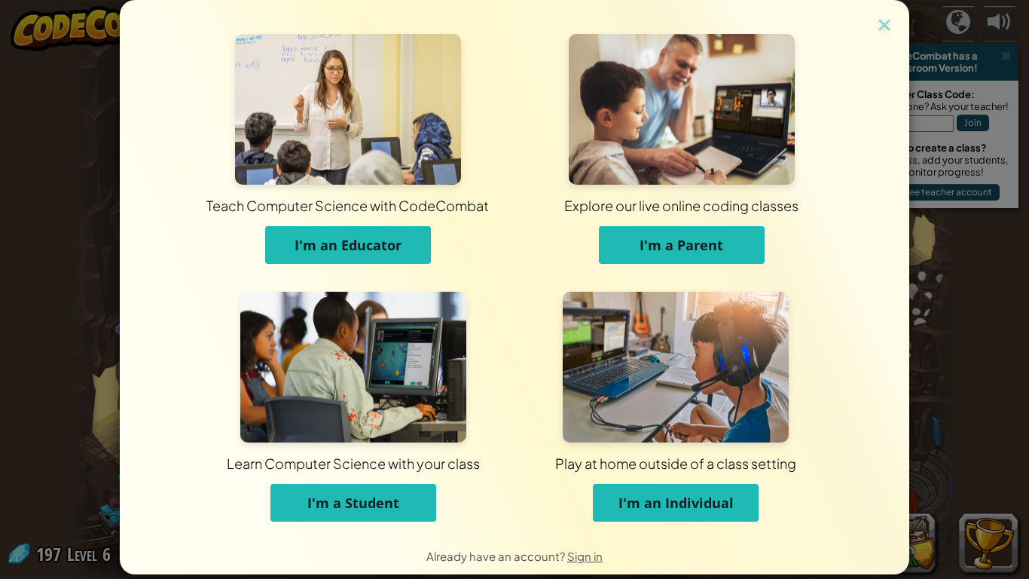
drag, startPoint x: 876, startPoint y: 20, endPoint x: 875, endPoint y: 33, distance: 13.6
click at [877, 20] on img at bounding box center [885, 26] width 20 height 23
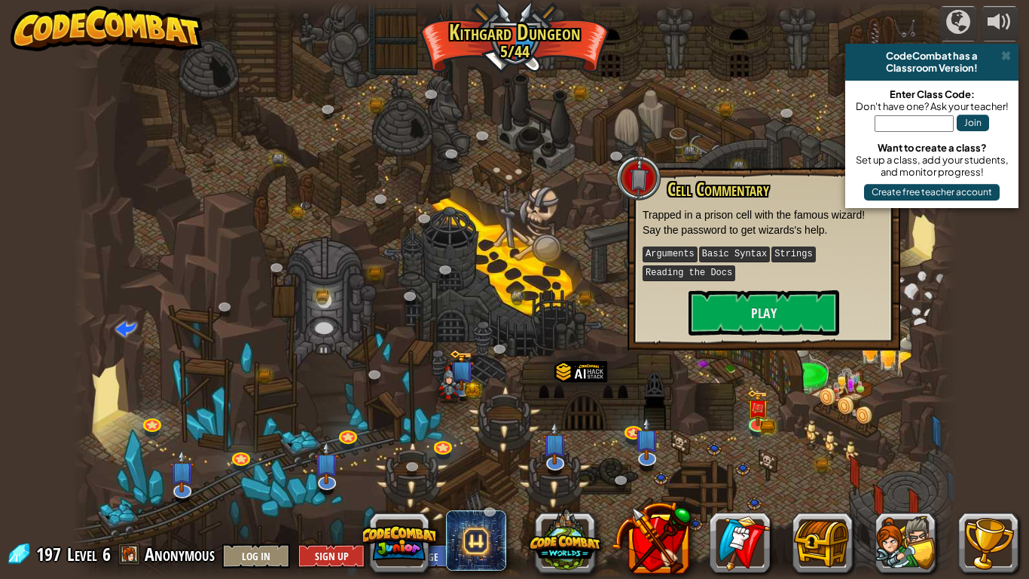
click at [1006, 307] on div "powered by CodeCombat has a Classroom Version! Enter Class Code: Don't have one…" at bounding box center [514, 289] width 1029 height 579
click at [639, 177] on div at bounding box center [638, 177] width 45 height 45
click at [992, 457] on button at bounding box center [988, 542] width 60 height 60
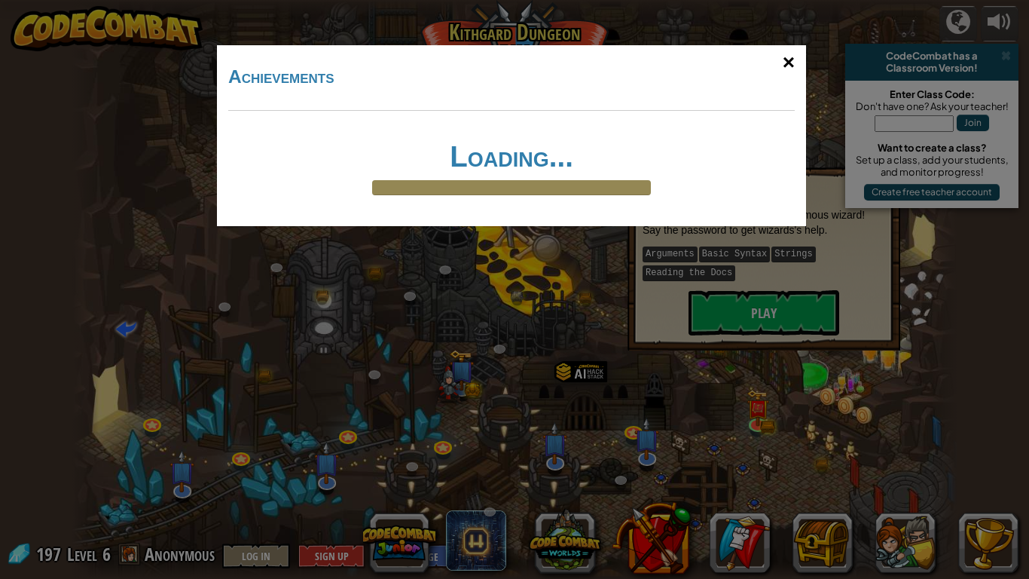
click at [785, 64] on div "×" at bounding box center [789, 63] width 35 height 44
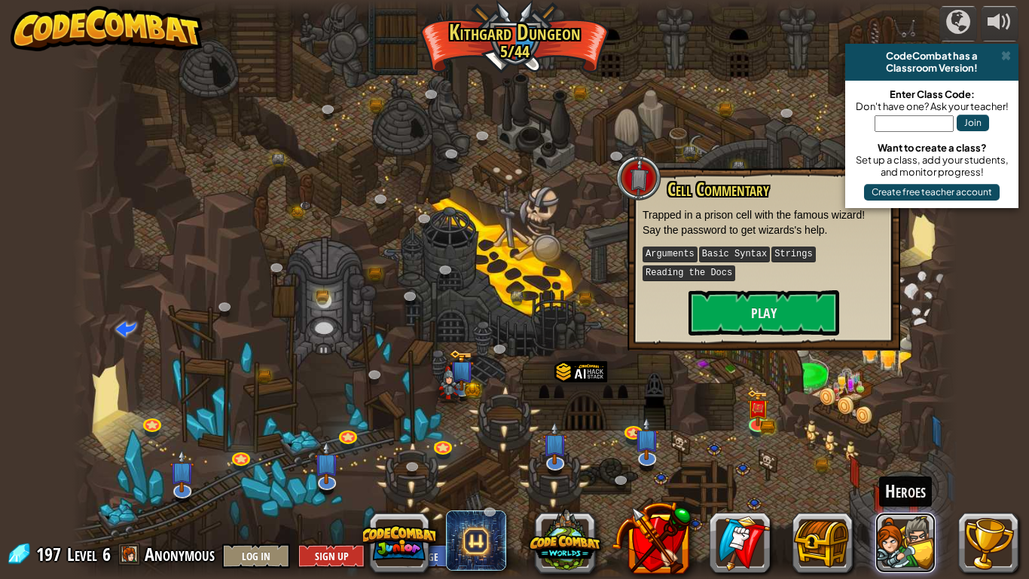
click at [919, 457] on button at bounding box center [906, 542] width 60 height 60
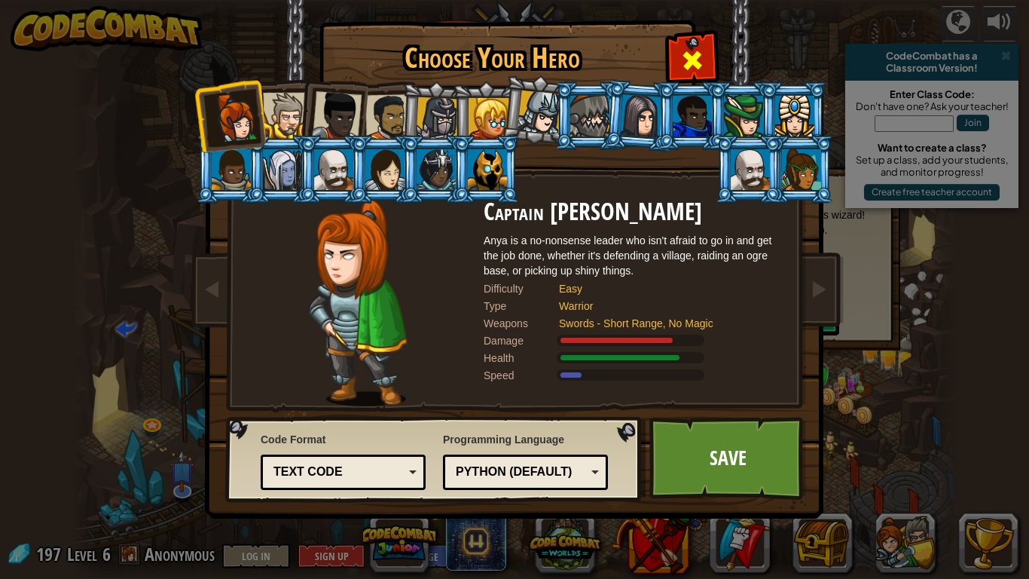
click at [677, 48] on div at bounding box center [691, 58] width 47 height 47
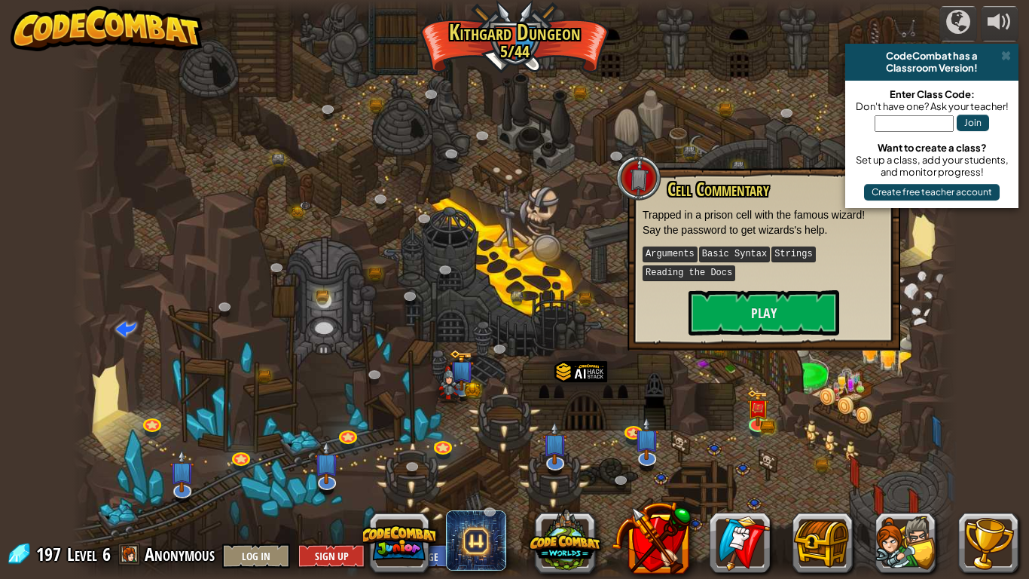
click at [975, 362] on div "powered by CodeCombat has a Classroom Version! Enter Class Code: Don't have one…" at bounding box center [514, 289] width 1029 height 579
click at [269, 457] on button "Log In" at bounding box center [256, 555] width 68 height 25
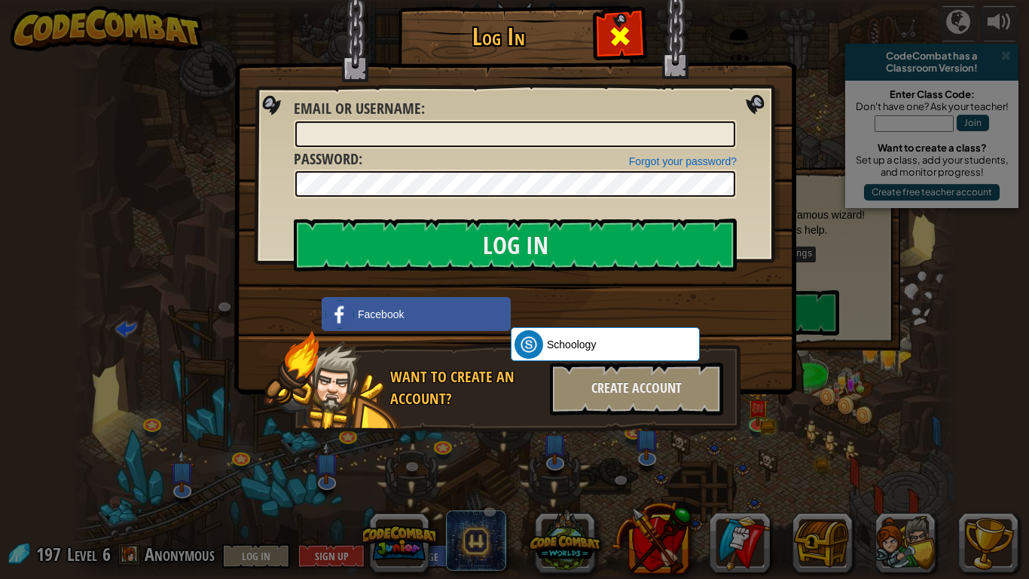
click at [620, 24] on span at bounding box center [620, 36] width 24 height 24
